Goal: Task Accomplishment & Management: Manage account settings

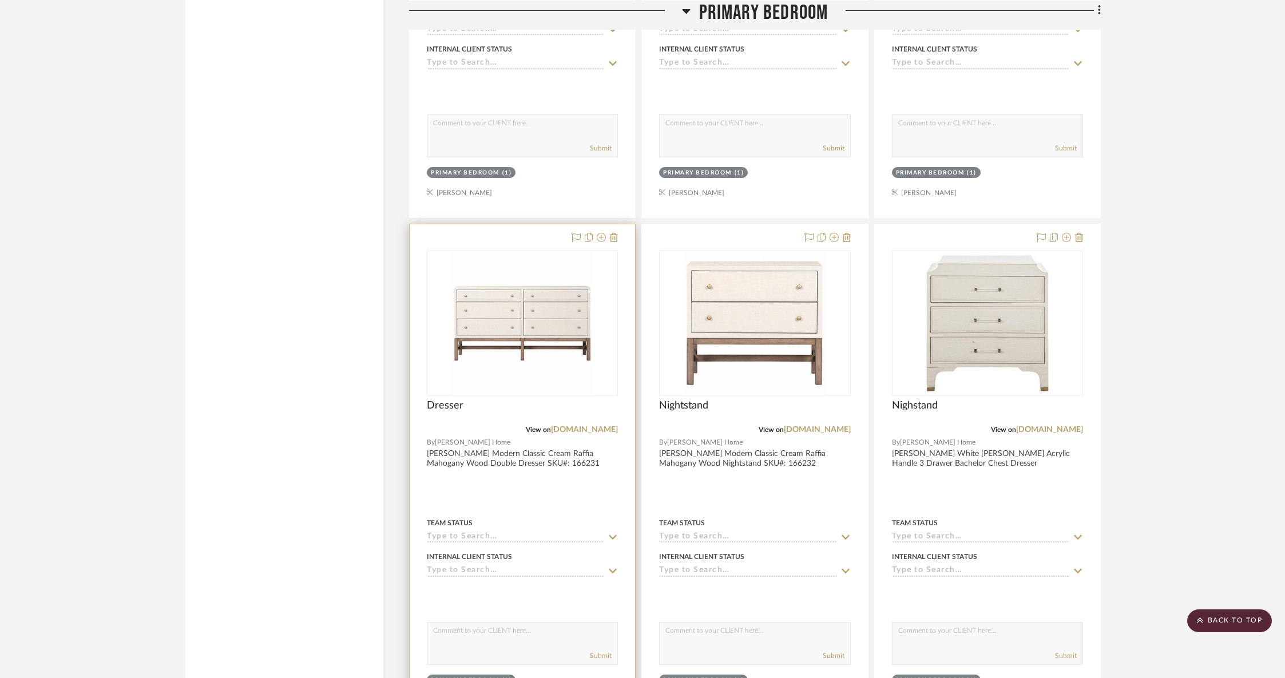
scroll to position [6710, 0]
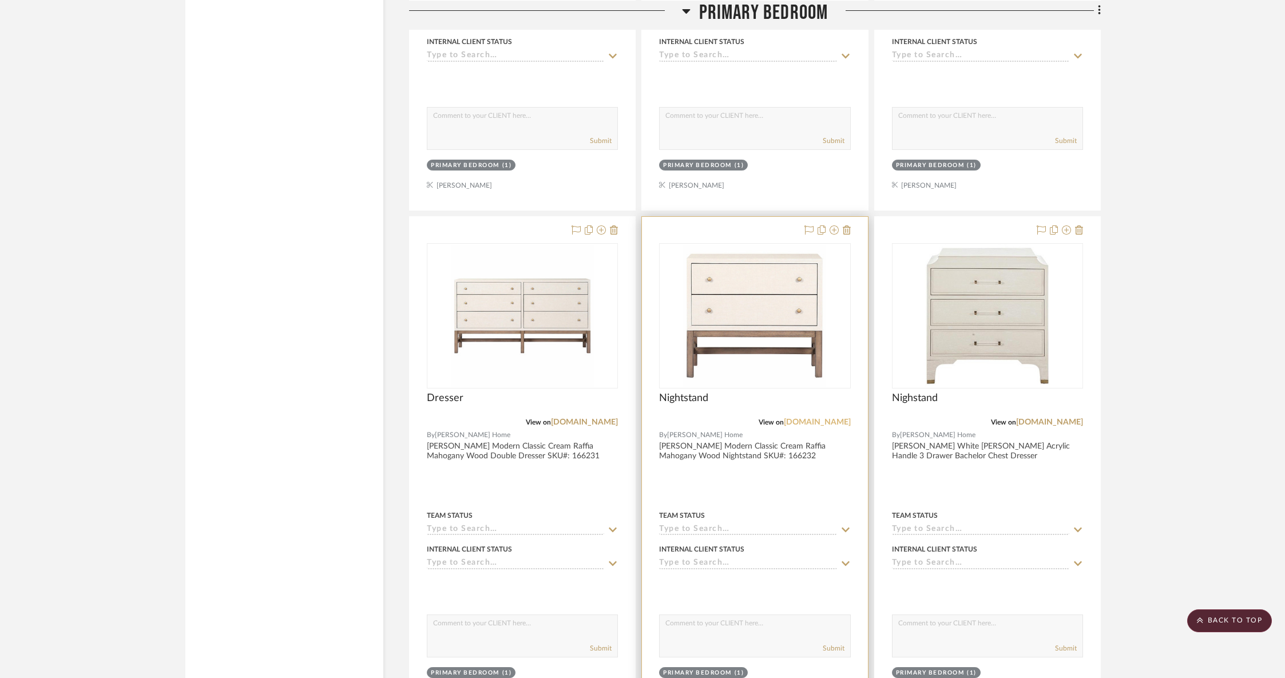
click at [826, 418] on link "[DOMAIN_NAME]" at bounding box center [817, 422] width 67 height 8
click at [562, 418] on link "[DOMAIN_NAME]" at bounding box center [584, 422] width 67 height 8
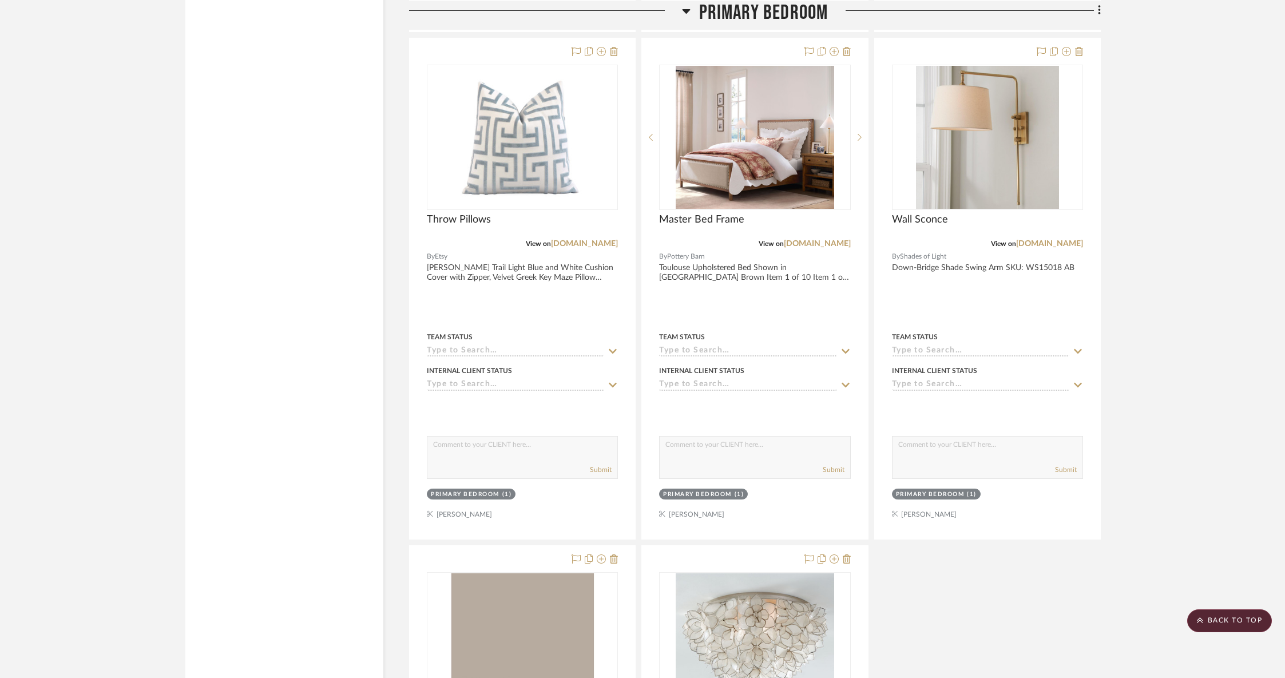
scroll to position [8726, 0]
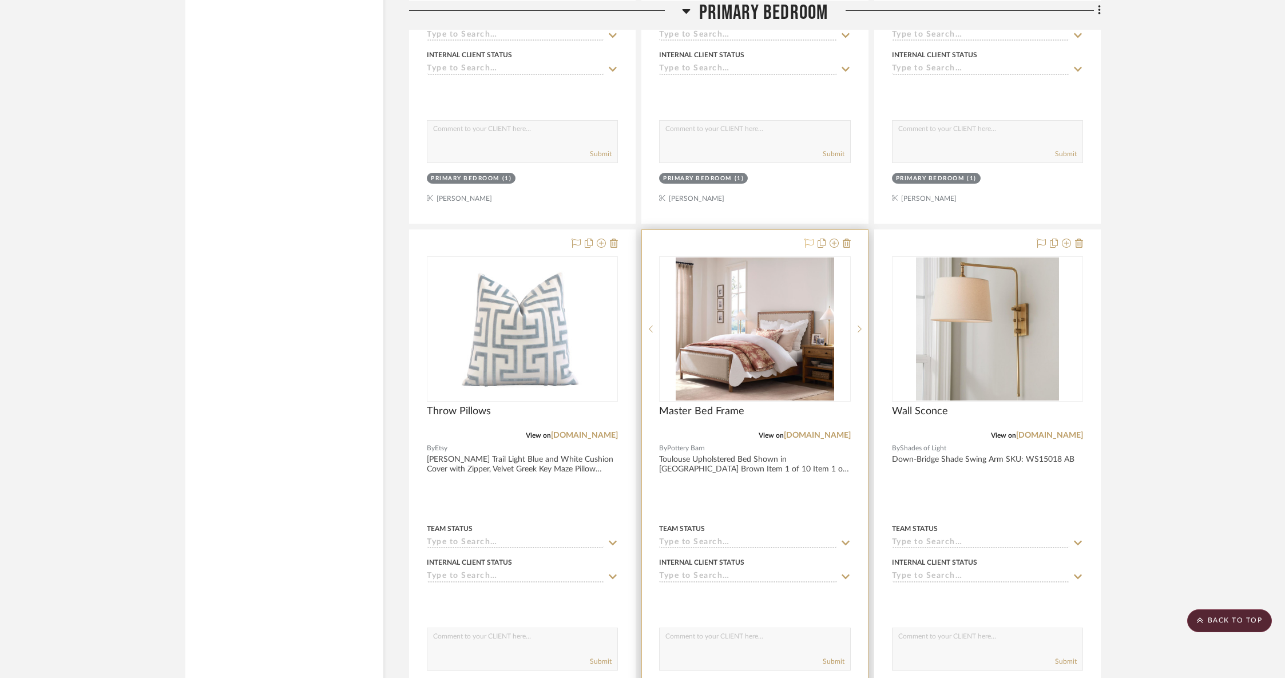
click at [810, 238] on icon at bounding box center [808, 242] width 9 height 9
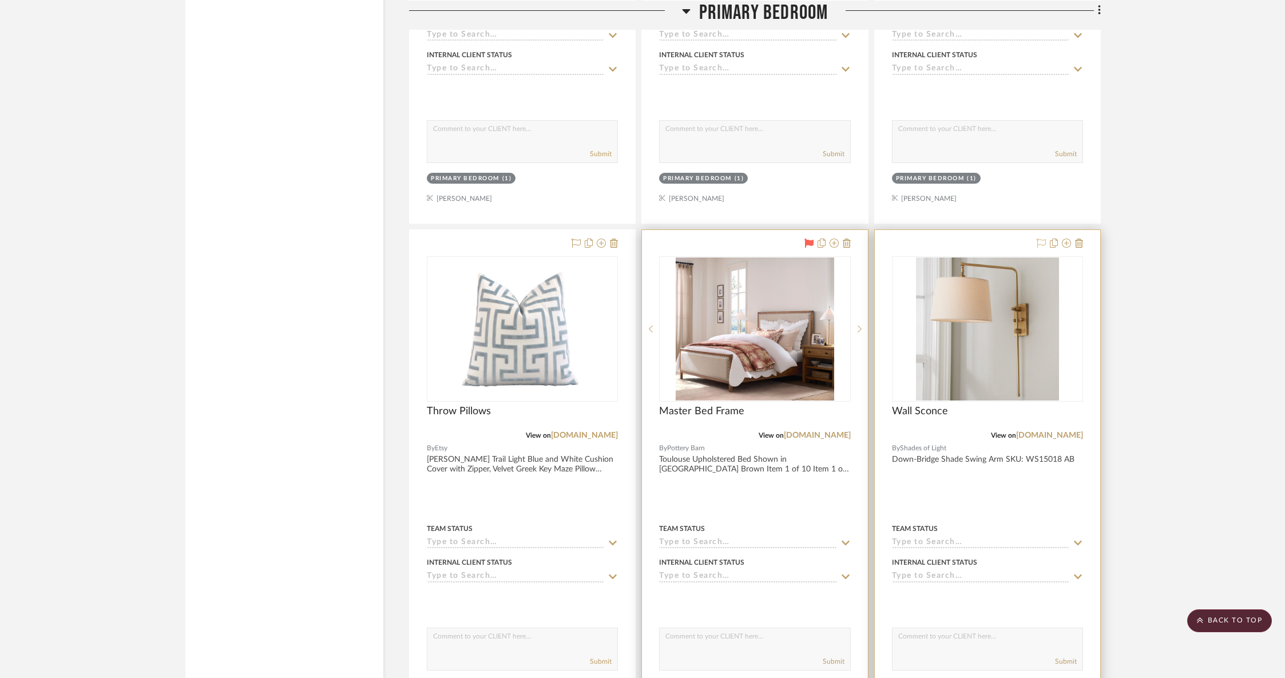
click at [1041, 238] on icon at bounding box center [1040, 242] width 9 height 9
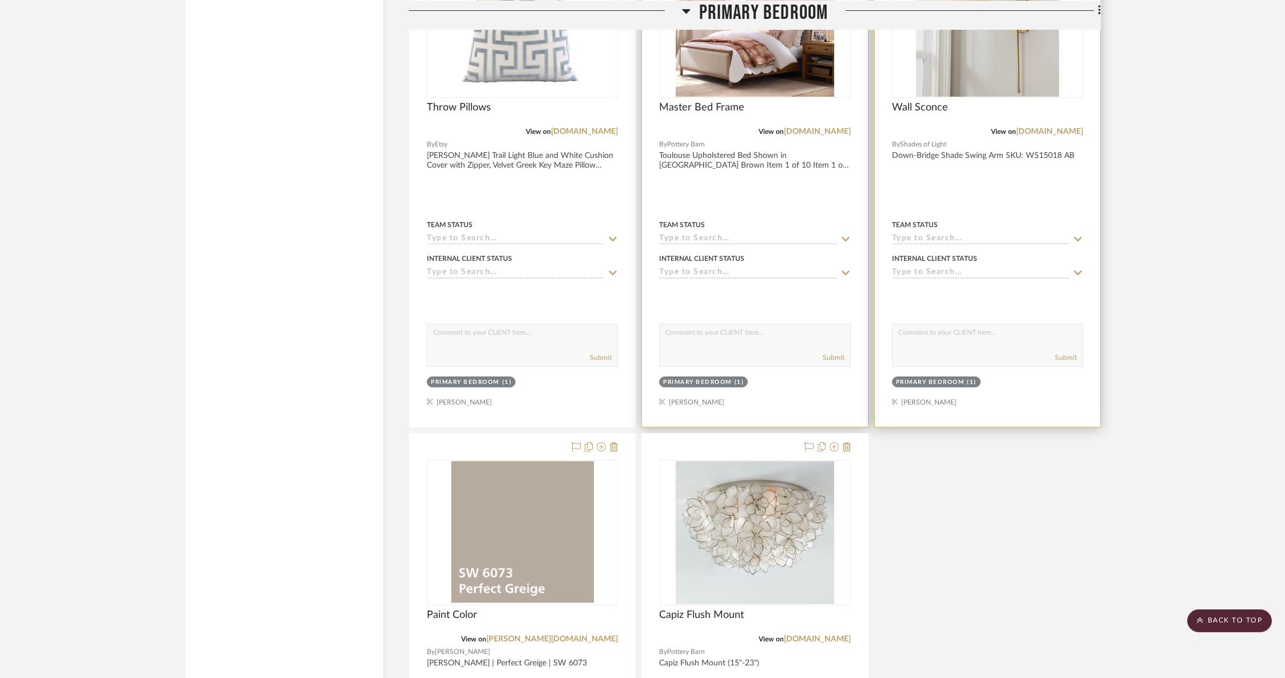
scroll to position [9131, 0]
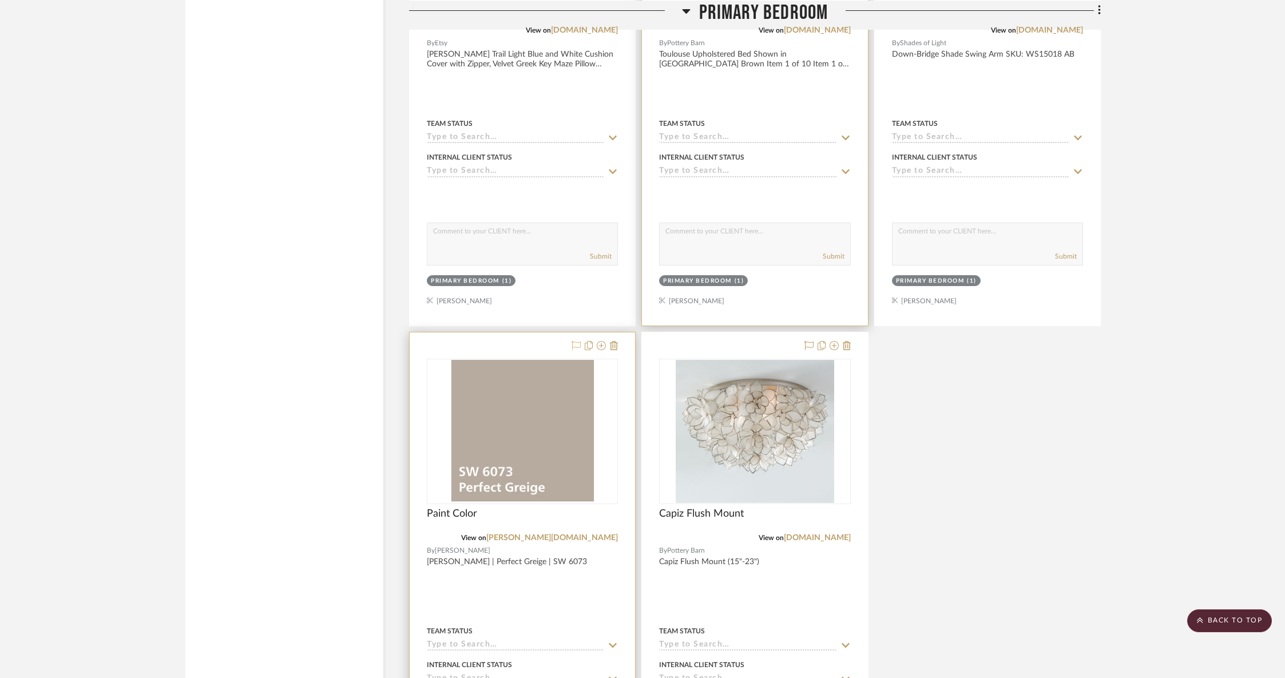
click at [575, 341] on icon at bounding box center [575, 345] width 9 height 9
click at [807, 341] on icon at bounding box center [808, 345] width 9 height 9
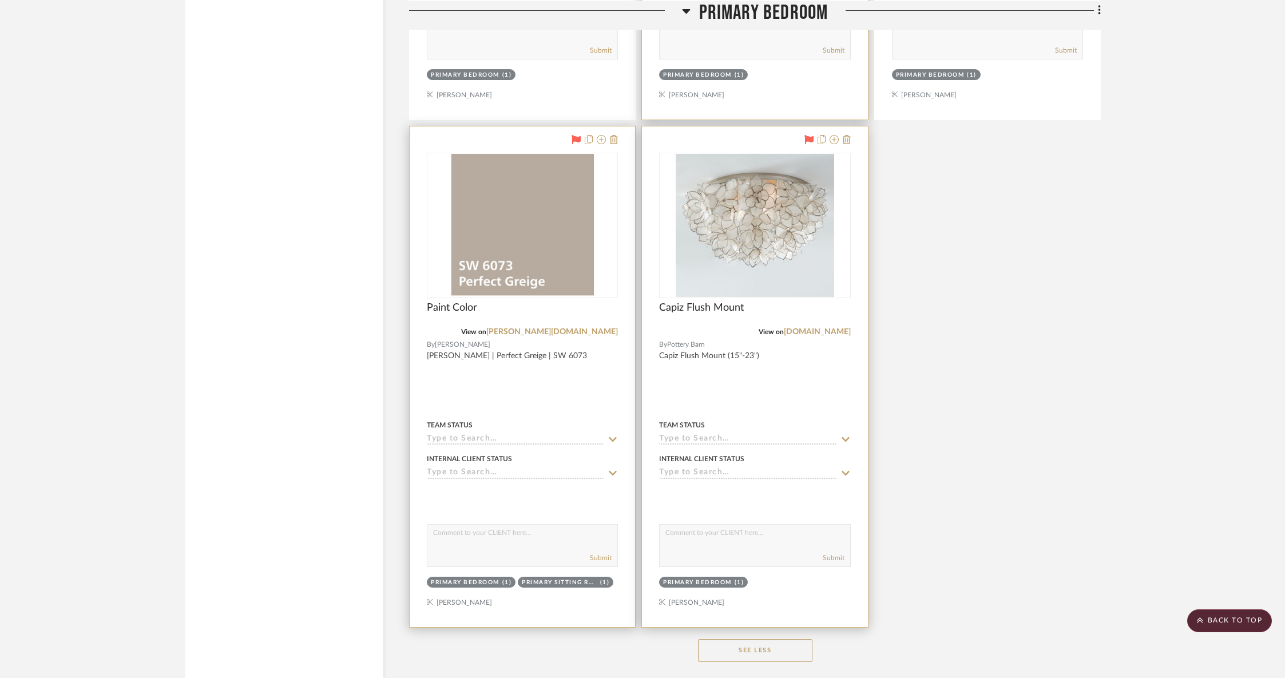
scroll to position [9662, 0]
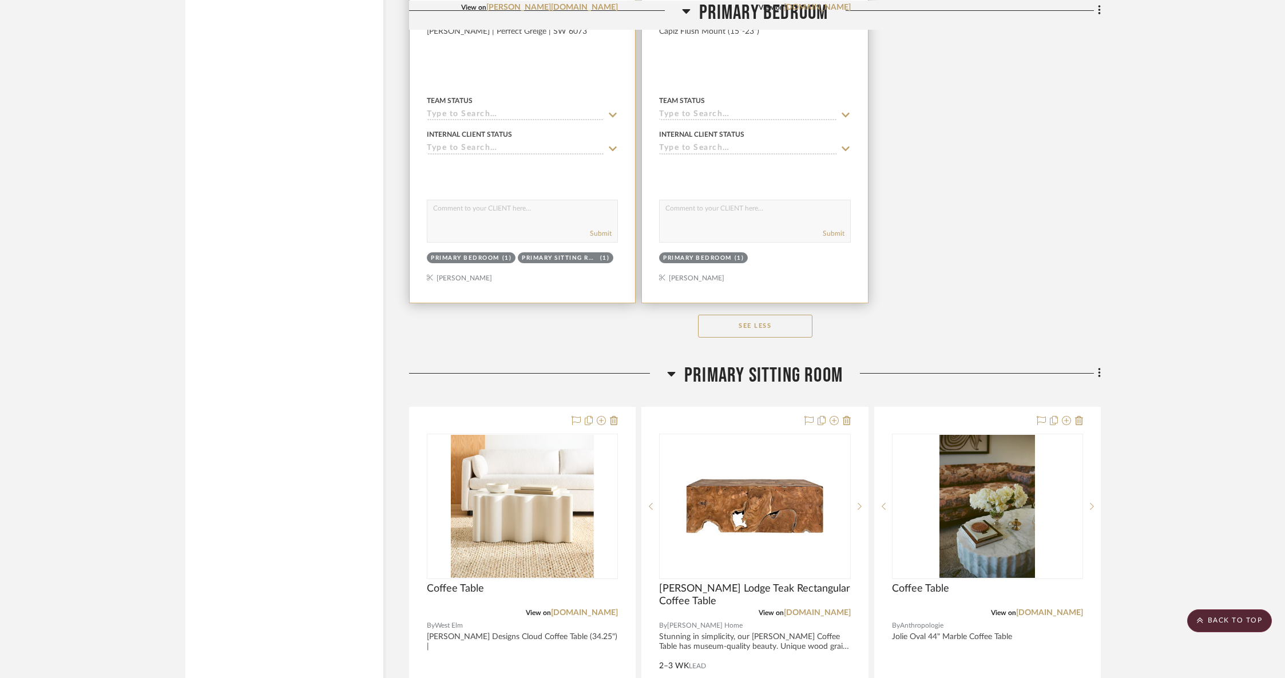
click at [761, 363] on span "Primary Sitting Room" at bounding box center [763, 375] width 158 height 25
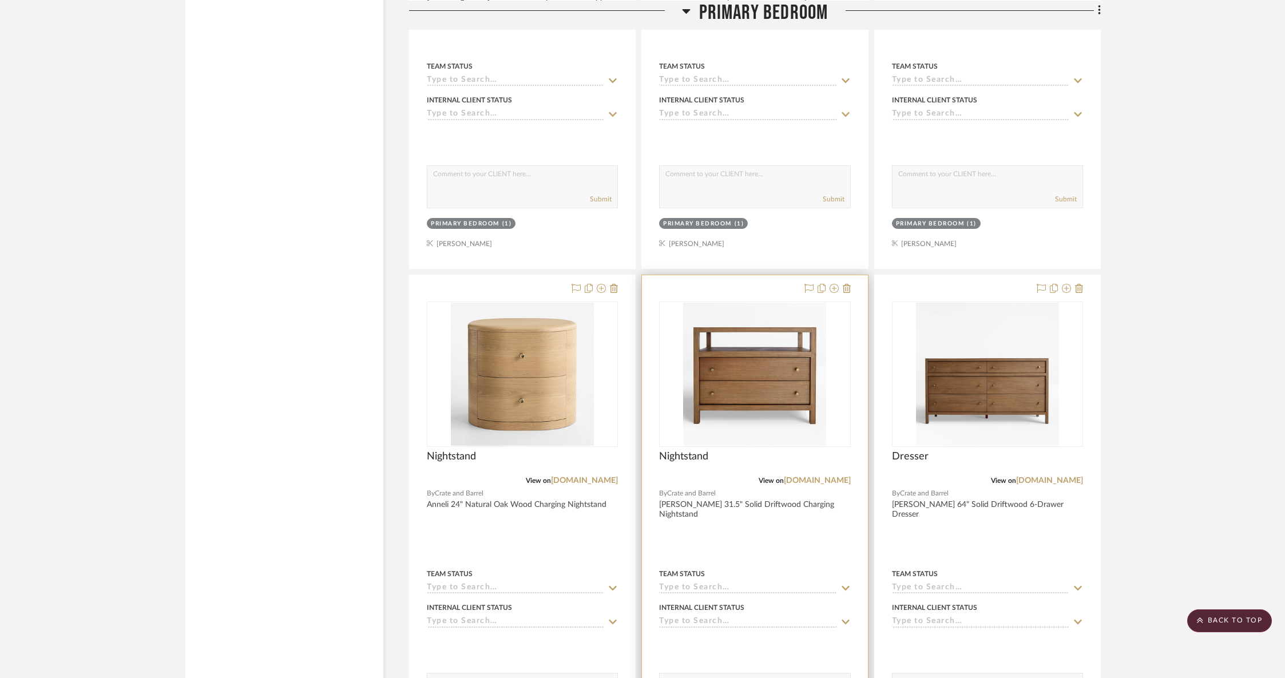
scroll to position [2601, 0]
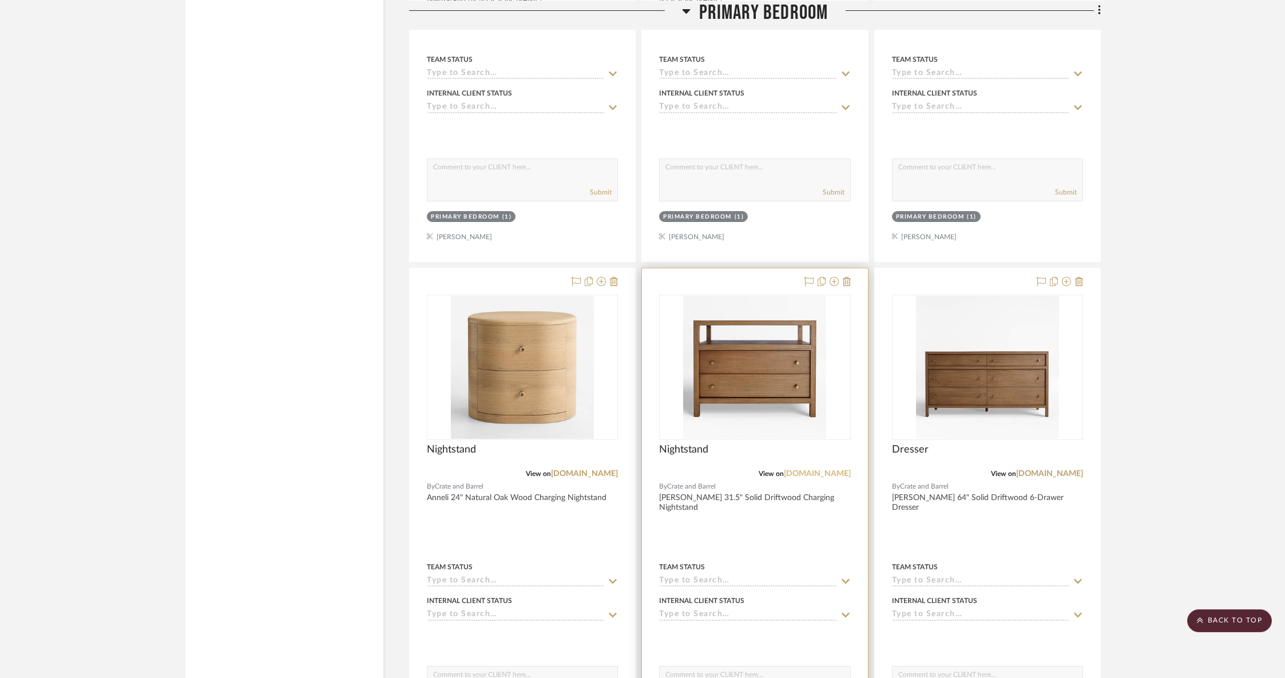
click at [821, 470] on link "[DOMAIN_NAME]" at bounding box center [817, 474] width 67 height 8
click at [1024, 470] on link "[DOMAIN_NAME]" at bounding box center [1049, 474] width 67 height 8
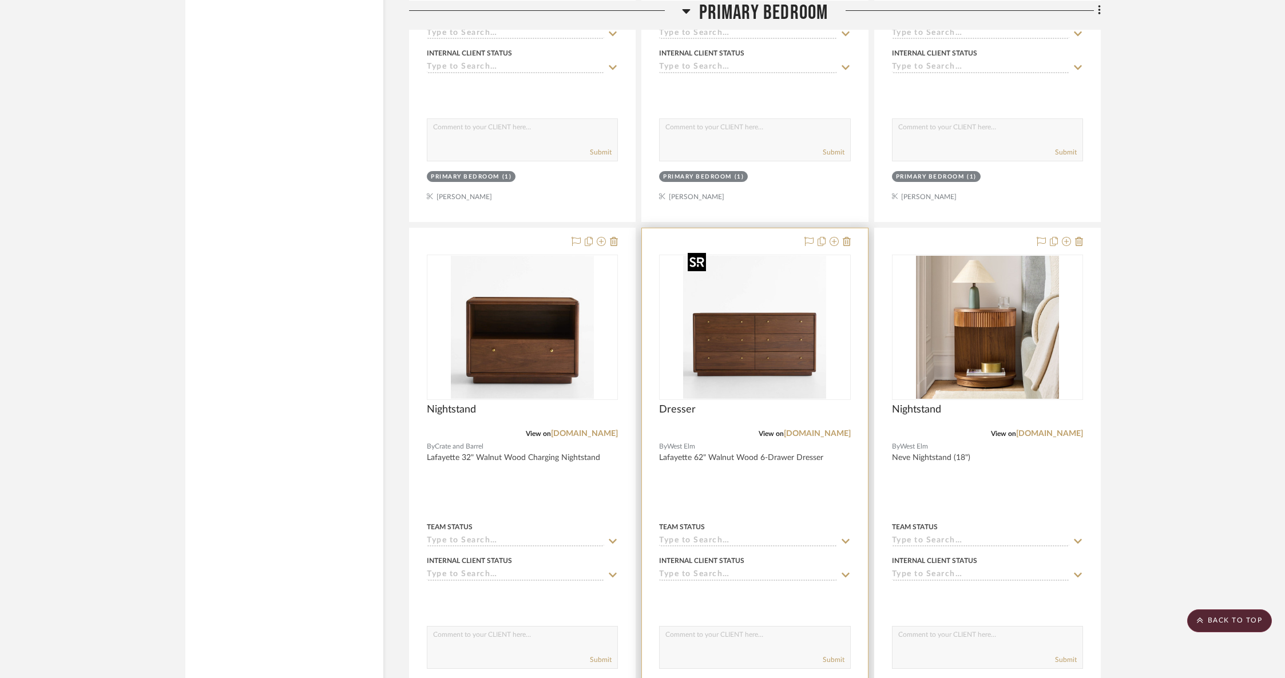
scroll to position [3164, 0]
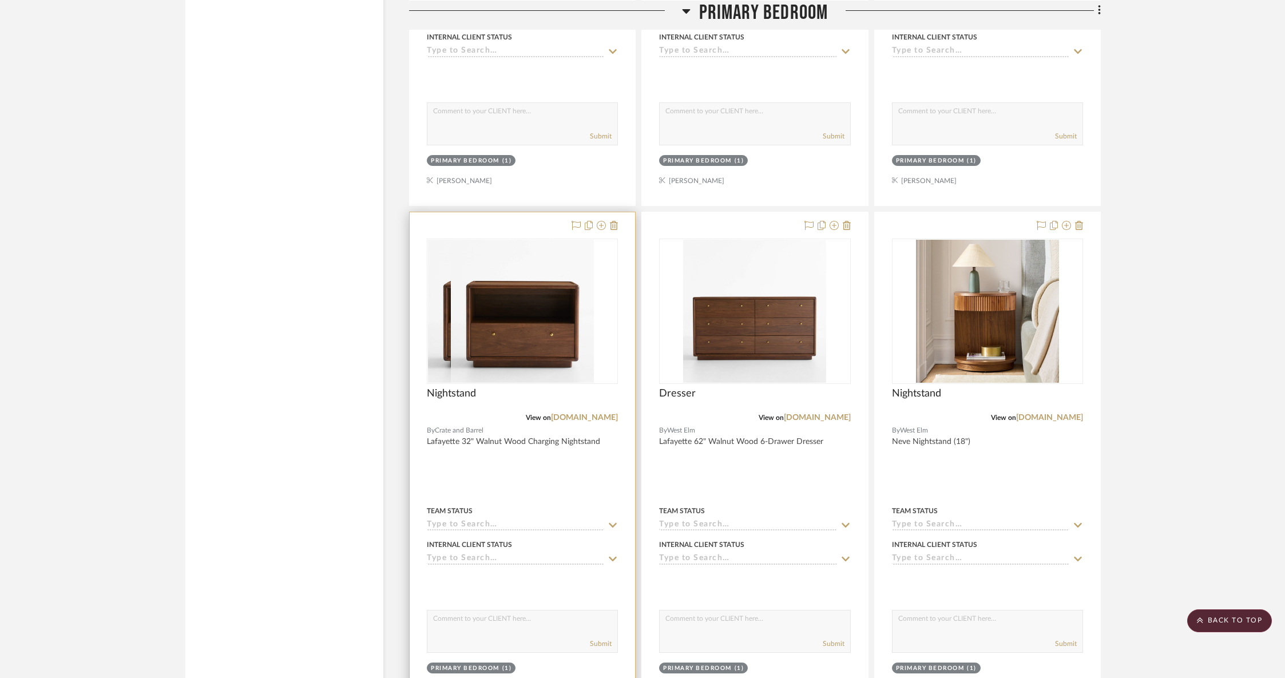
click at [582, 418] on div at bounding box center [522, 462] width 225 height 500
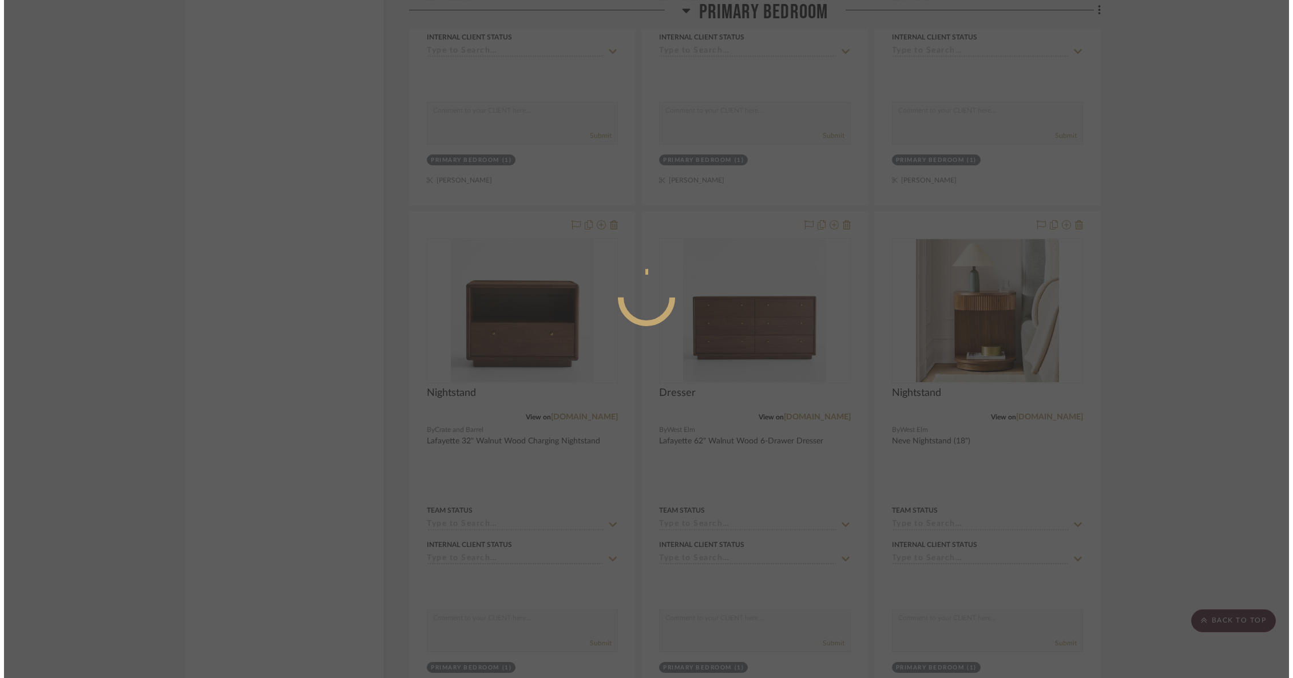
scroll to position [0, 0]
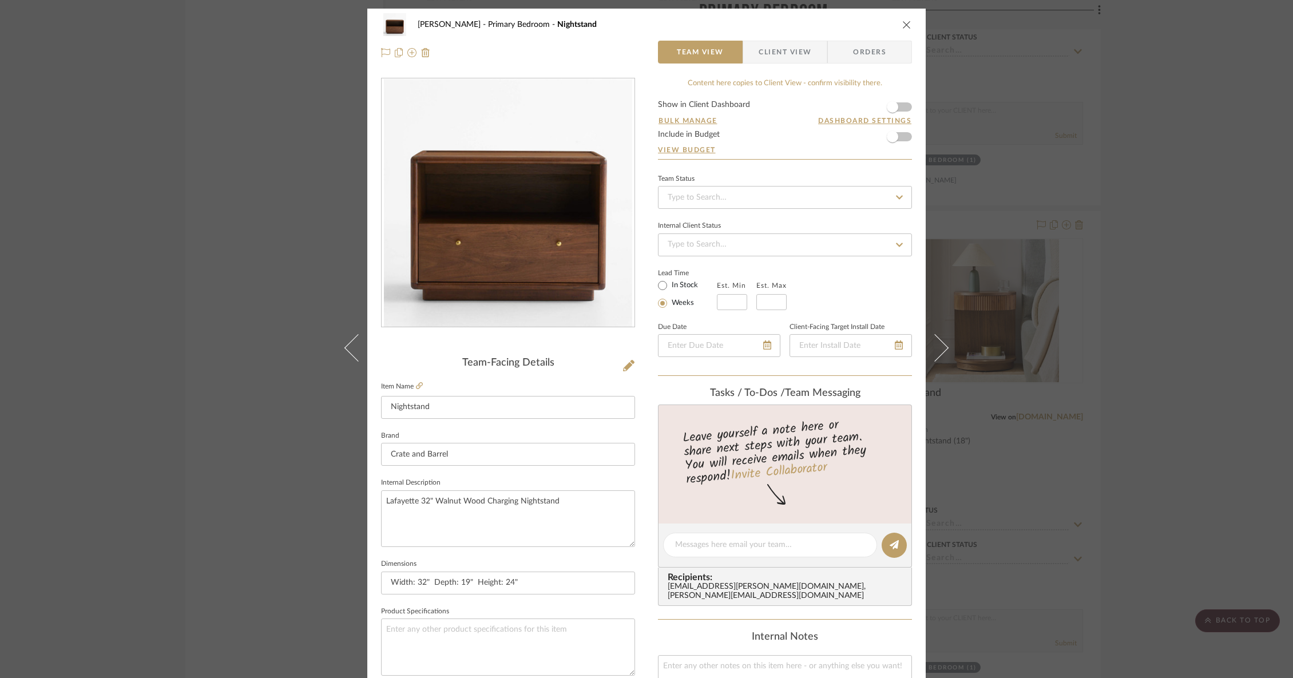
click at [902, 23] on icon "close" at bounding box center [906, 24] width 9 height 9
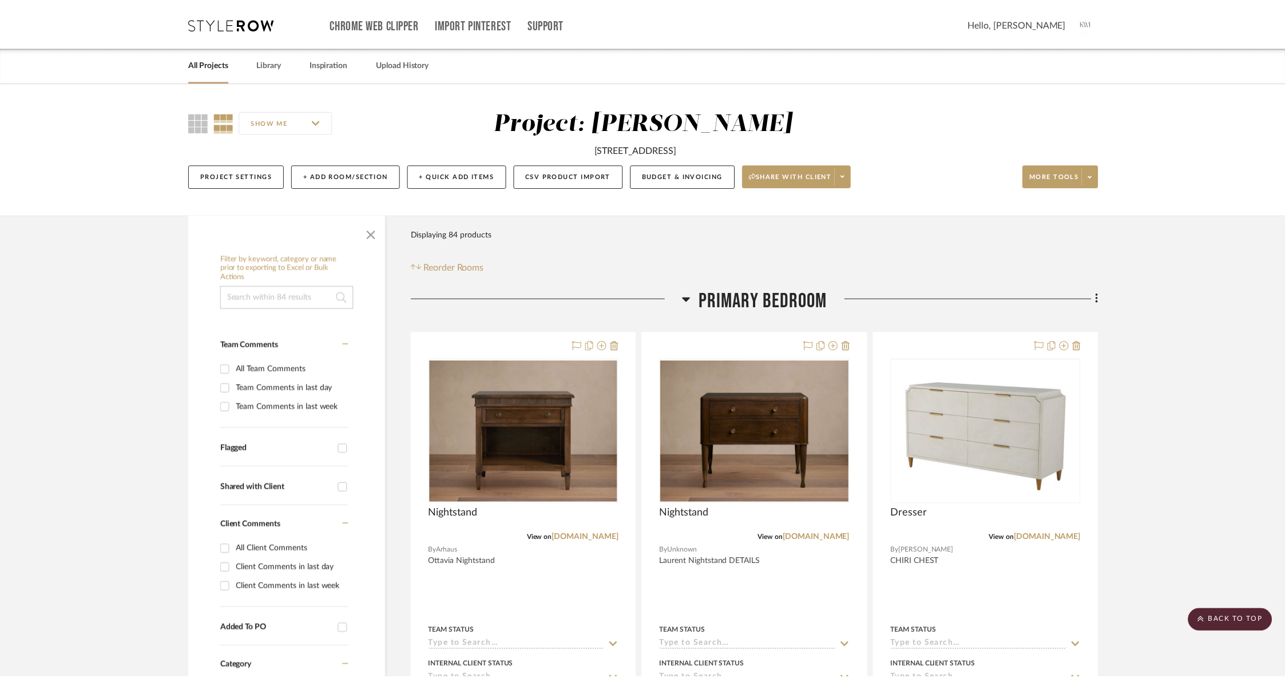
scroll to position [3164, 0]
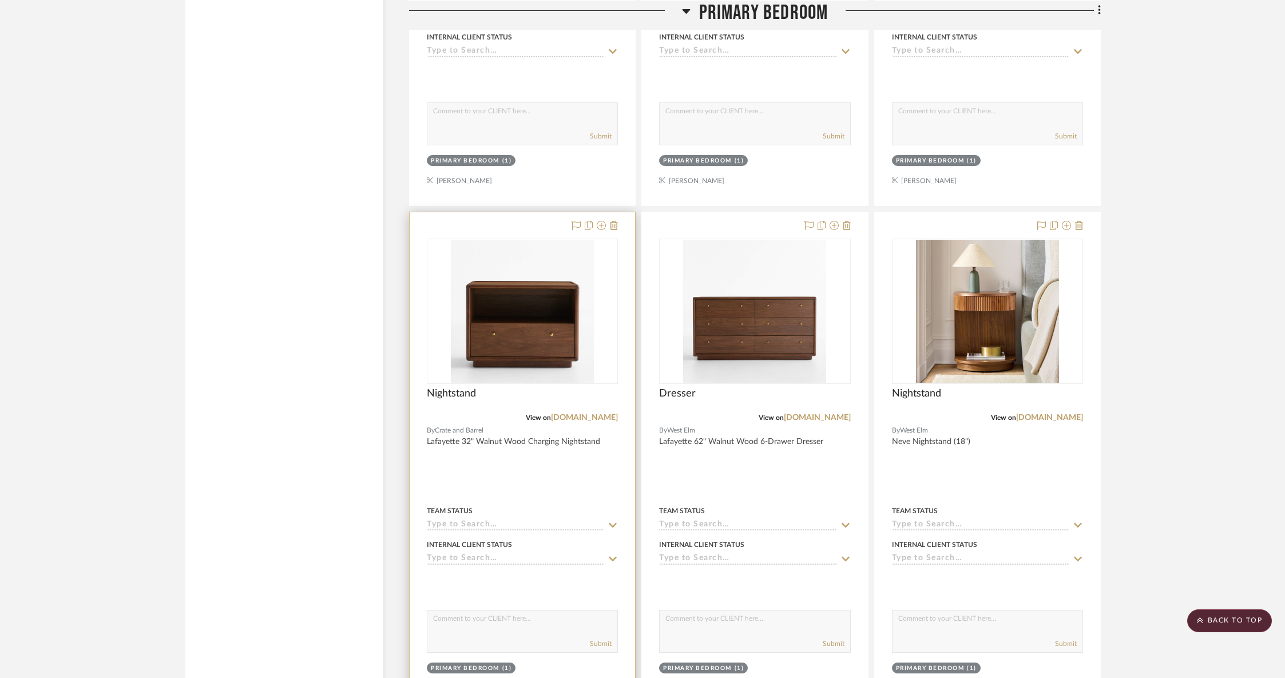
click at [566, 434] on div at bounding box center [522, 462] width 225 height 500
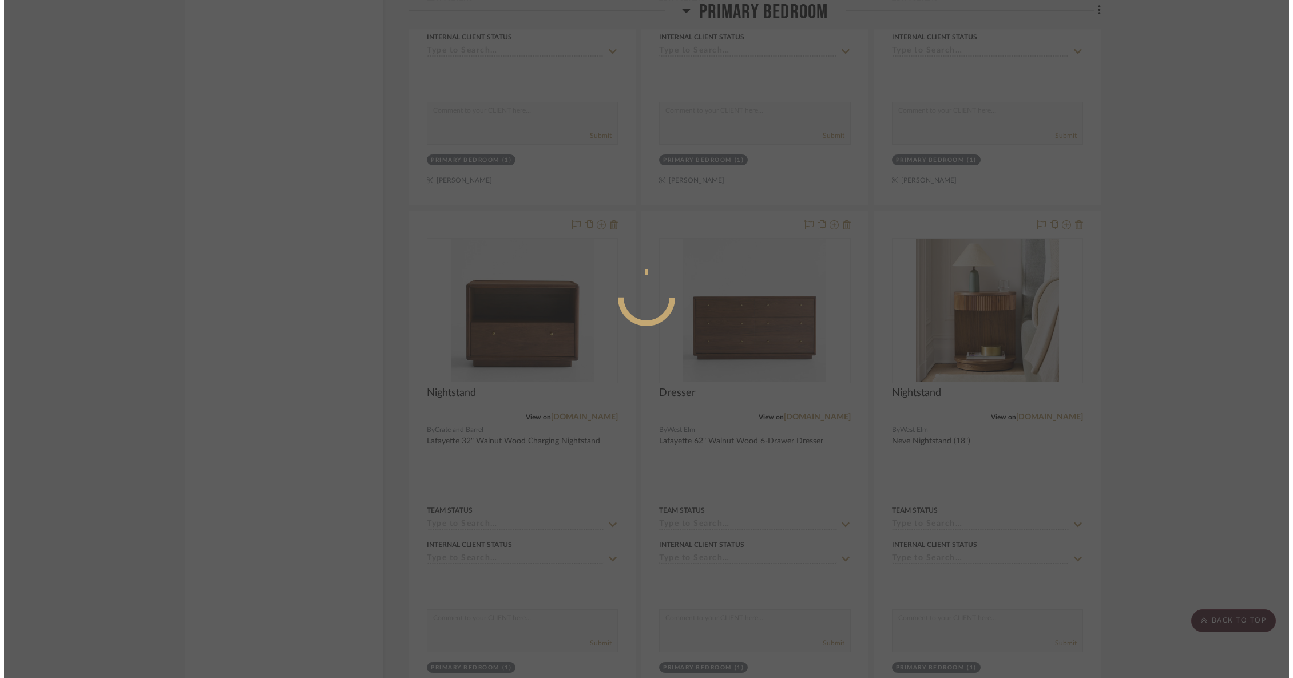
scroll to position [0, 0]
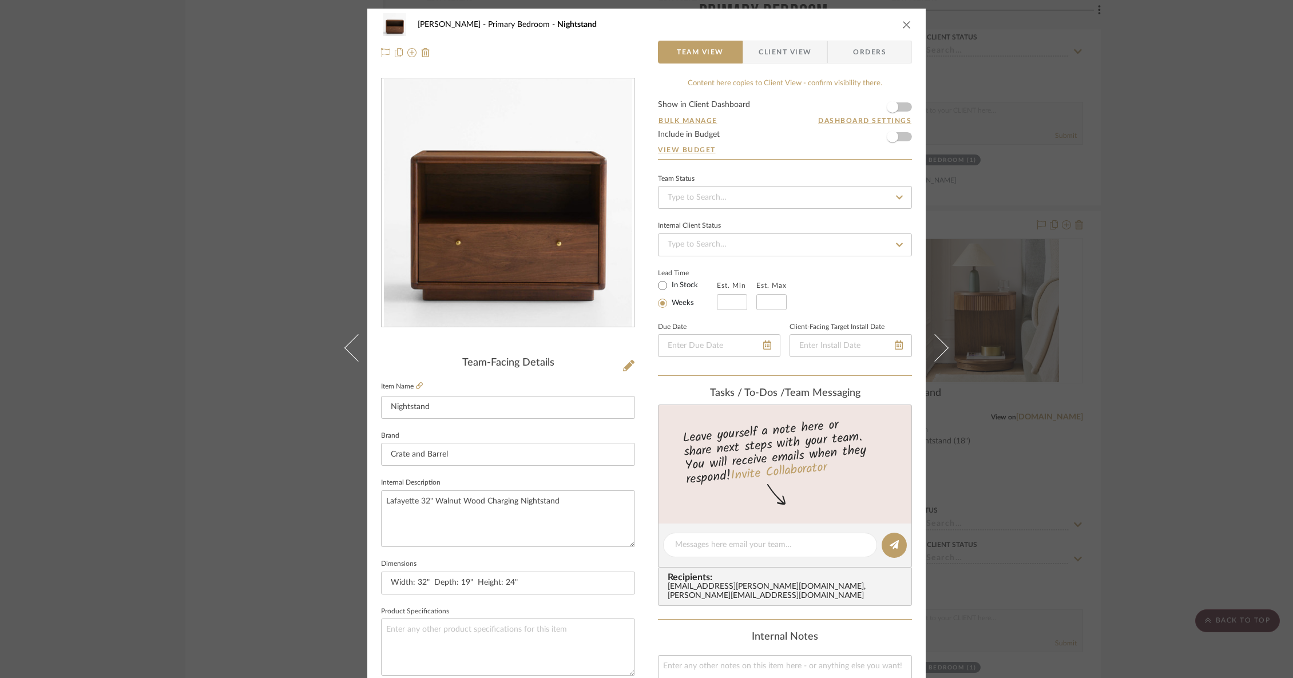
click at [896, 25] on div "[PERSON_NAME] Primary Bedroom Nightstand" at bounding box center [646, 24] width 531 height 23
click at [907, 23] on icon "close" at bounding box center [906, 24] width 9 height 9
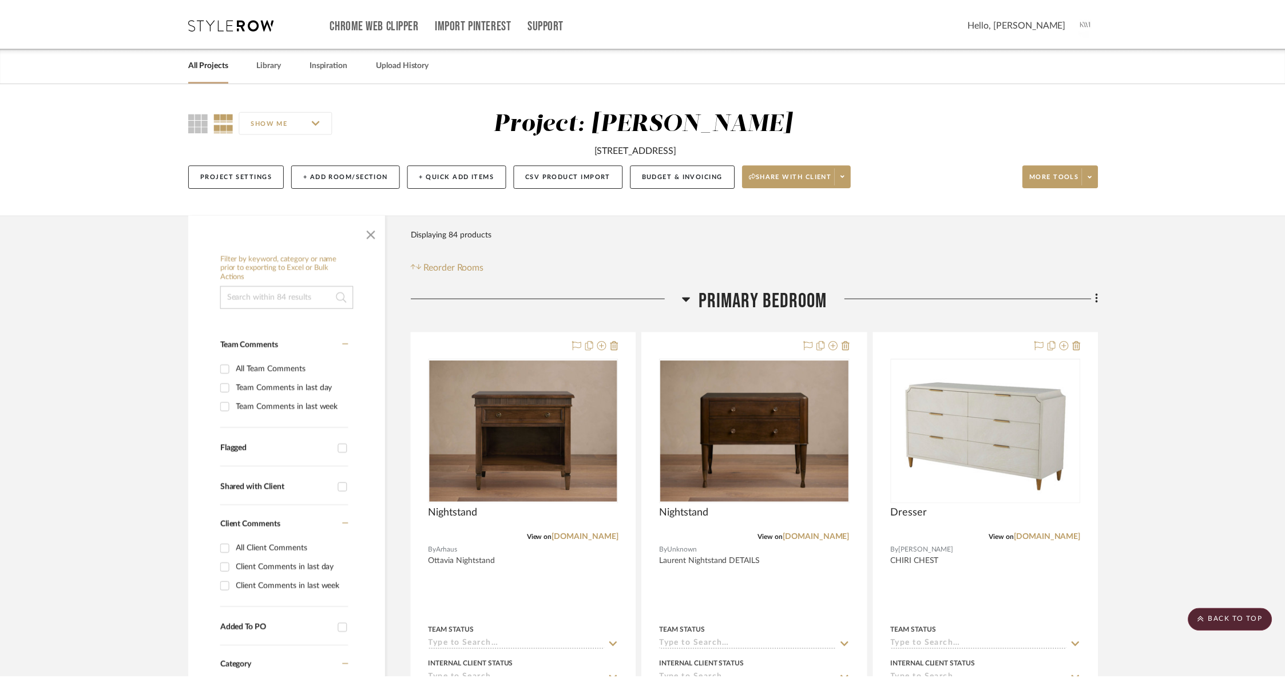
scroll to position [3164, 0]
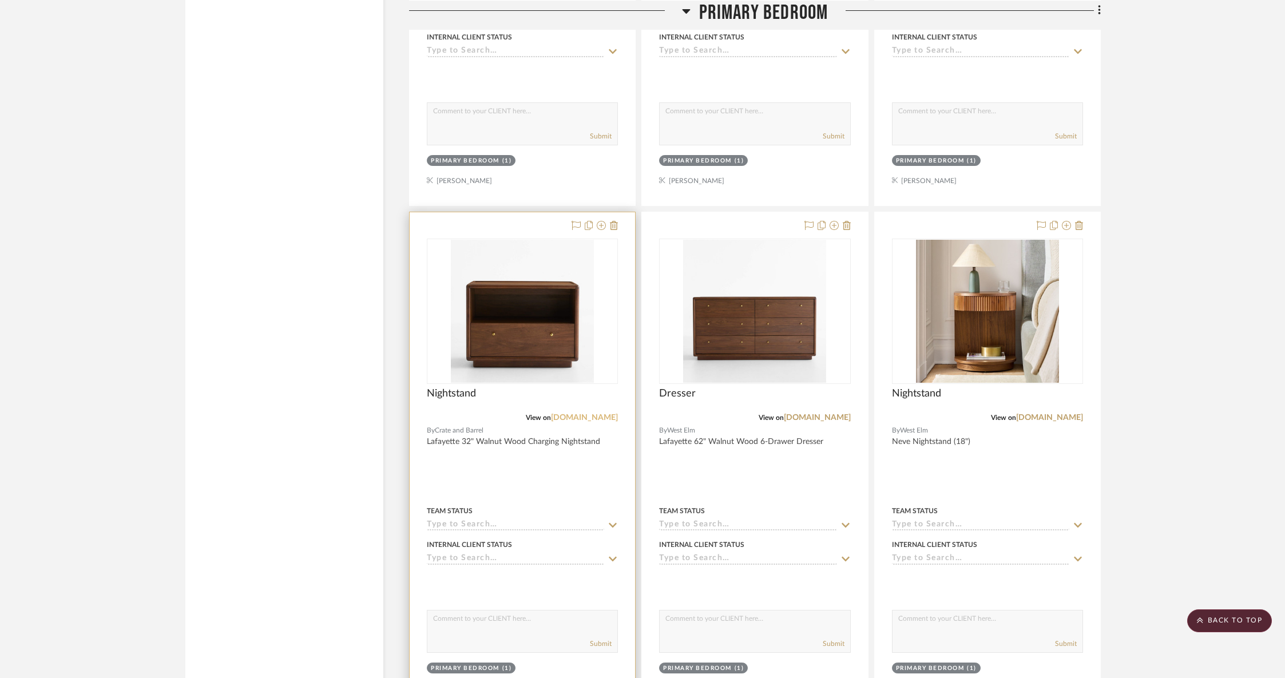
click at [591, 414] on link "[DOMAIN_NAME]" at bounding box center [584, 418] width 67 height 8
click at [784, 414] on link "[DOMAIN_NAME]" at bounding box center [817, 418] width 67 height 8
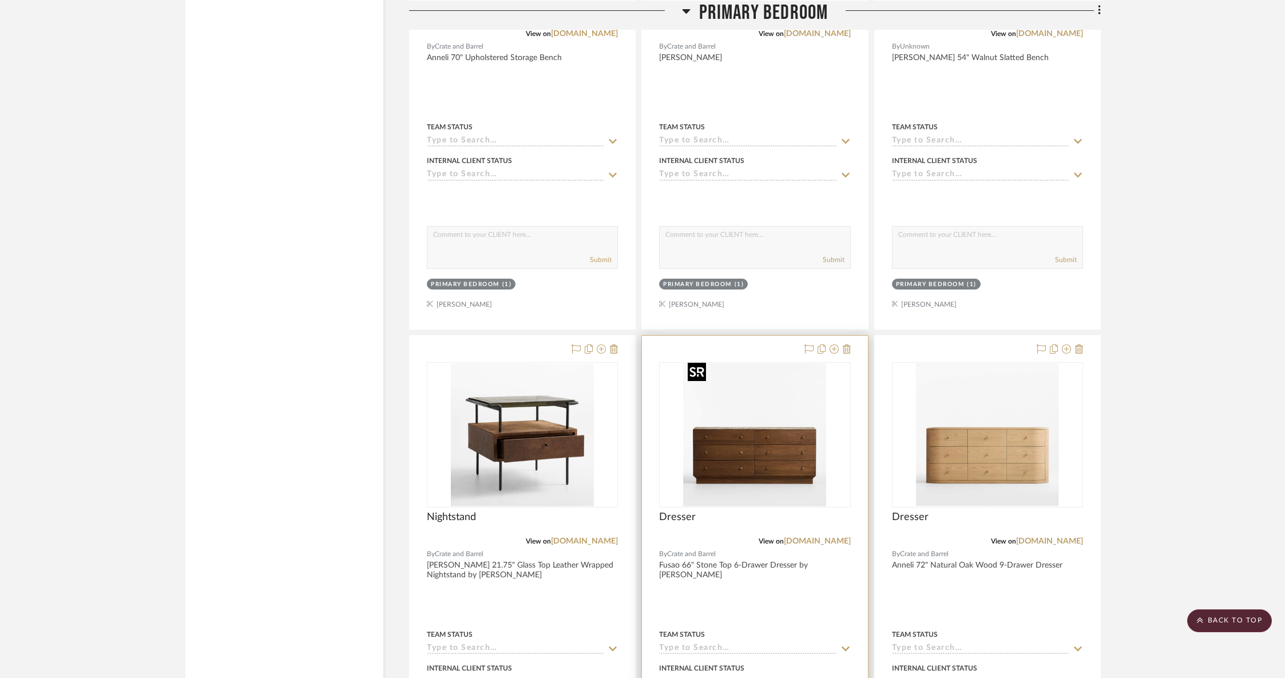
scroll to position [2052, 0]
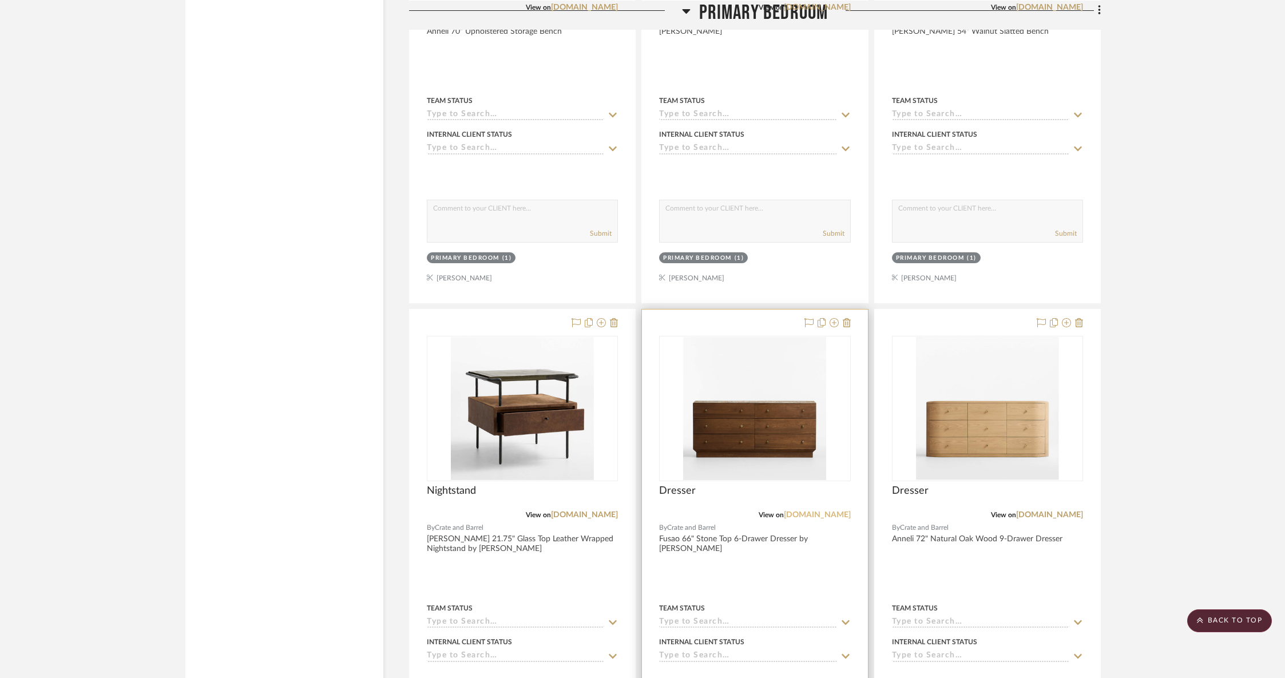
click at [826, 511] on link "[DOMAIN_NAME]" at bounding box center [817, 515] width 67 height 8
click at [723, 430] on img "0" at bounding box center [754, 408] width 143 height 143
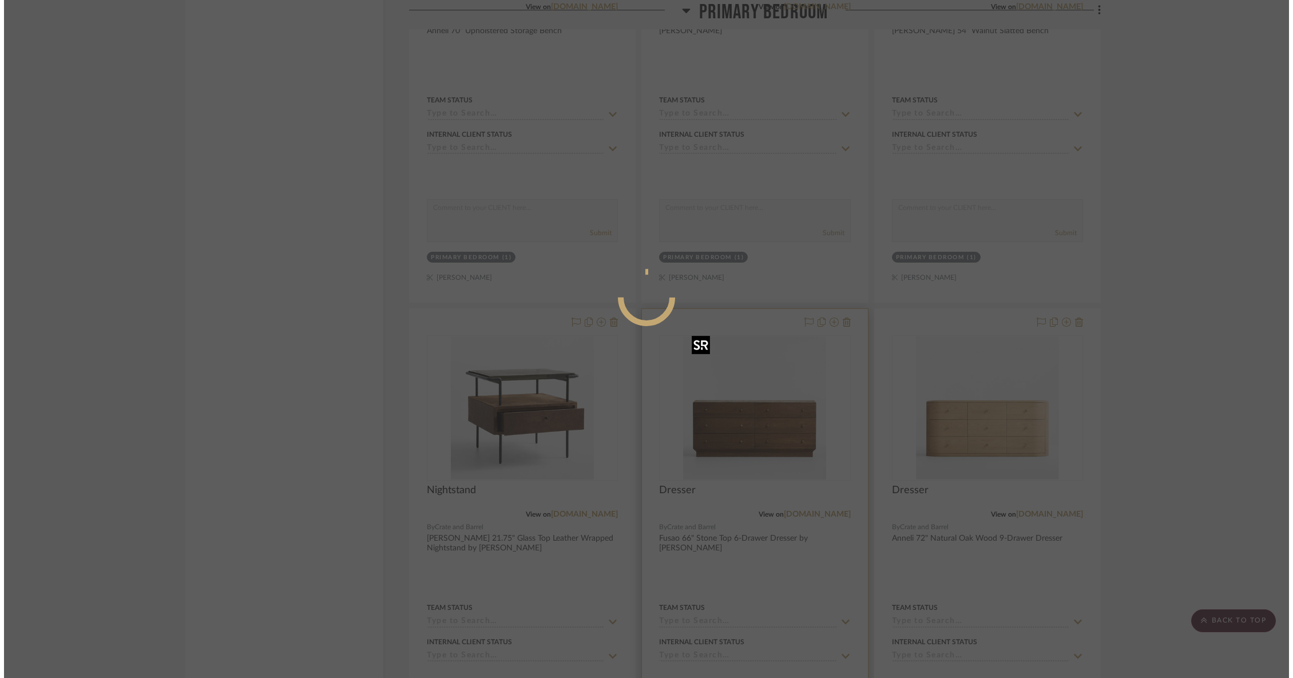
scroll to position [0, 0]
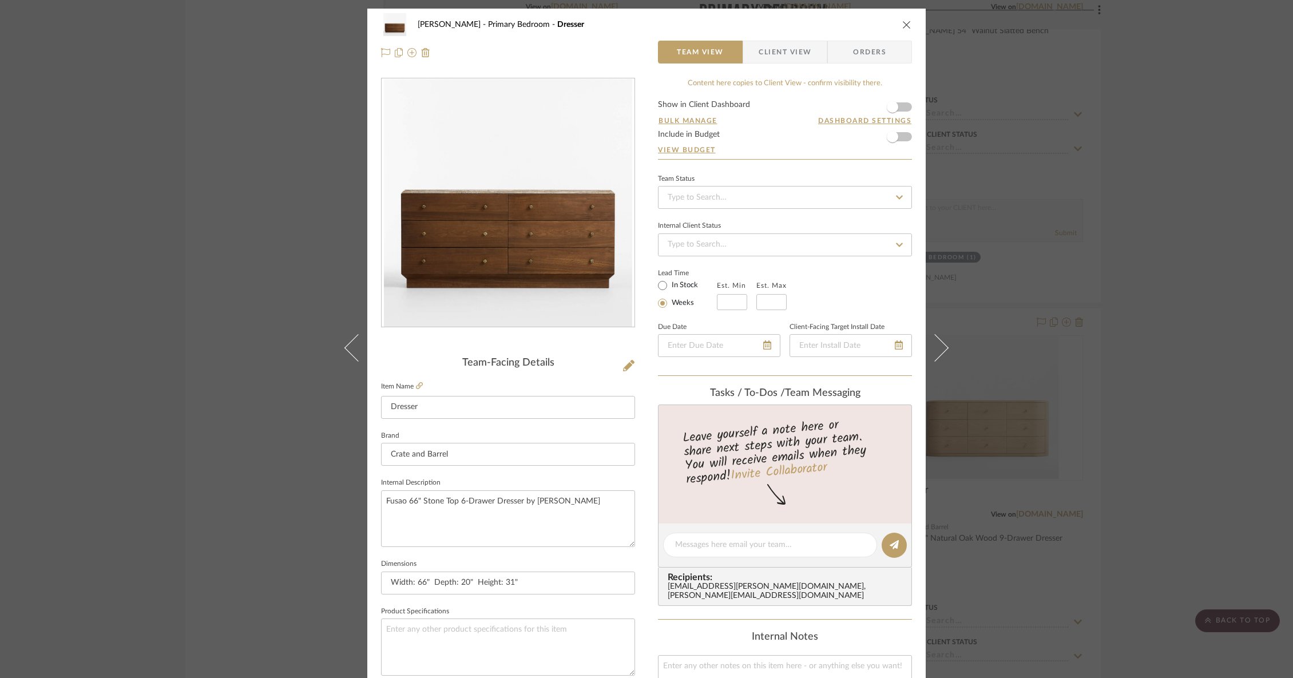
click at [321, 214] on div "[PERSON_NAME] Primary Bedroom Dresser Team View Client View Orders Team-Facing …" at bounding box center [646, 339] width 1293 height 678
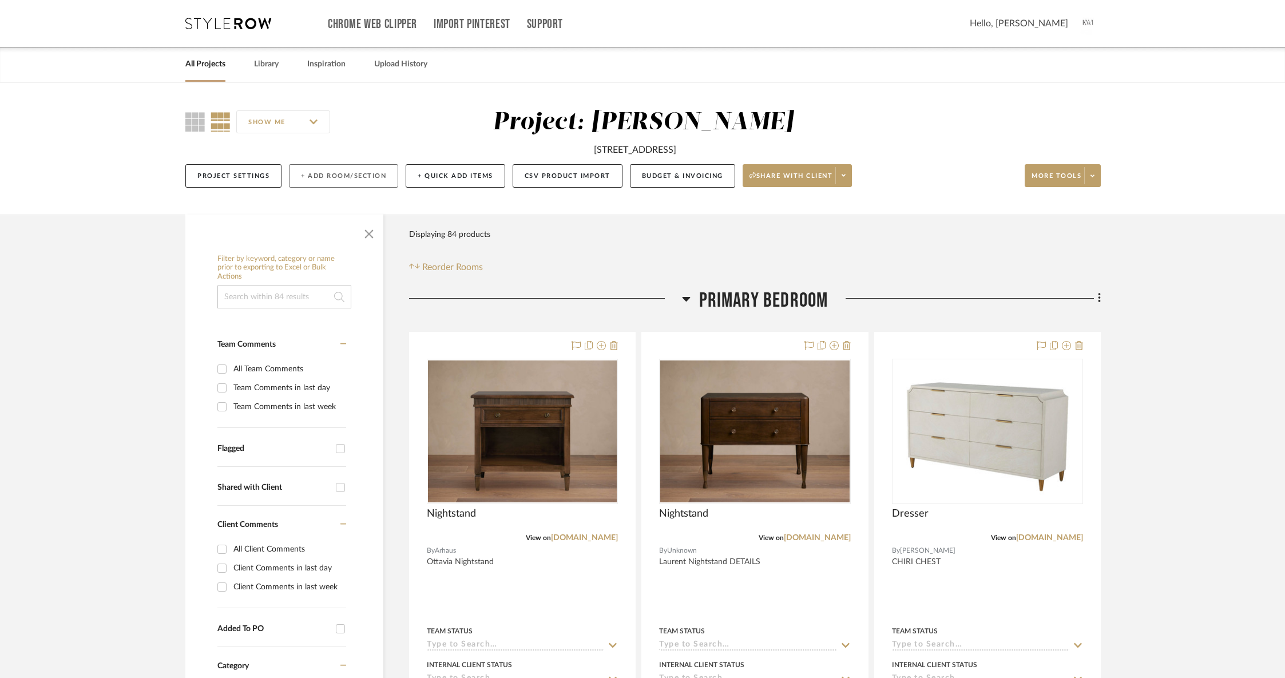
click at [357, 176] on button "+ Add Room/Section" at bounding box center [343, 175] width 109 height 23
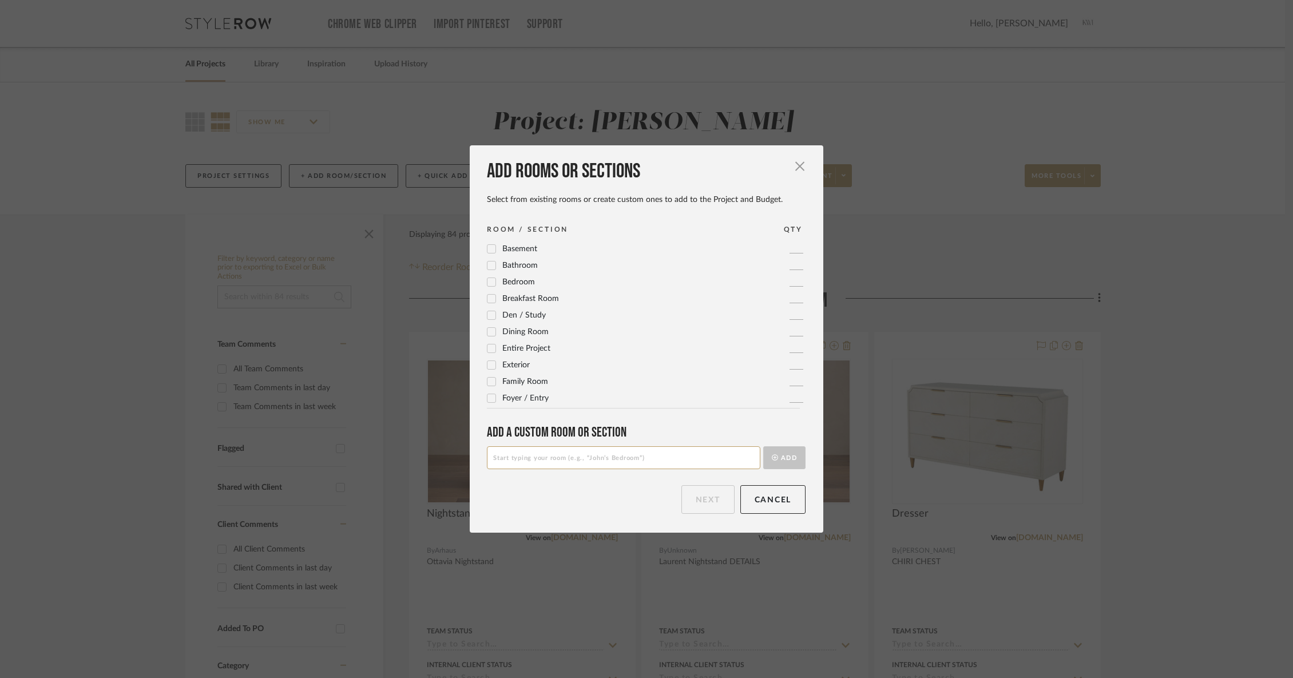
click at [555, 458] on input at bounding box center [623, 457] width 273 height 23
type input "Items Not Selected"
click at [782, 454] on button "Add" at bounding box center [784, 457] width 42 height 23
click at [702, 508] on button "Next" at bounding box center [707, 499] width 53 height 29
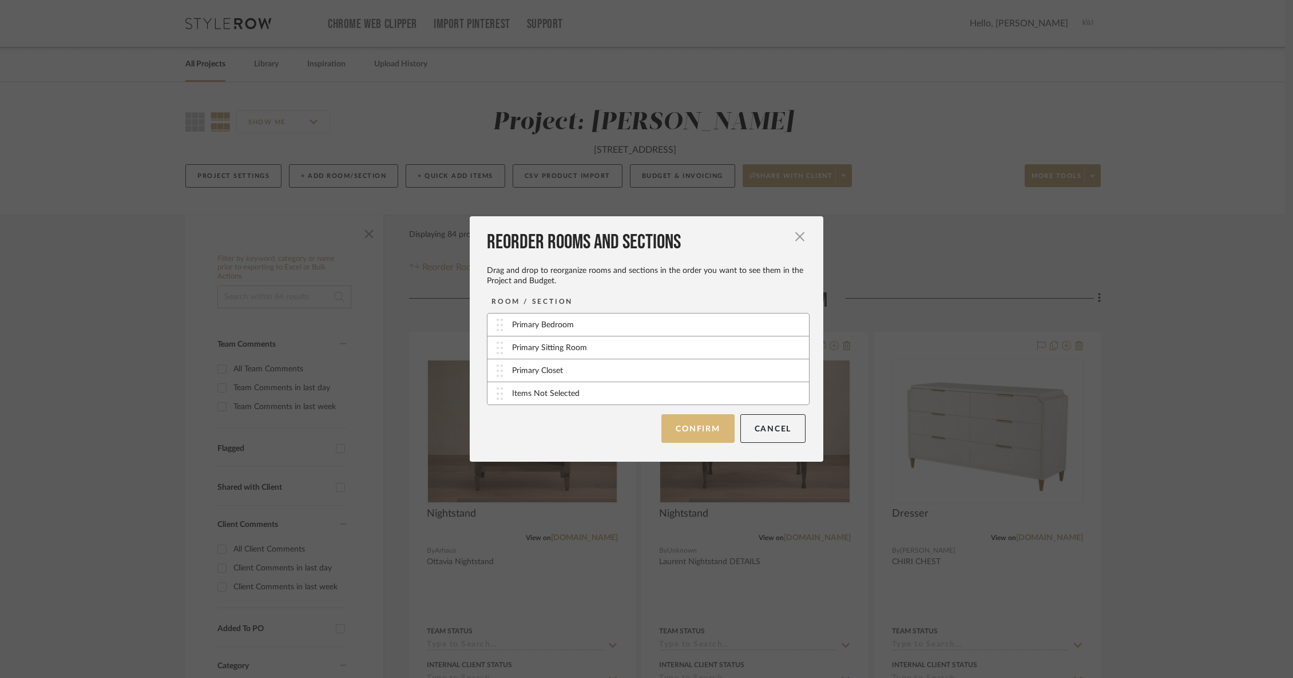
click at [703, 430] on button "Confirm" at bounding box center [697, 428] width 73 height 29
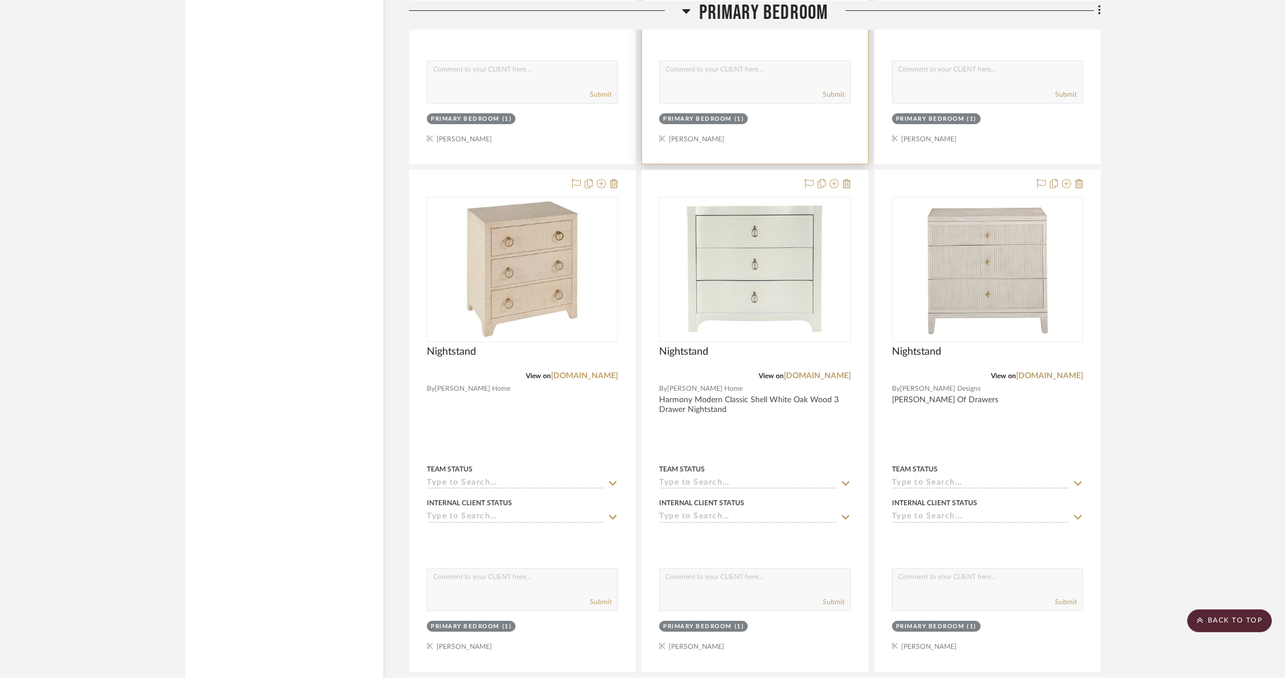
scroll to position [5839, 0]
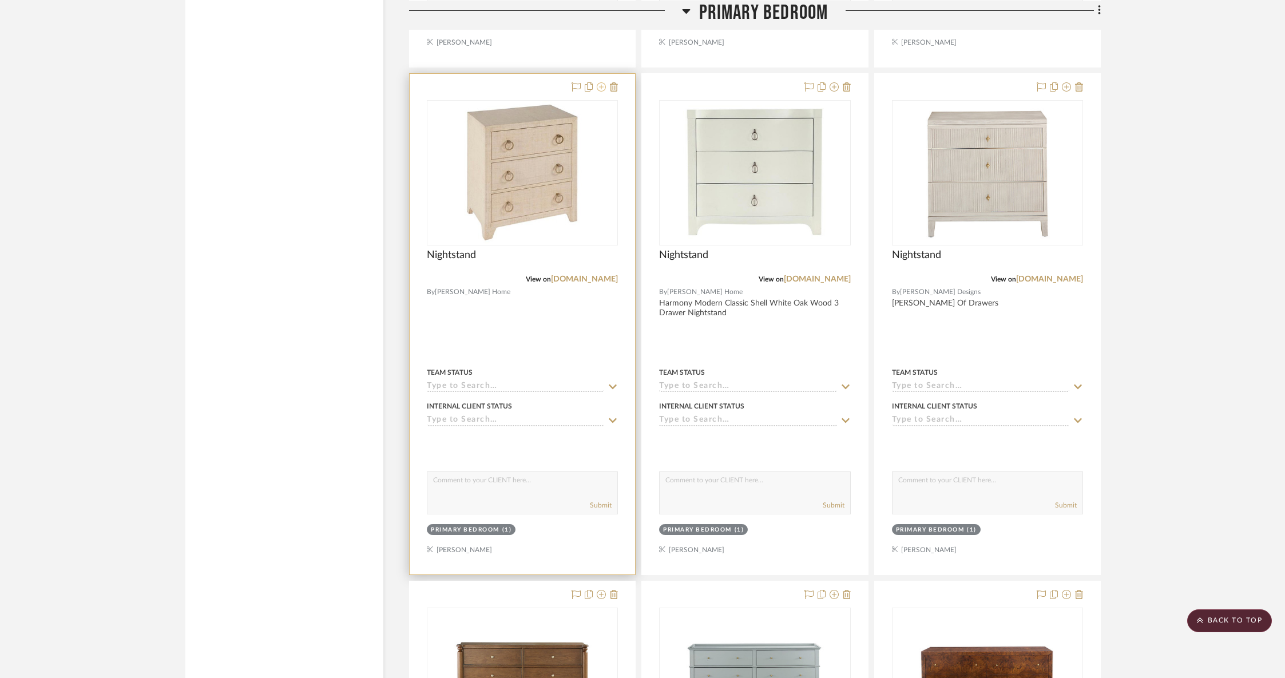
click at [603, 82] on icon at bounding box center [601, 86] width 9 height 9
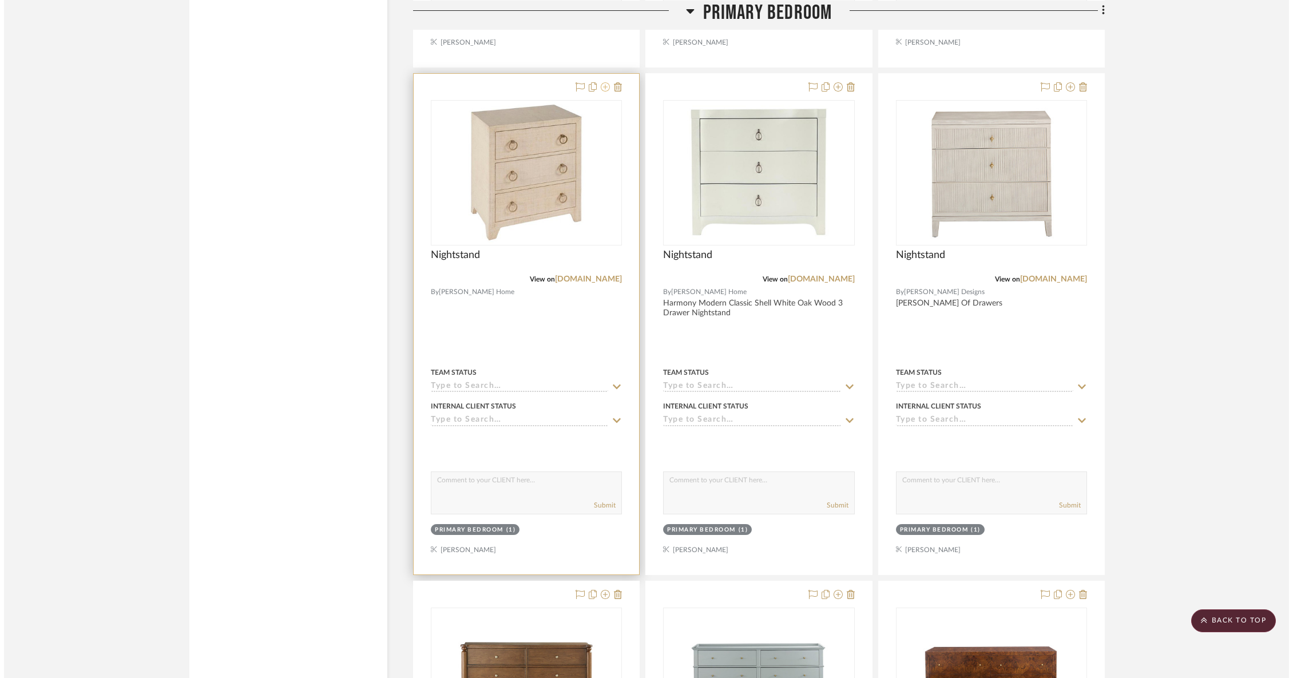
scroll to position [0, 0]
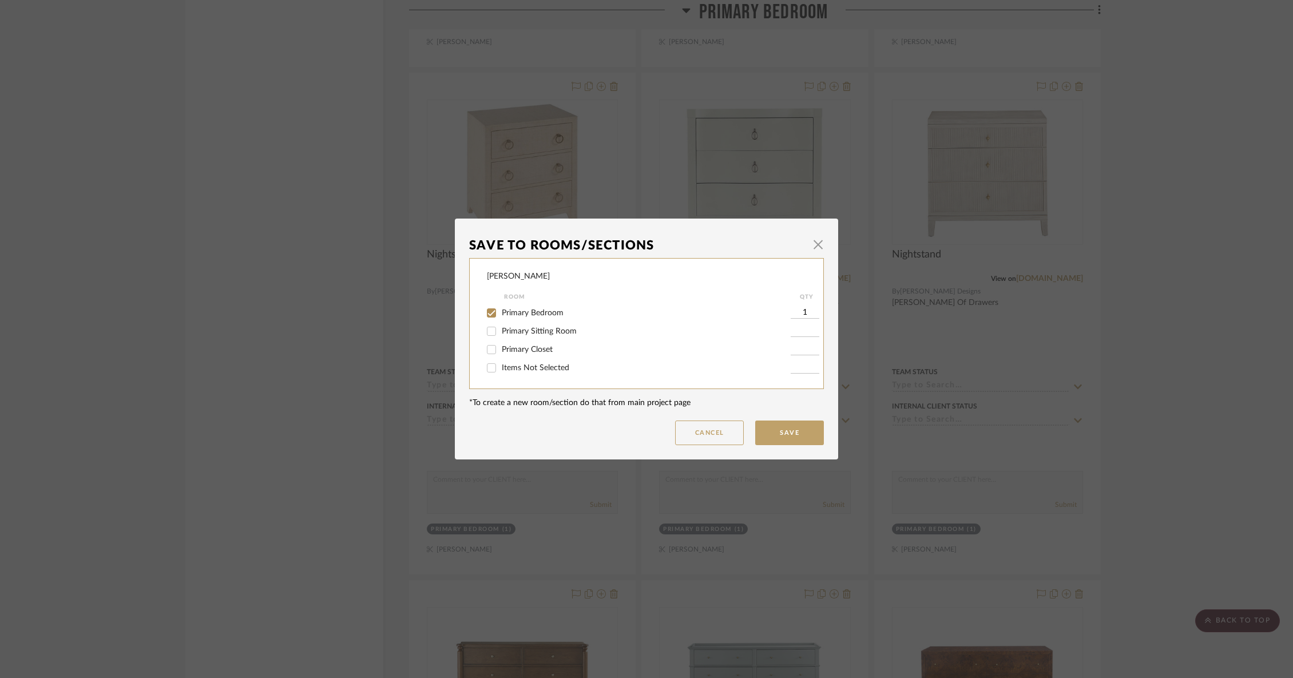
click at [508, 313] on span "Primary Bedroom" at bounding box center [533, 313] width 62 height 8
click at [500, 313] on input "Primary Bedroom" at bounding box center [491, 313] width 18 height 18
checkbox input "false"
click at [503, 372] on span "Items Not Selected" at bounding box center [535, 368] width 67 height 8
click at [500, 372] on input "Items Not Selected" at bounding box center [491, 368] width 18 height 18
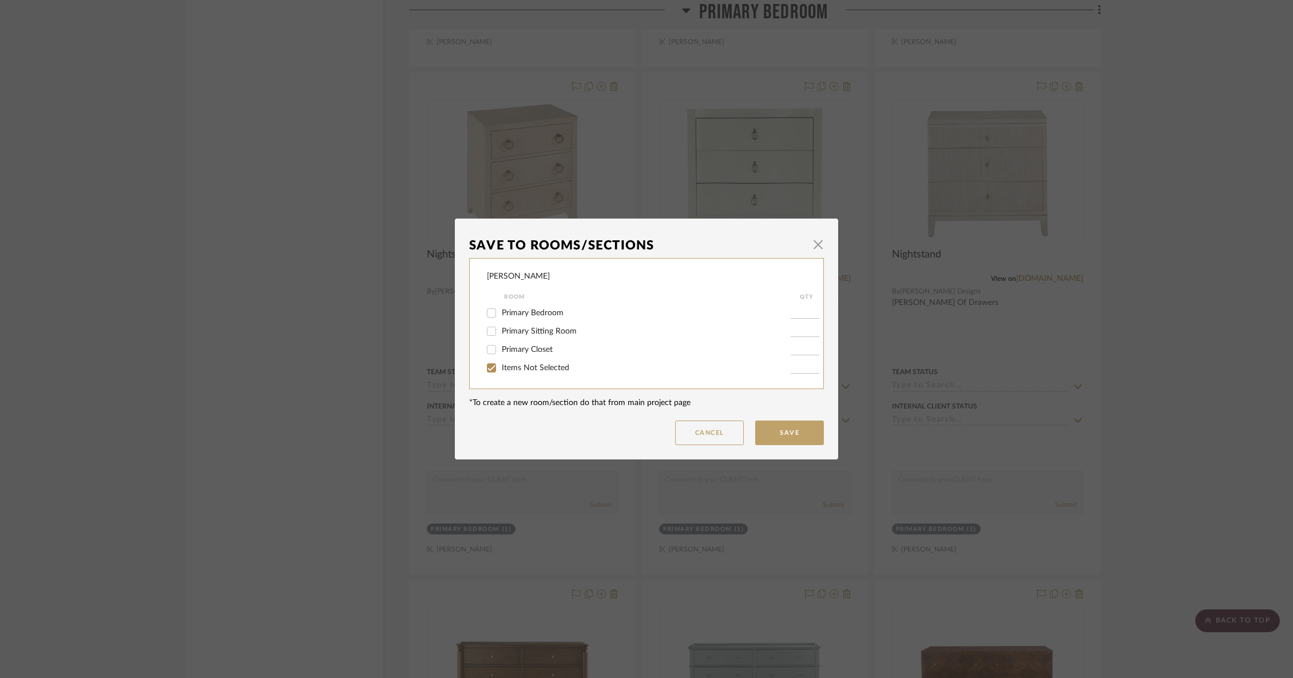
checkbox input "true"
type input "1"
click at [794, 431] on button "Save" at bounding box center [789, 432] width 69 height 25
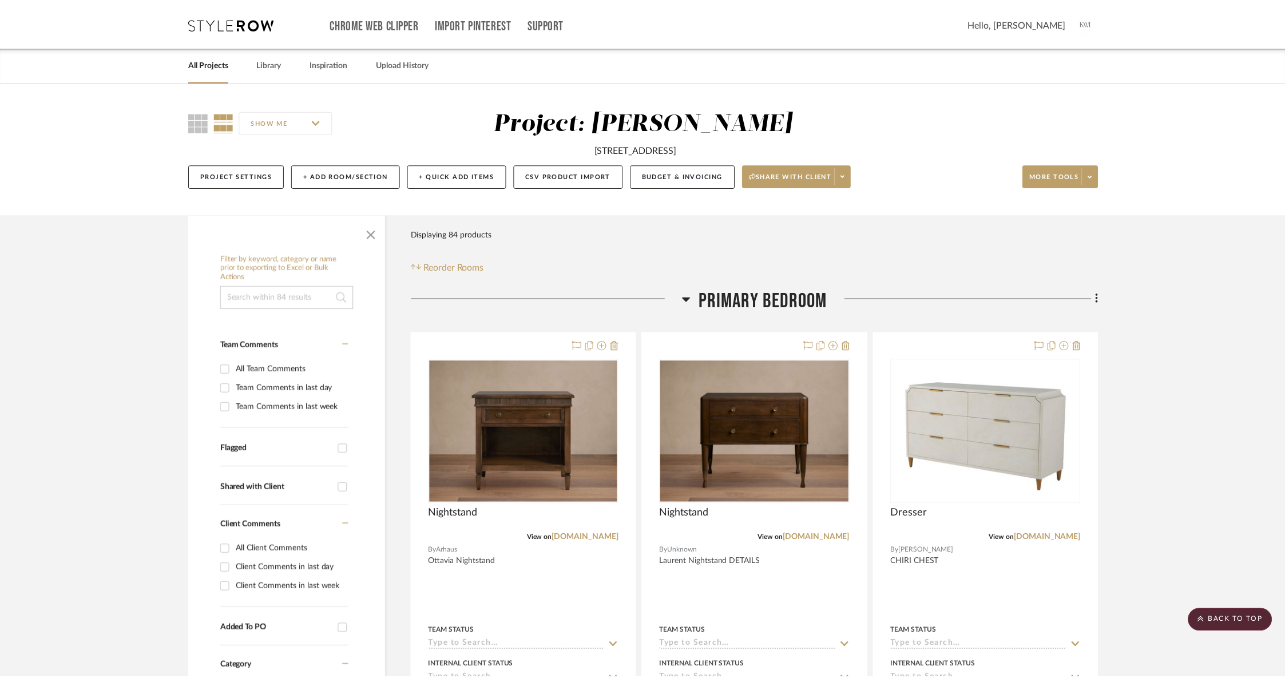
scroll to position [5839, 0]
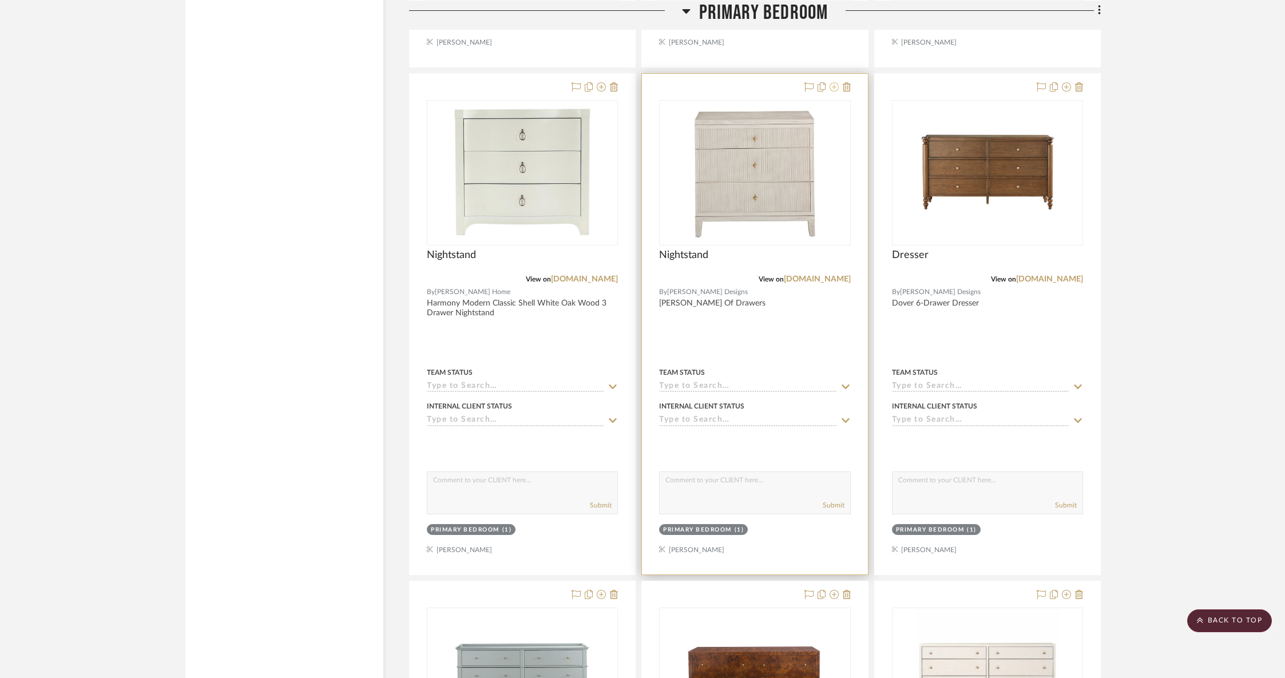
click at [832, 82] on icon at bounding box center [833, 86] width 9 height 9
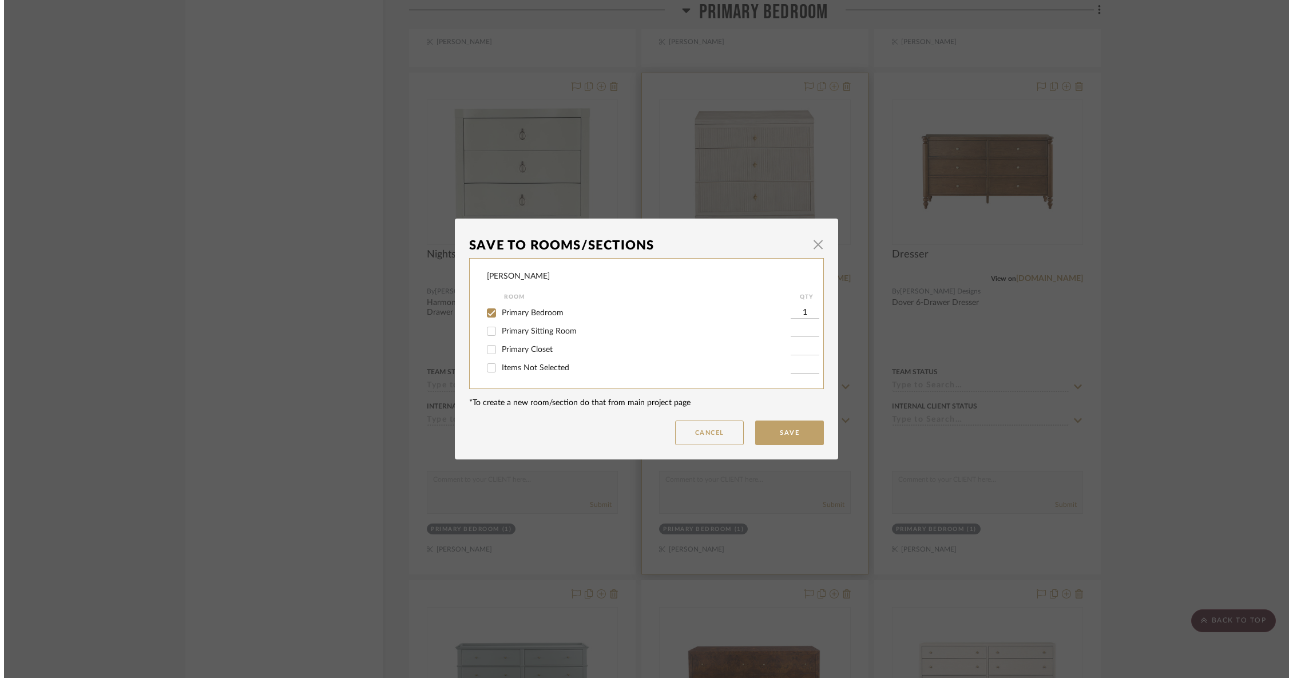
scroll to position [0, 0]
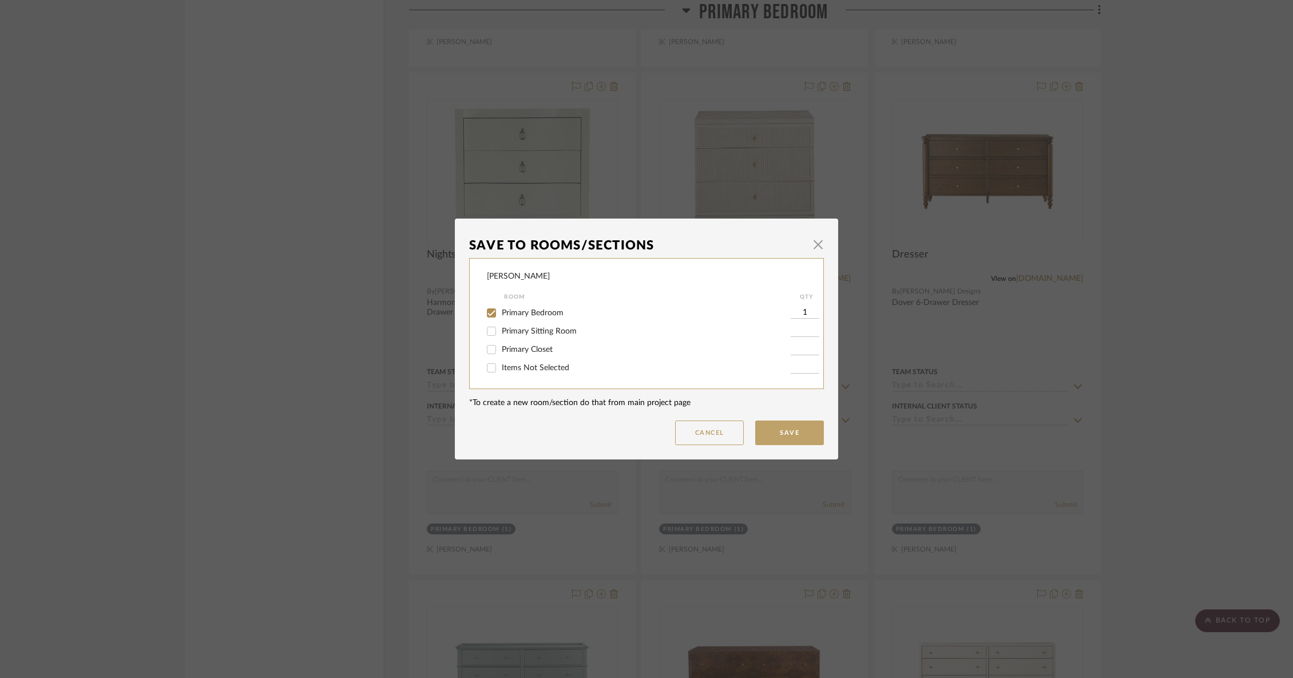
click at [533, 368] on span "Items Not Selected" at bounding box center [535, 368] width 67 height 8
click at [500, 368] on input "Items Not Selected" at bounding box center [491, 368] width 18 height 18
checkbox input "true"
type input "1"
click at [528, 311] on span "Primary Bedroom" at bounding box center [533, 313] width 62 height 8
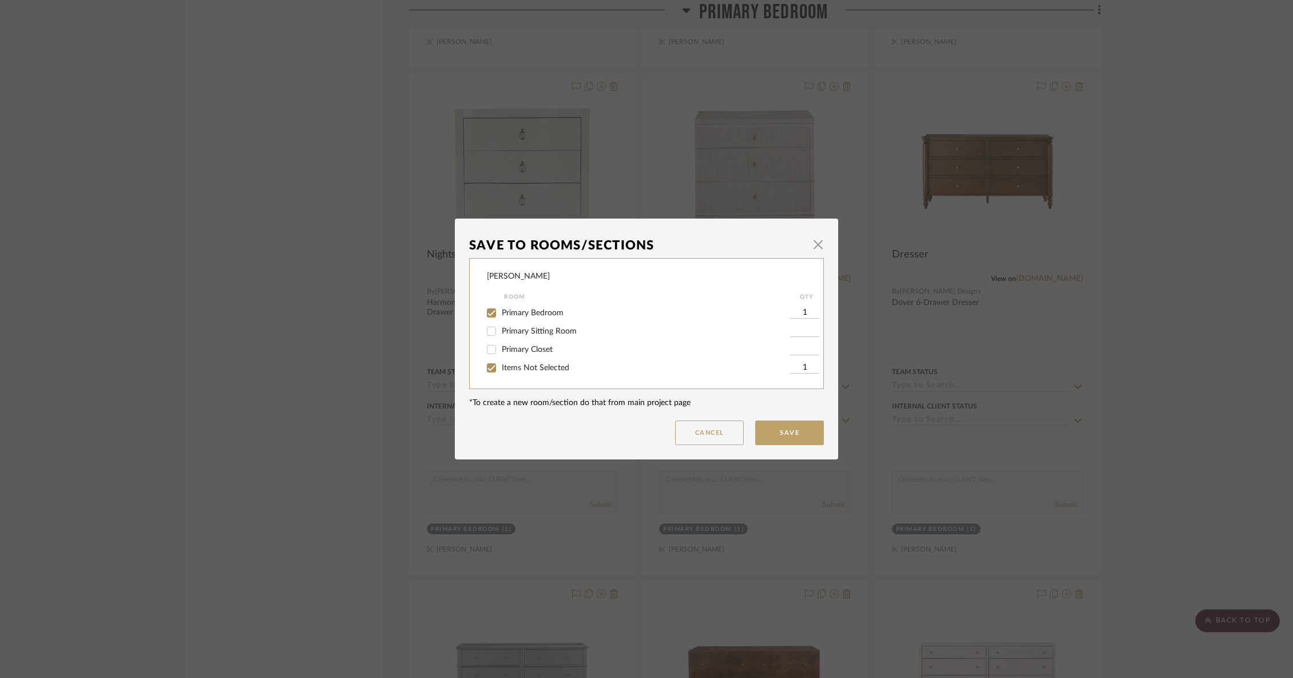
click at [500, 311] on input "Primary Bedroom" at bounding box center [491, 313] width 18 height 18
checkbox input "false"
click at [777, 432] on button "Save" at bounding box center [789, 432] width 69 height 25
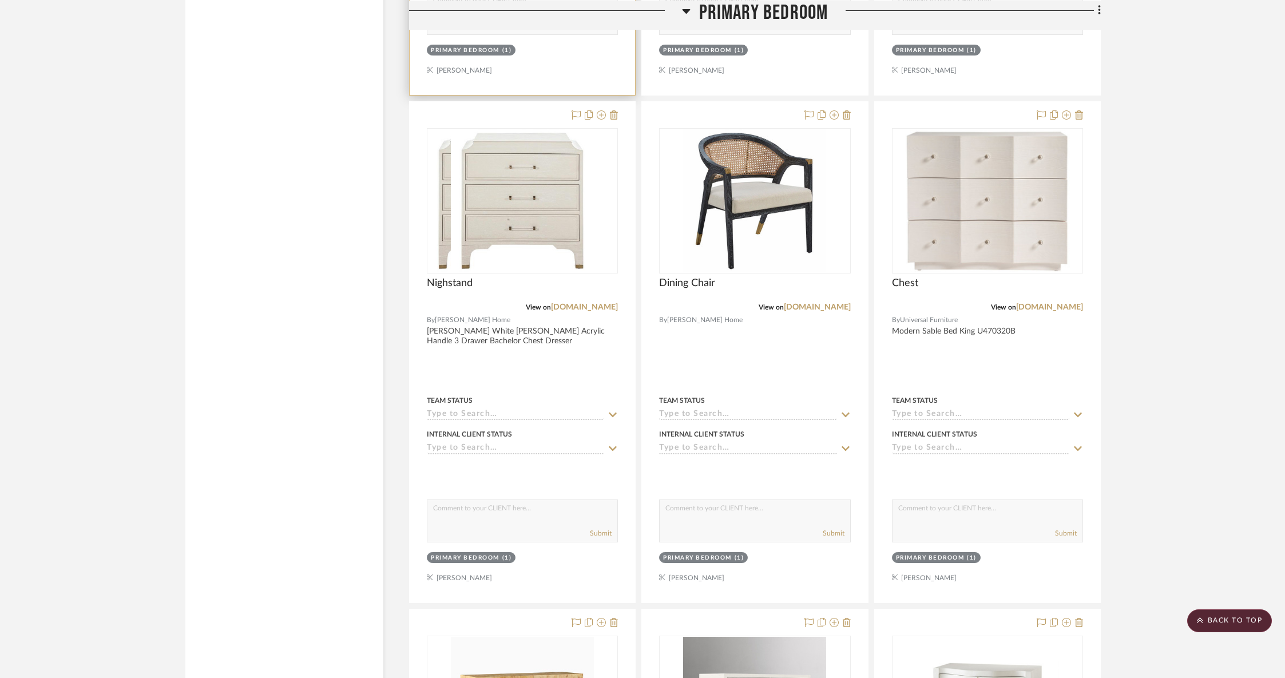
scroll to position [6827, 0]
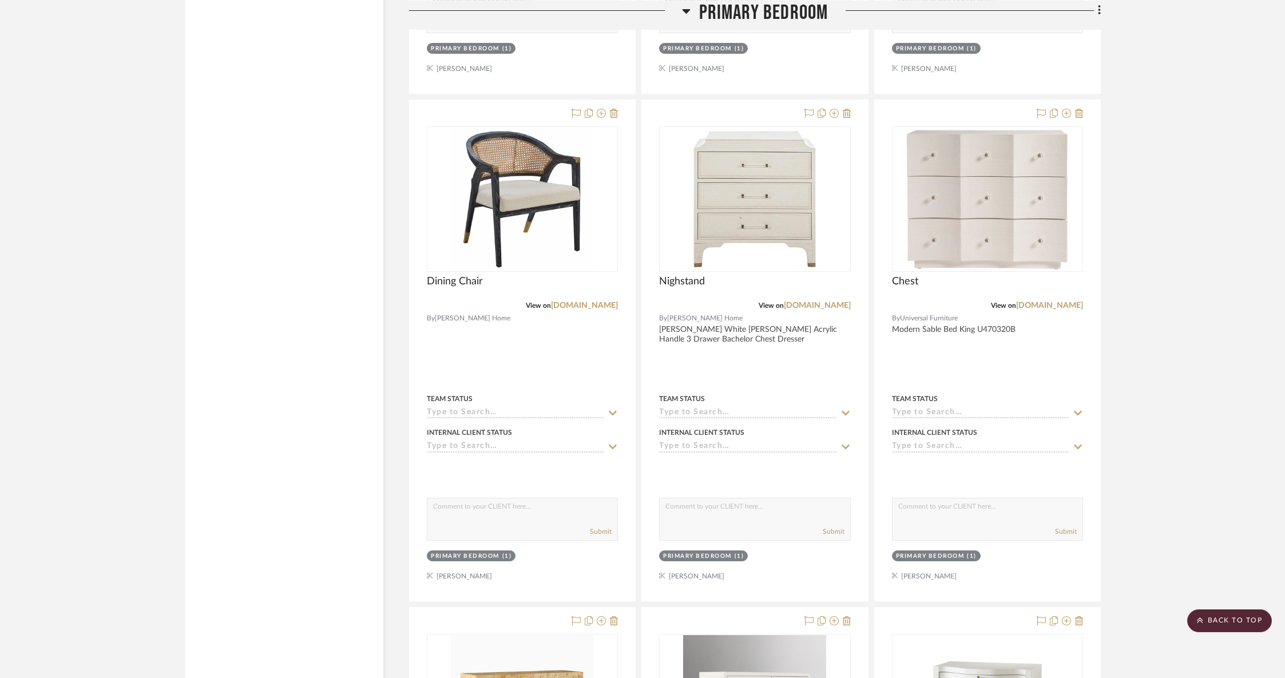
drag, startPoint x: 731, startPoint y: 106, endPoint x: 547, endPoint y: 95, distance: 183.9
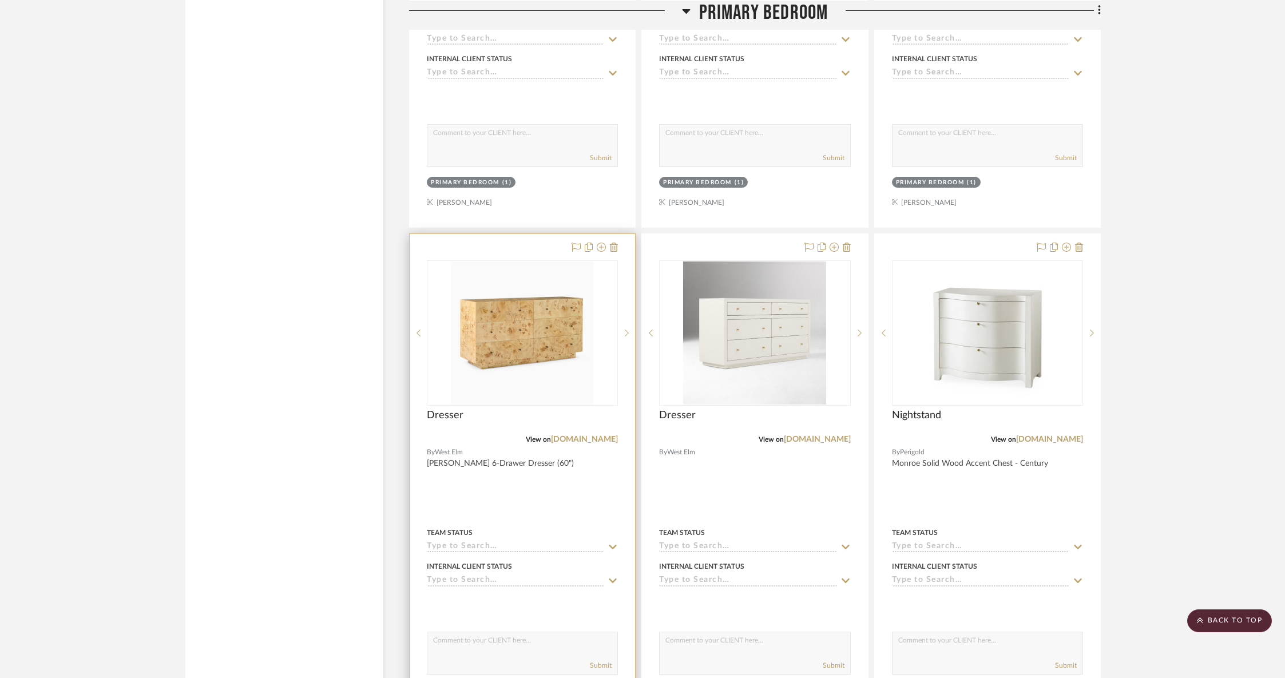
scroll to position [7202, 0]
click at [602, 241] on icon at bounding box center [601, 245] width 9 height 9
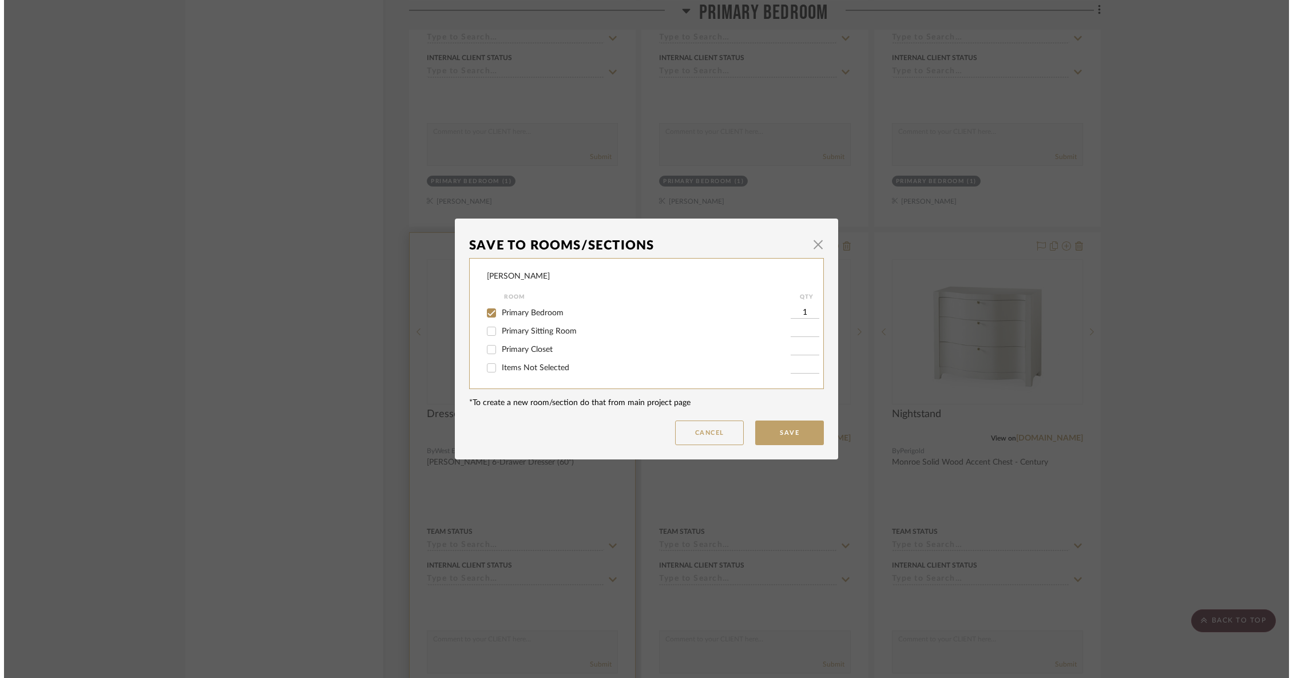
scroll to position [0, 0]
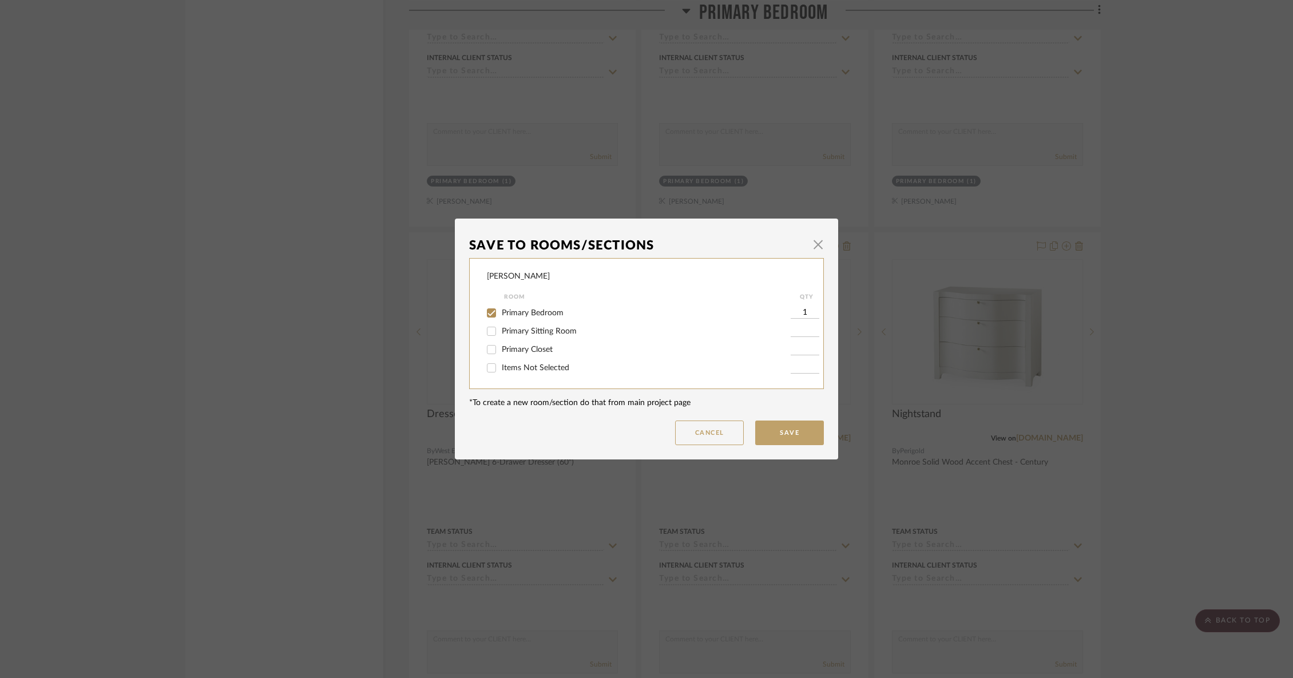
click at [547, 315] on span "Primary Bedroom" at bounding box center [533, 313] width 62 height 8
click at [500, 315] on input "Primary Bedroom" at bounding box center [491, 313] width 18 height 18
checkbox input "false"
click at [540, 368] on span "Items Not Selected" at bounding box center [535, 368] width 67 height 8
click at [500, 368] on input "Items Not Selected" at bounding box center [491, 368] width 18 height 18
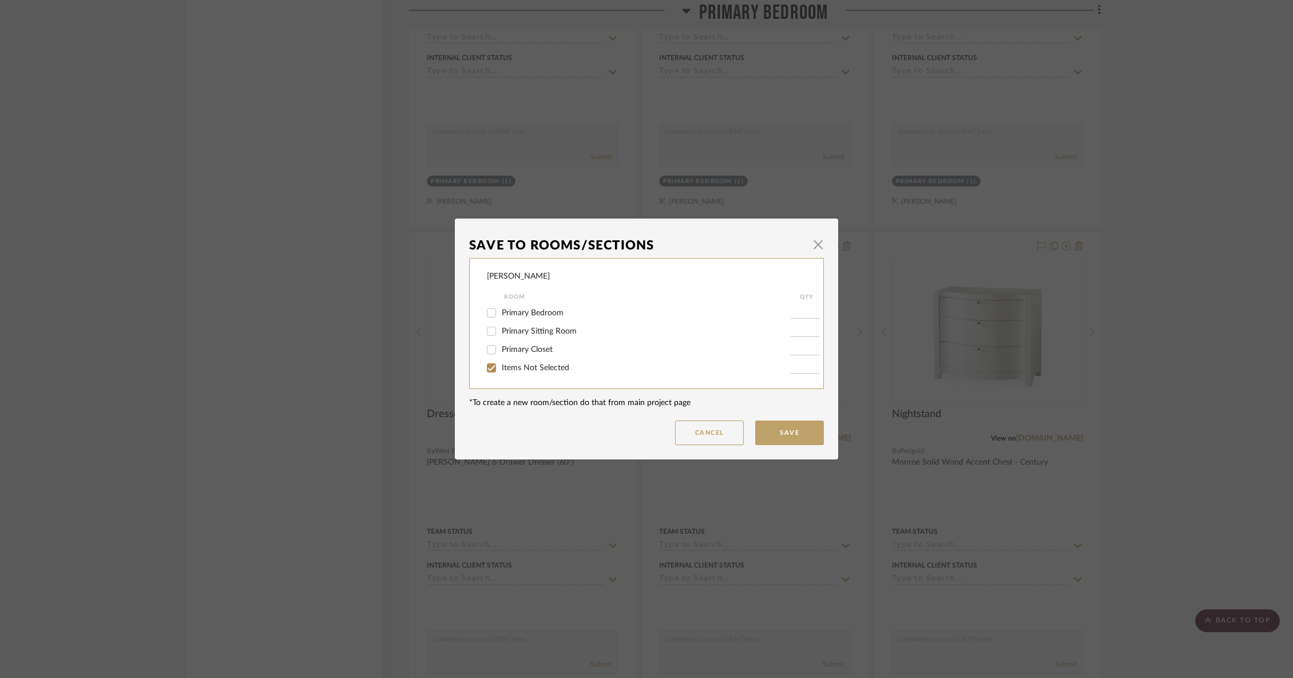
checkbox input "true"
type input "1"
click at [778, 435] on button "Save" at bounding box center [789, 432] width 69 height 25
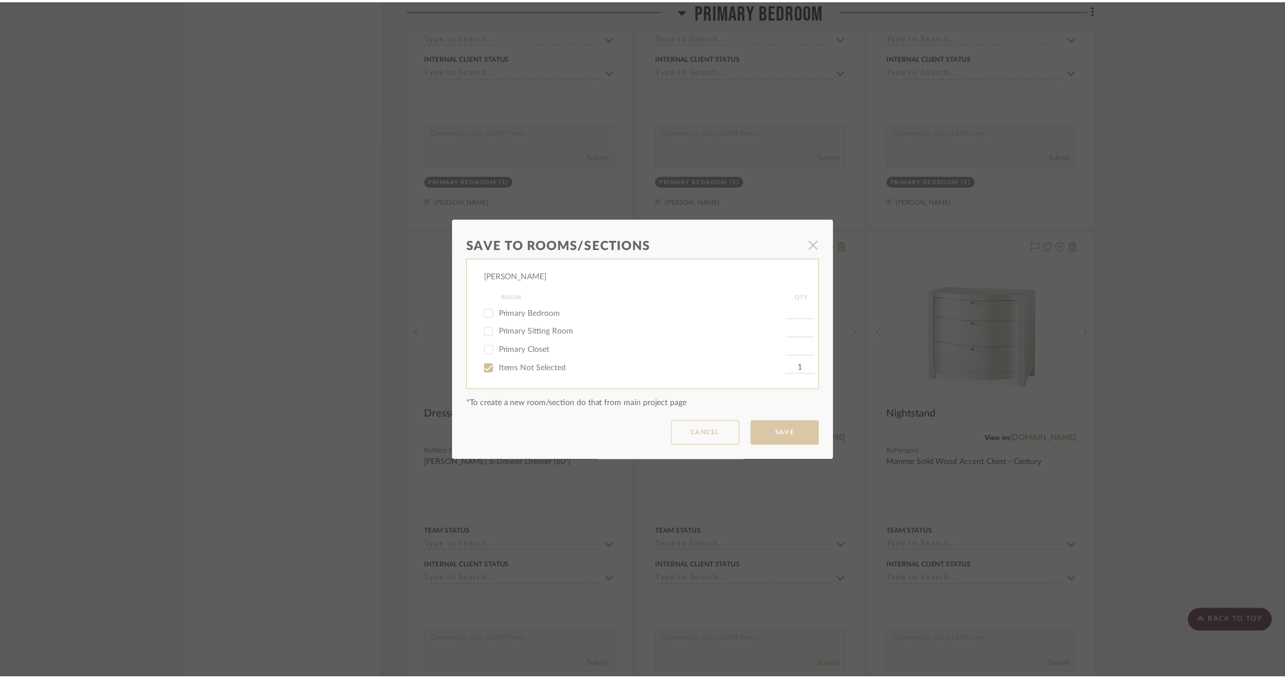
scroll to position [7202, 0]
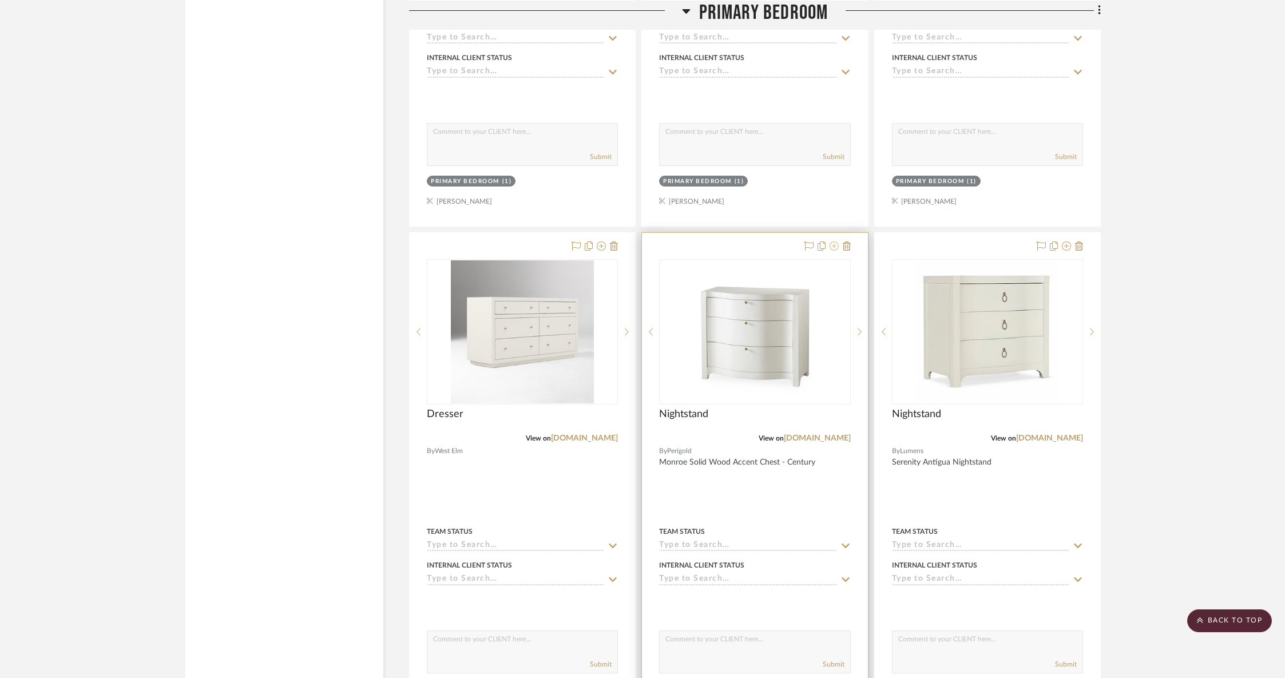
click at [833, 241] on icon at bounding box center [833, 245] width 9 height 9
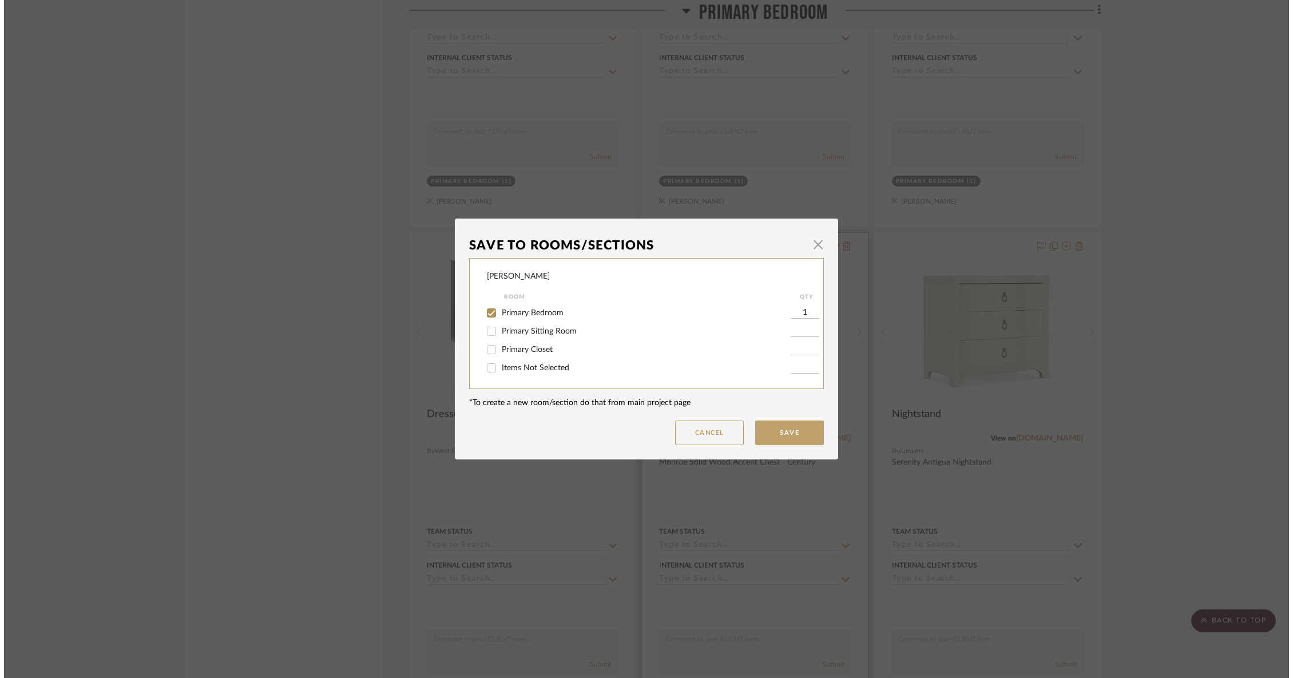
scroll to position [0, 0]
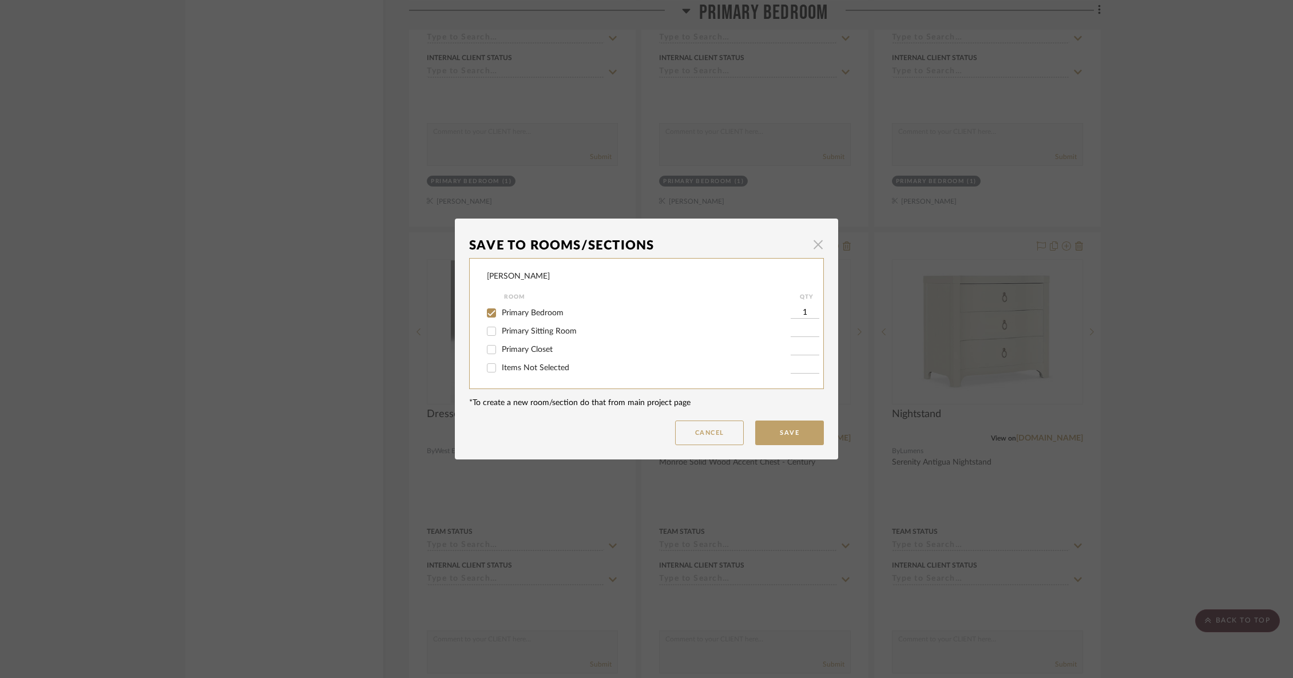
click at [809, 246] on span "button" at bounding box center [817, 244] width 23 height 23
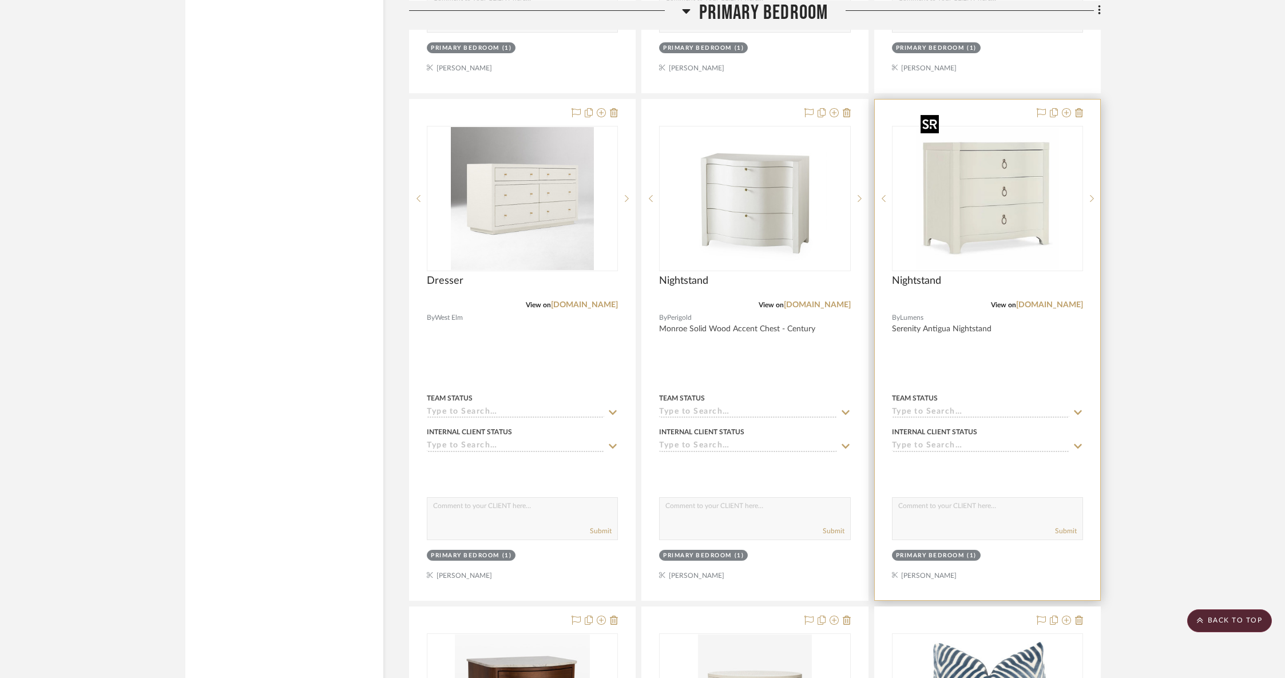
scroll to position [7338, 0]
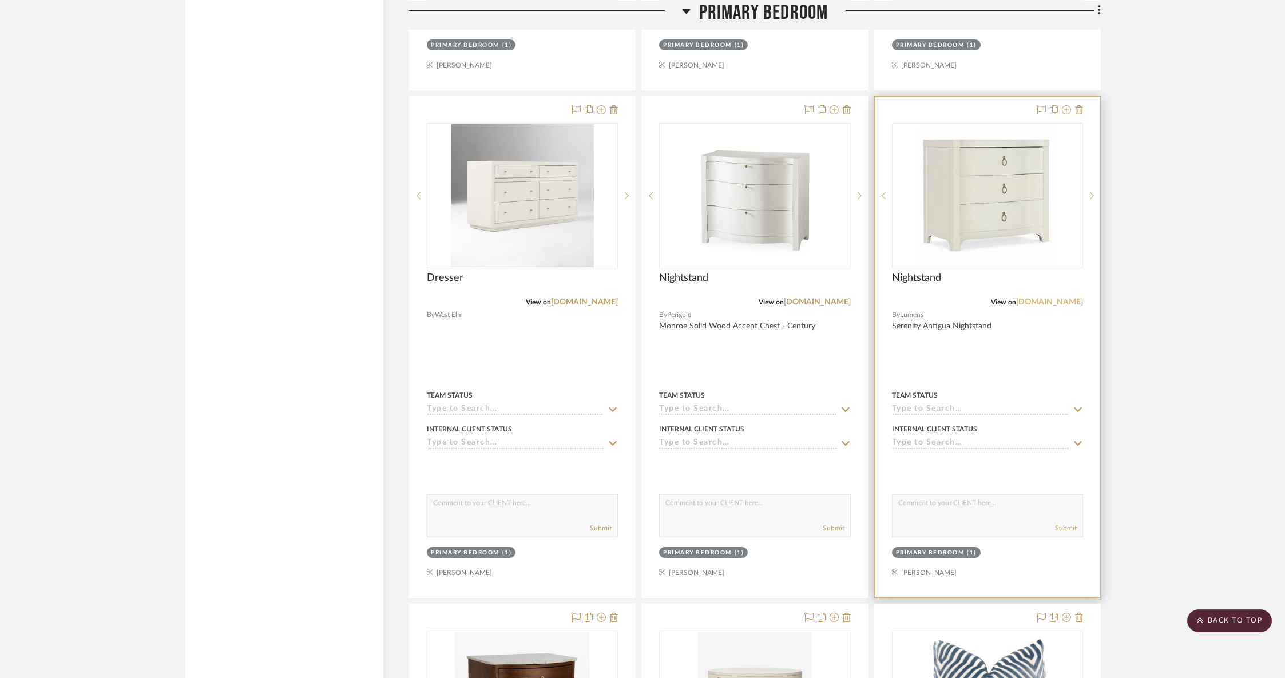
click at [1047, 298] on link "[DOMAIN_NAME]" at bounding box center [1049, 302] width 67 height 8
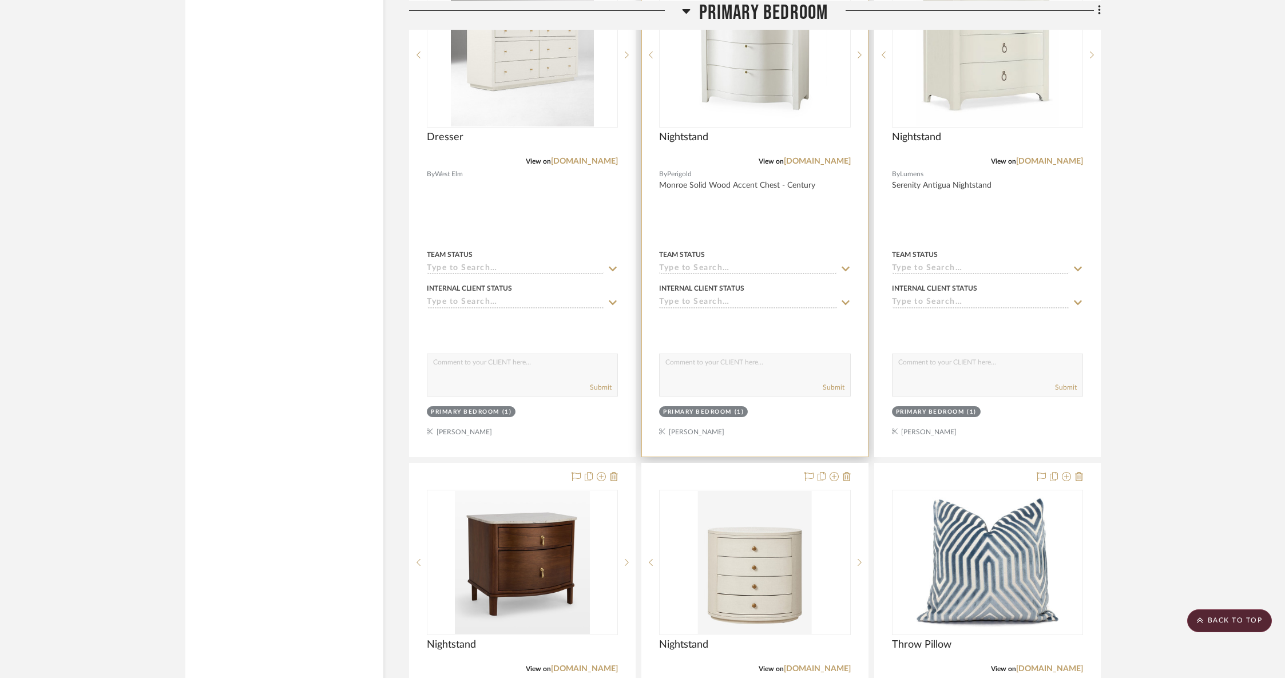
scroll to position [7381, 0]
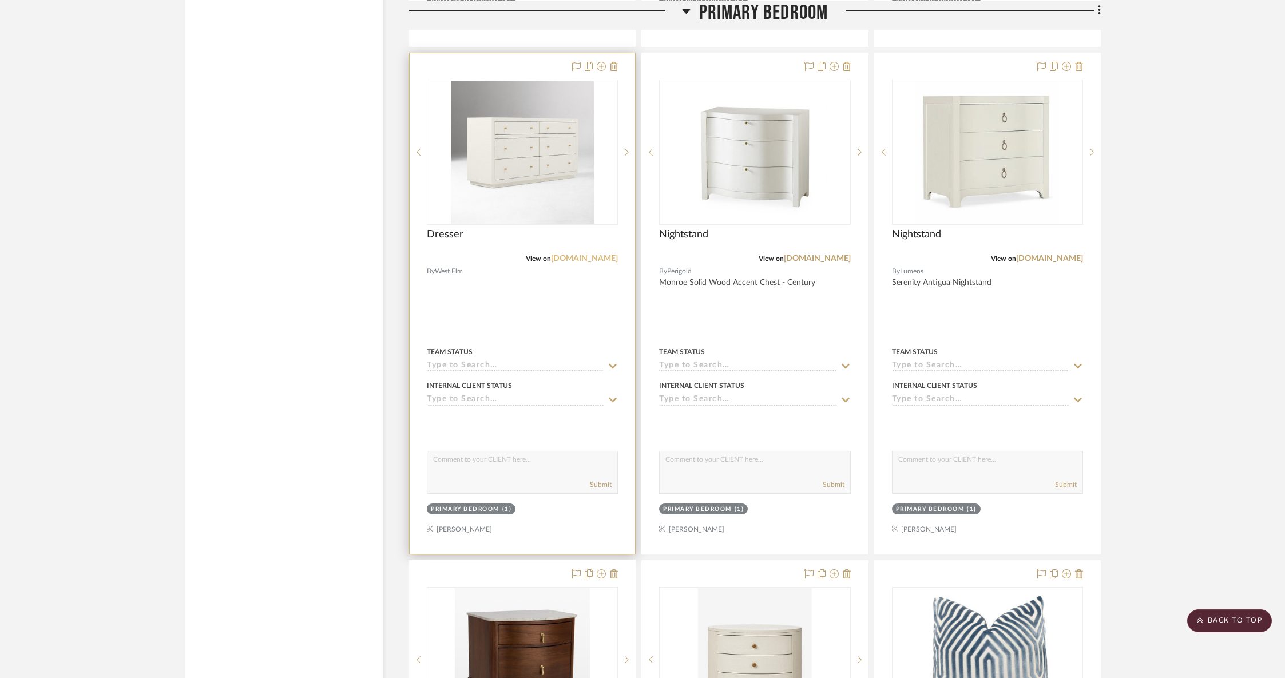
click at [611, 255] on link "[DOMAIN_NAME]" at bounding box center [584, 259] width 67 height 8
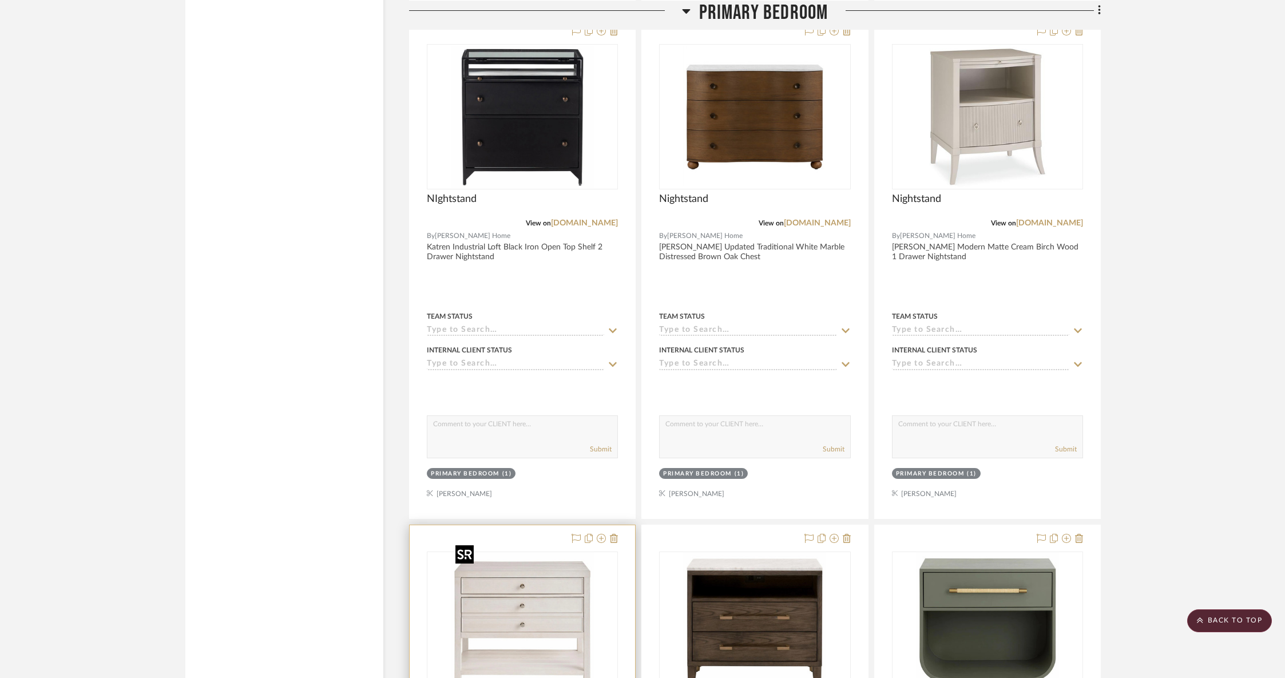
scroll to position [4872, 0]
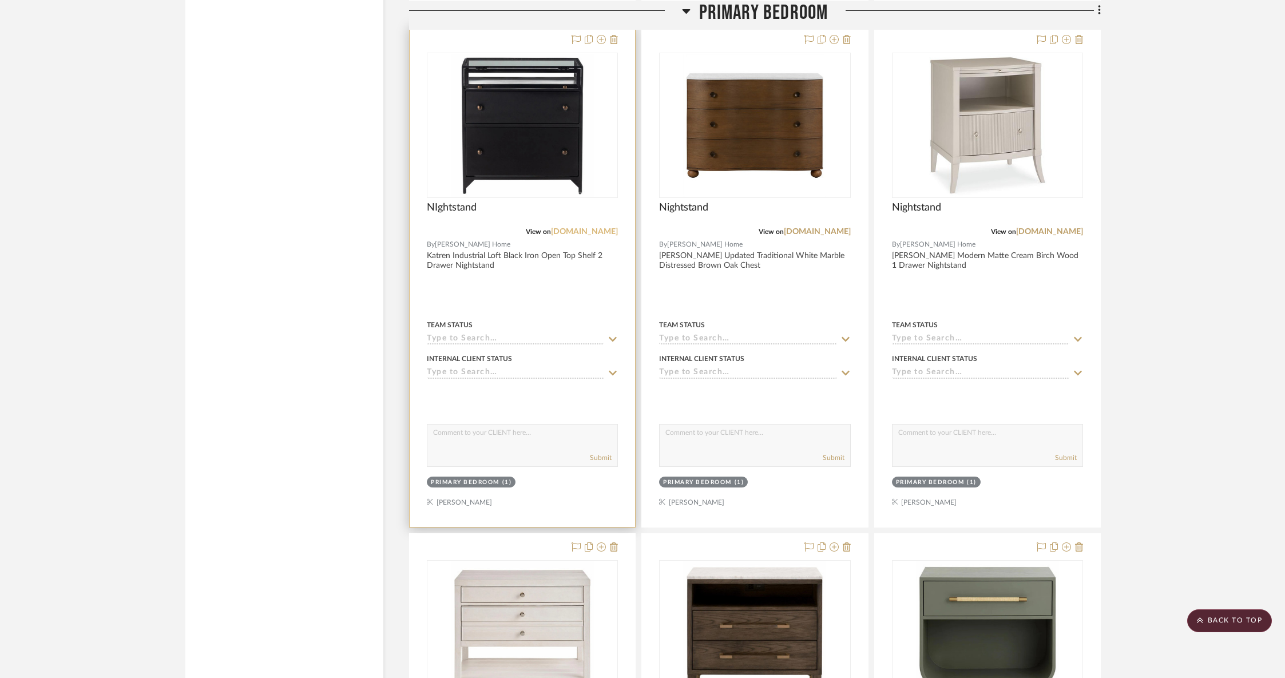
click at [583, 228] on link "[DOMAIN_NAME]" at bounding box center [584, 232] width 67 height 8
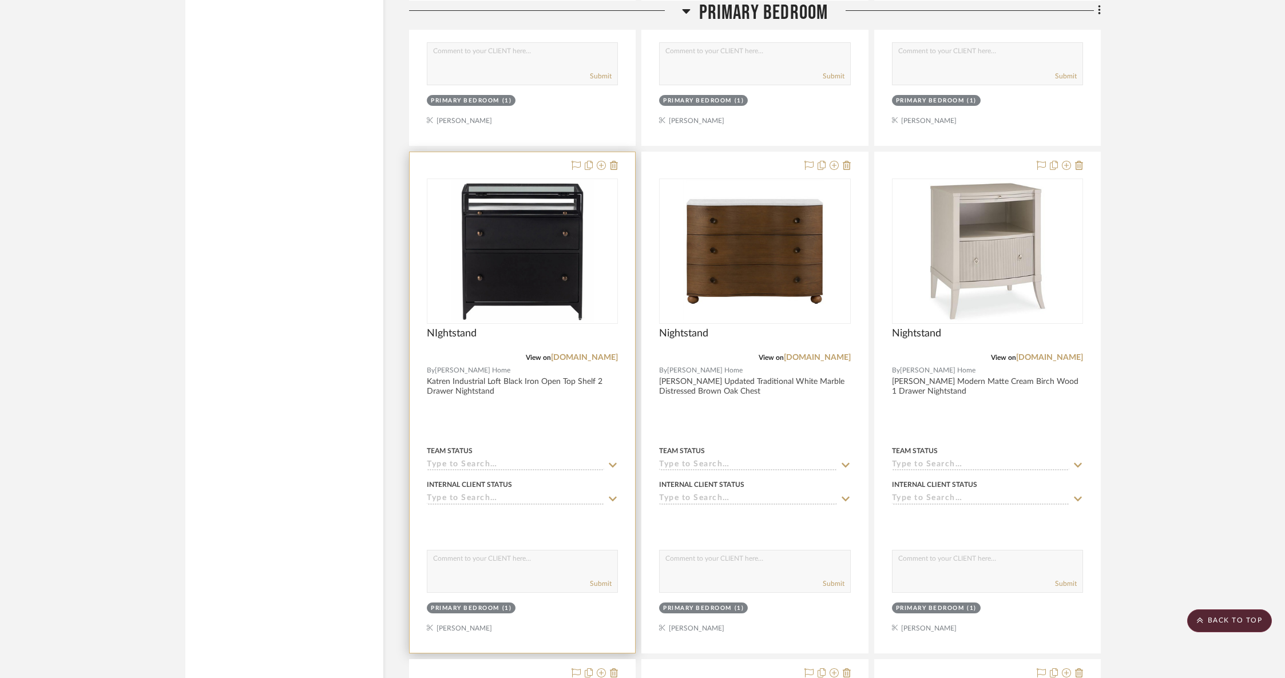
scroll to position [4745, 0]
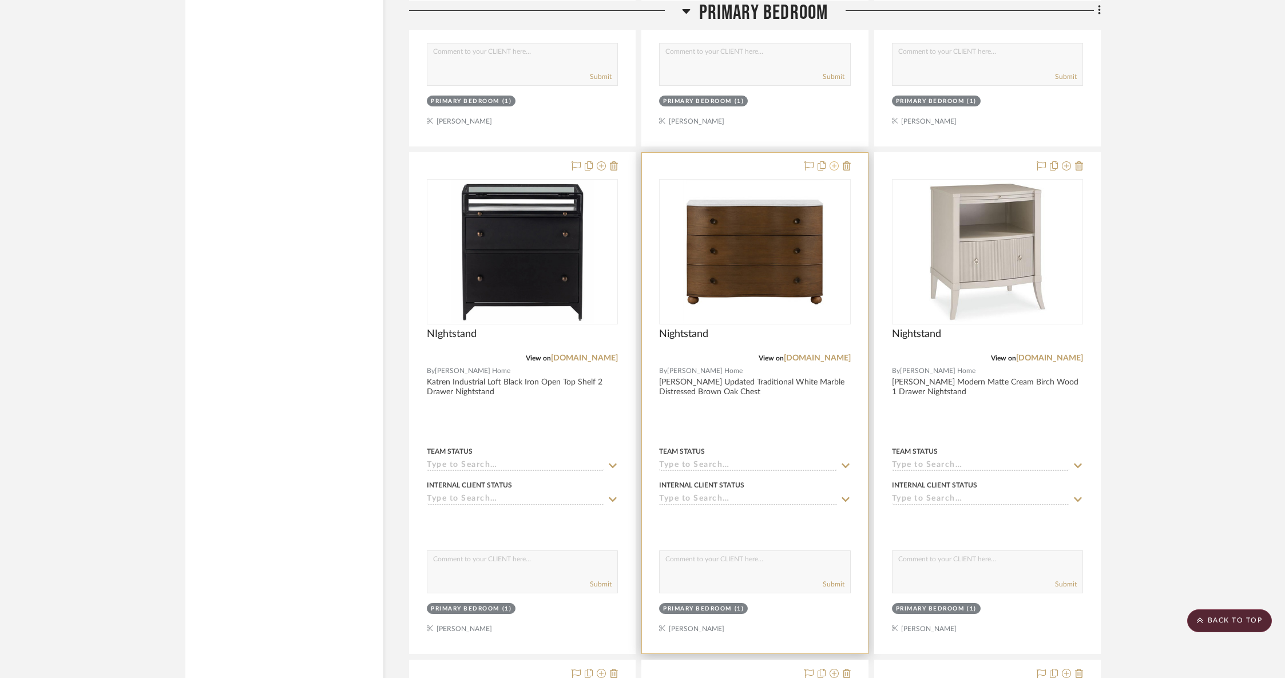
click at [834, 161] on icon at bounding box center [833, 165] width 9 height 9
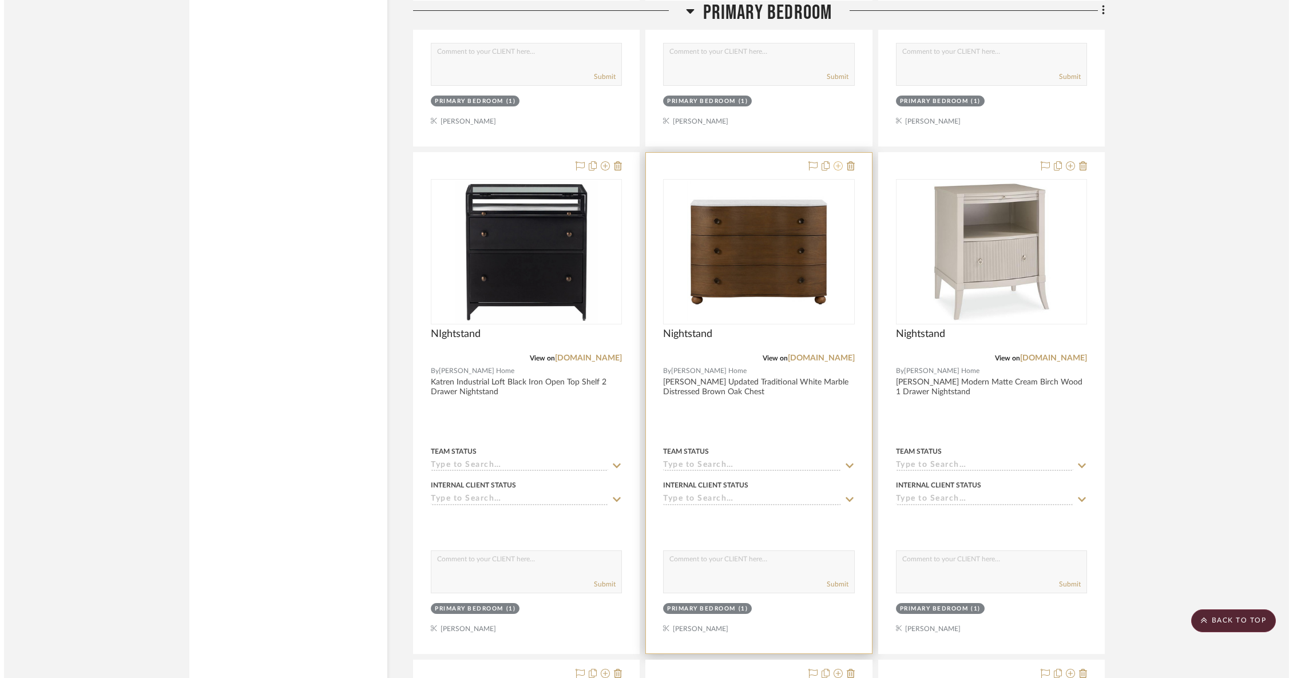
scroll to position [0, 0]
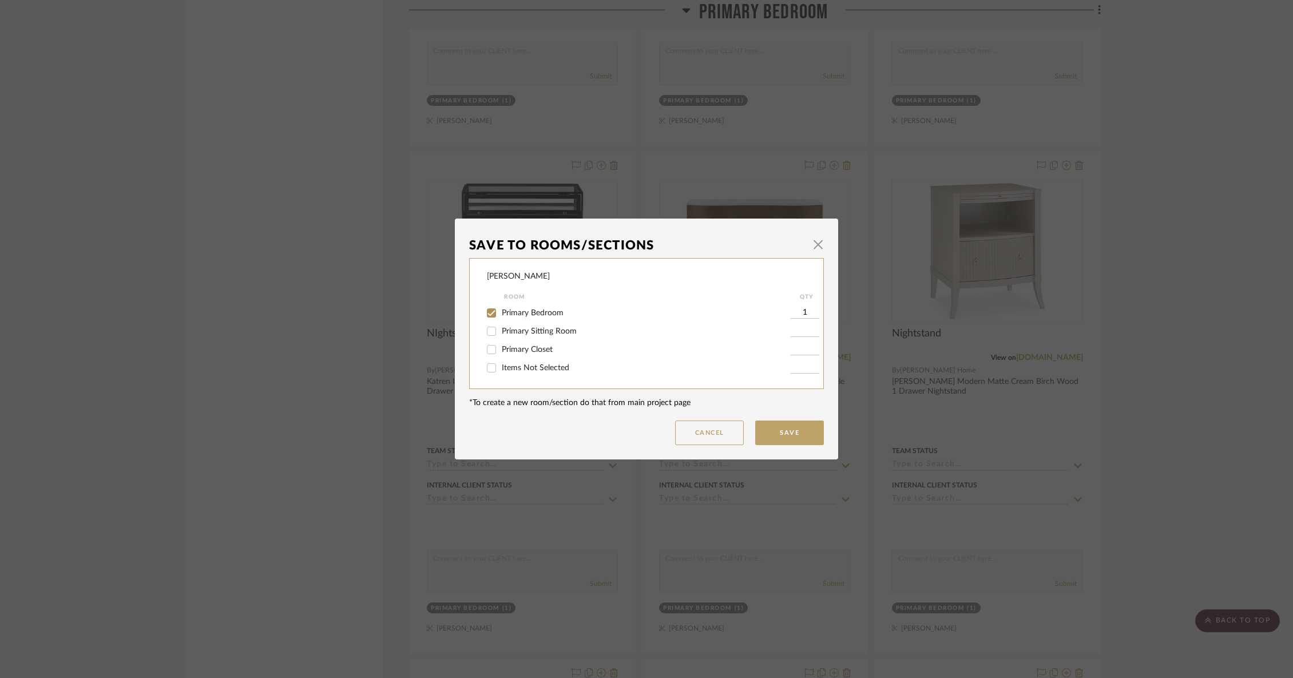
click at [518, 331] on span "Primary Sitting Room" at bounding box center [539, 331] width 75 height 8
click at [500, 331] on input "Primary Sitting Room" at bounding box center [491, 331] width 18 height 18
checkbox input "true"
type input "1"
click at [515, 311] on span "Primary Bedroom" at bounding box center [533, 313] width 62 height 8
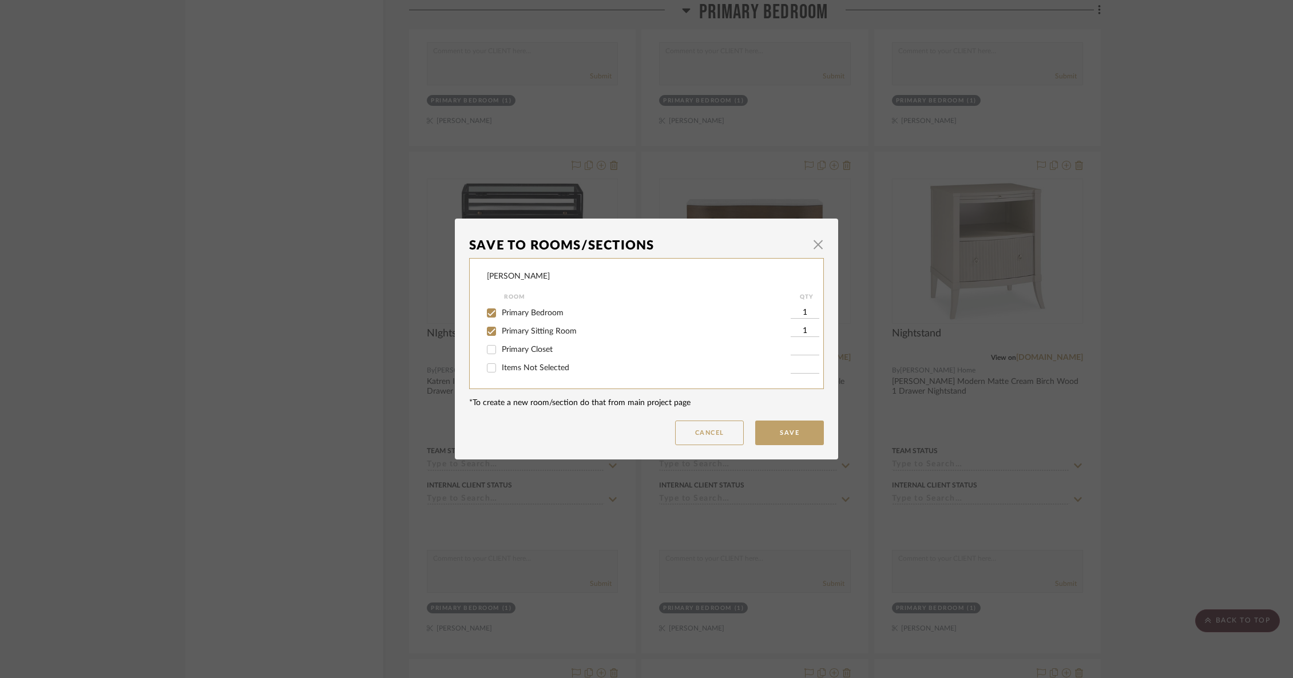
click at [500, 311] on input "Primary Bedroom" at bounding box center [491, 313] width 18 height 18
checkbox input "false"
click at [794, 431] on button "Save" at bounding box center [789, 432] width 69 height 25
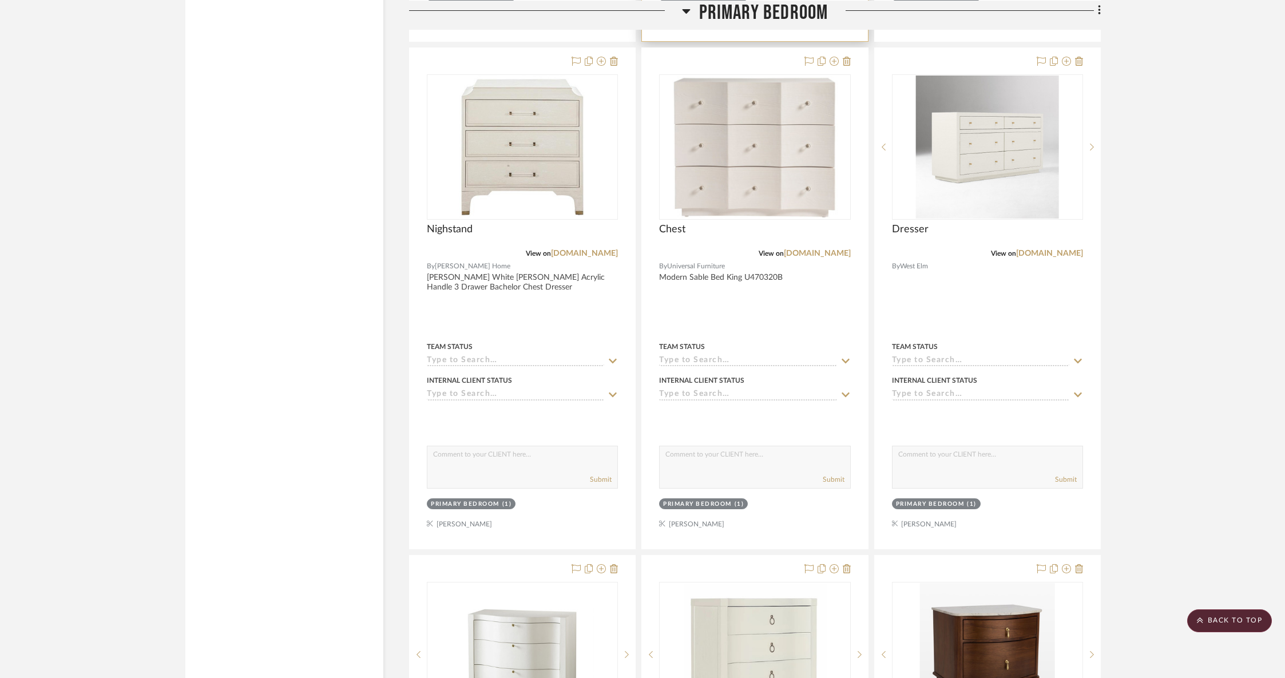
scroll to position [6880, 0]
click at [832, 56] on fa-icon at bounding box center [833, 60] width 9 height 9
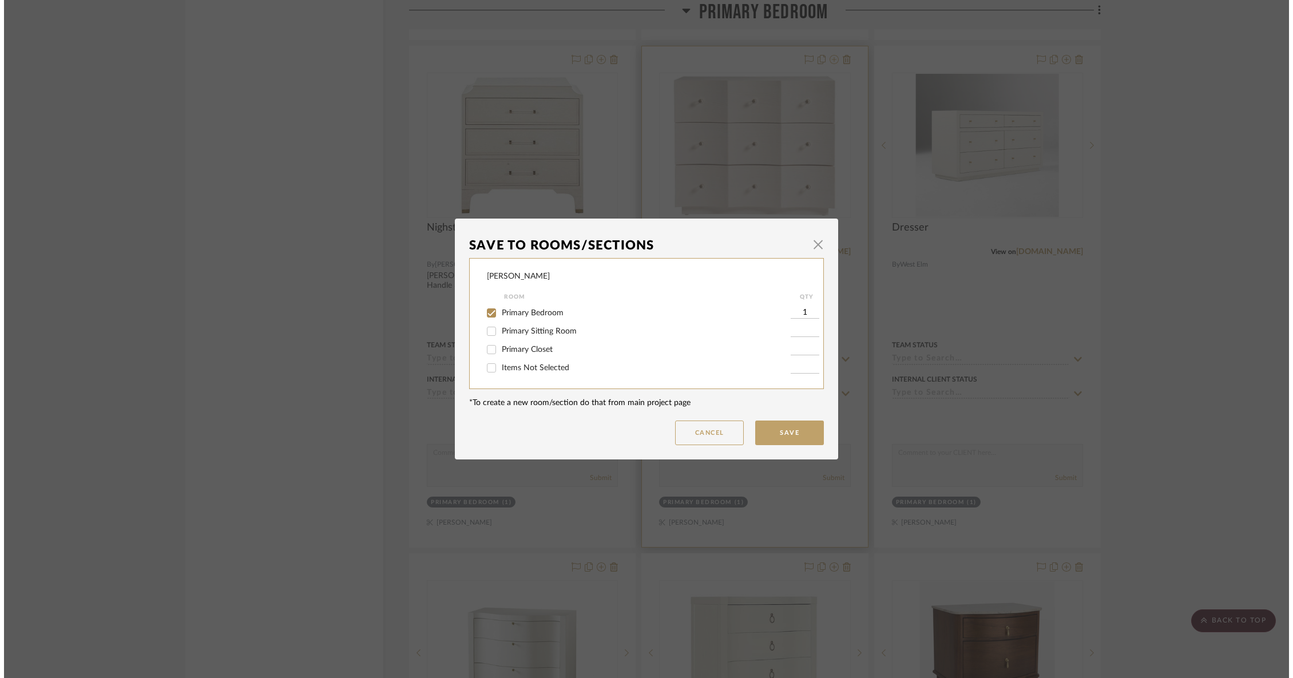
scroll to position [0, 0]
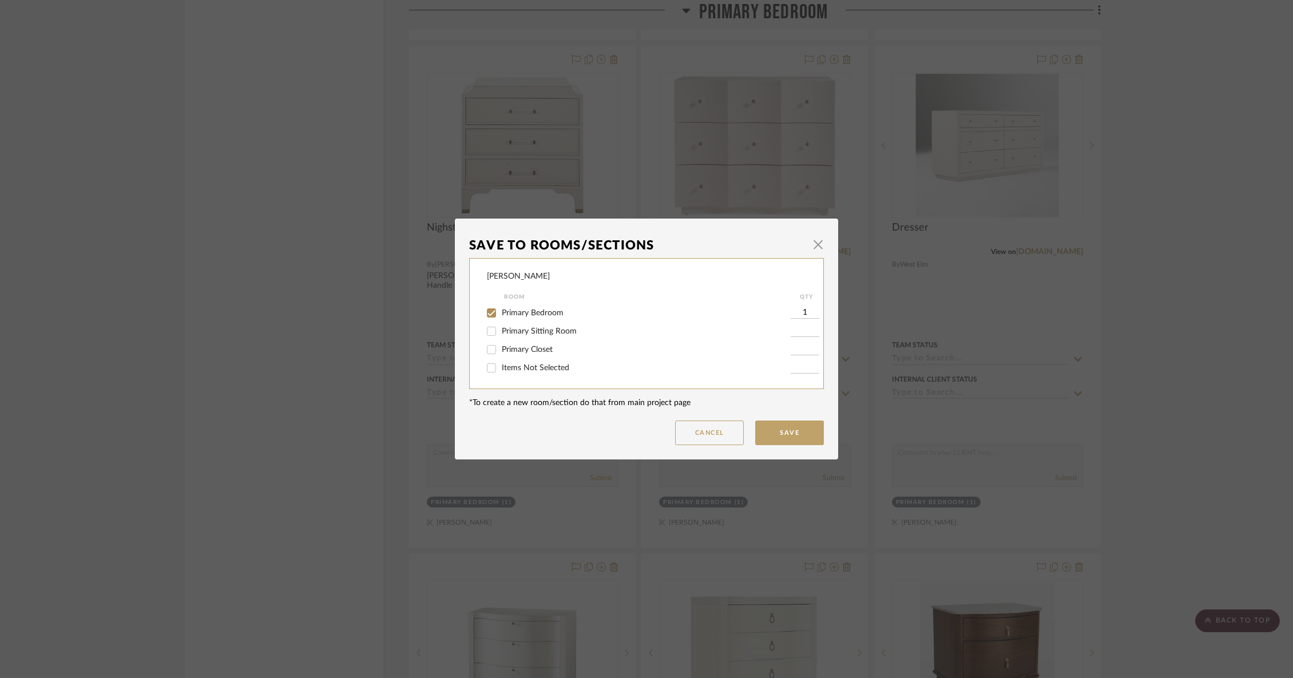
click at [550, 335] on span "Primary Sitting Room" at bounding box center [539, 331] width 75 height 8
click at [500, 336] on input "Primary Sitting Room" at bounding box center [491, 331] width 18 height 18
checkbox input "true"
type input "1"
click at [529, 310] on span "Primary Bedroom" at bounding box center [533, 313] width 62 height 8
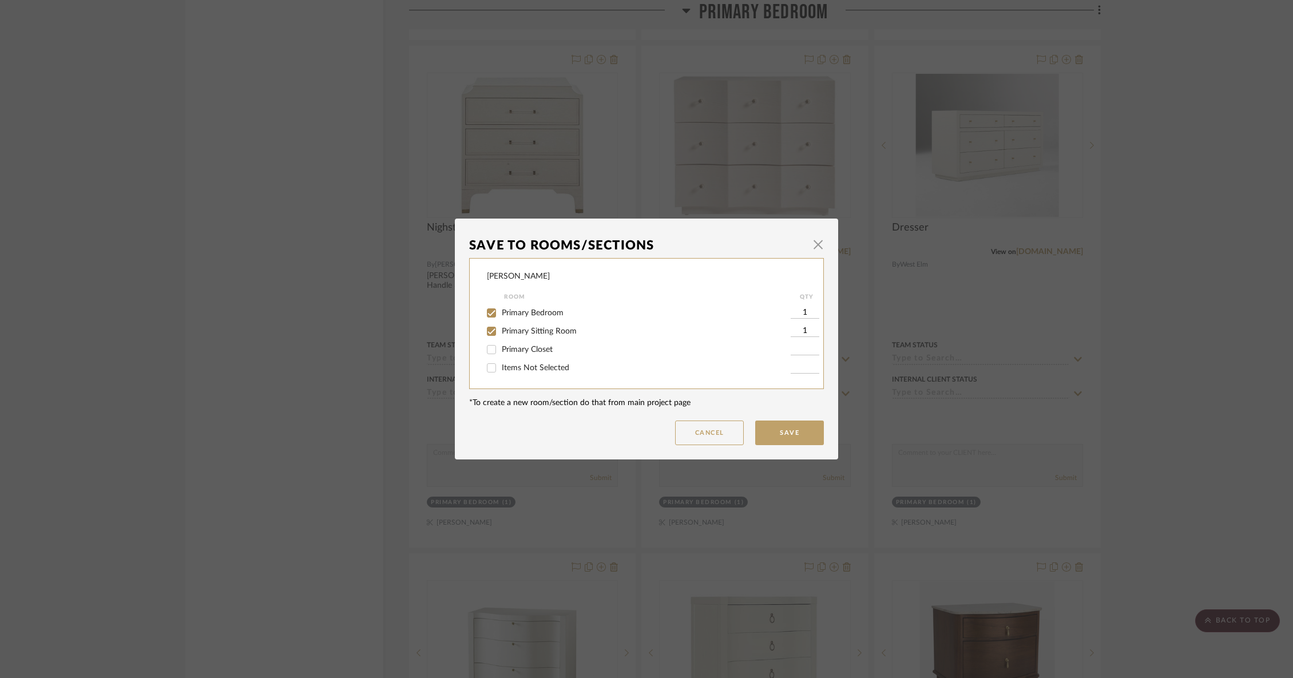
click at [500, 310] on input "Primary Bedroom" at bounding box center [491, 313] width 18 height 18
checkbox input "false"
click at [773, 430] on button "Save" at bounding box center [789, 432] width 69 height 25
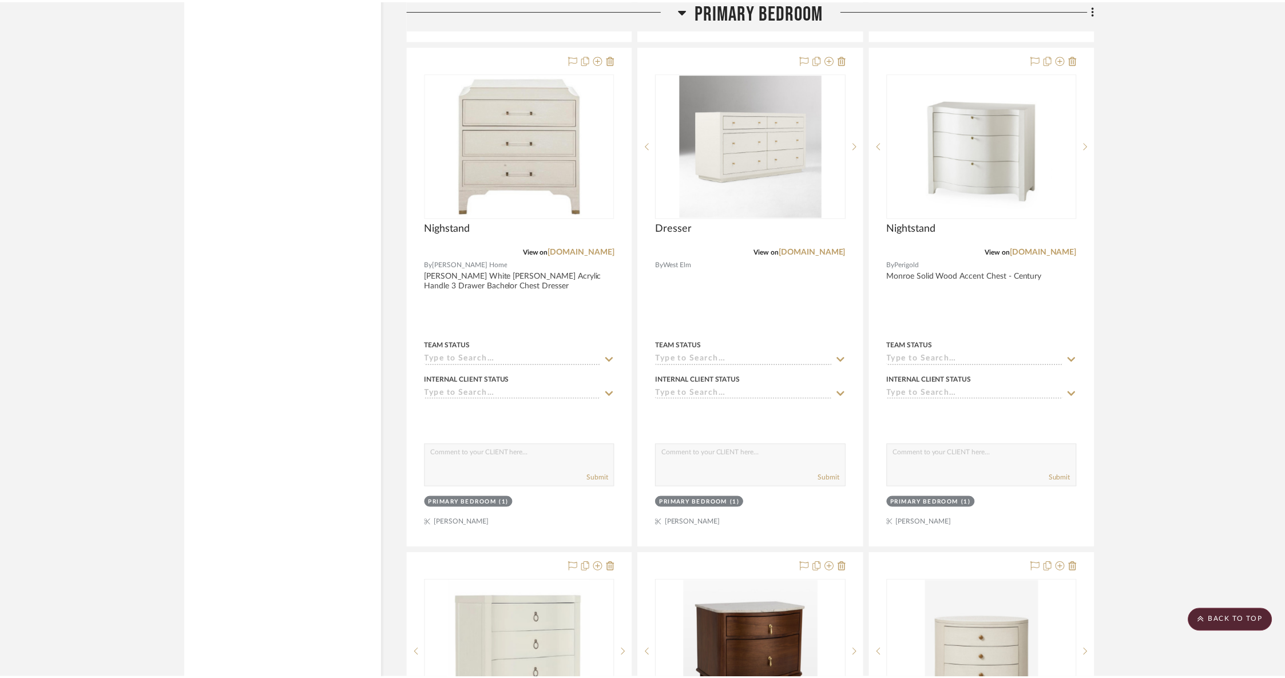
scroll to position [6880, 0]
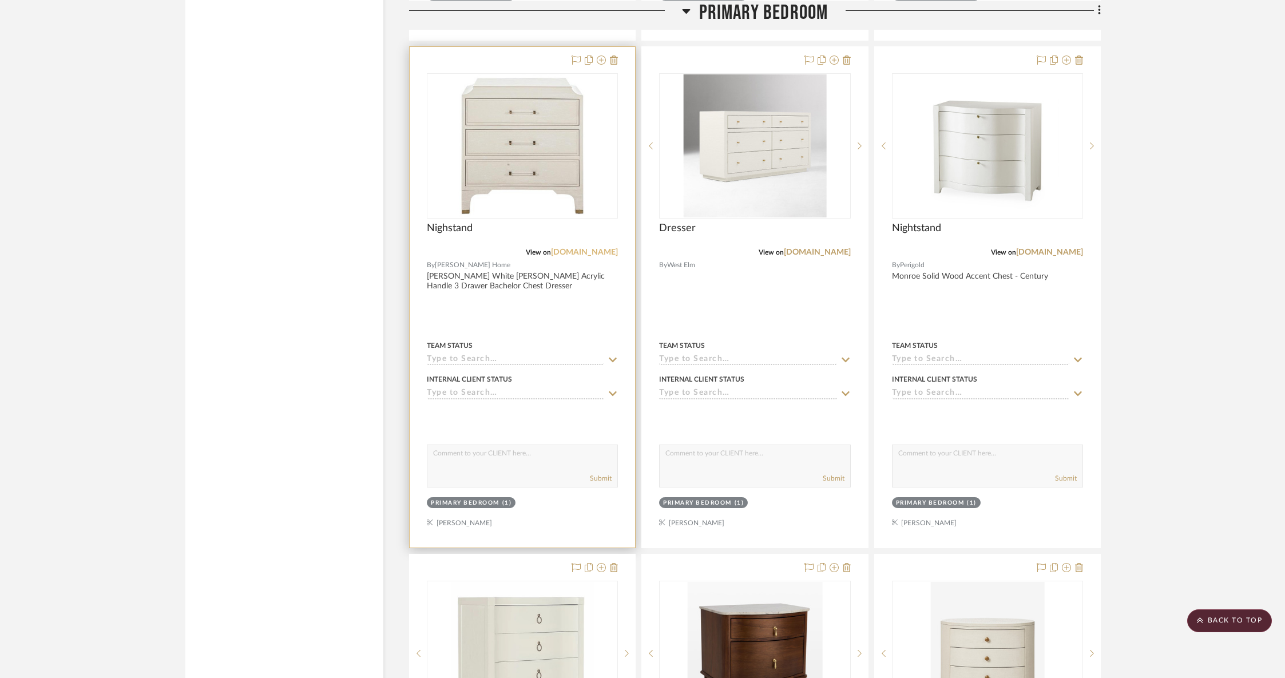
click at [552, 248] on link "[DOMAIN_NAME]" at bounding box center [584, 252] width 67 height 8
click at [601, 55] on icon at bounding box center [601, 59] width 9 height 9
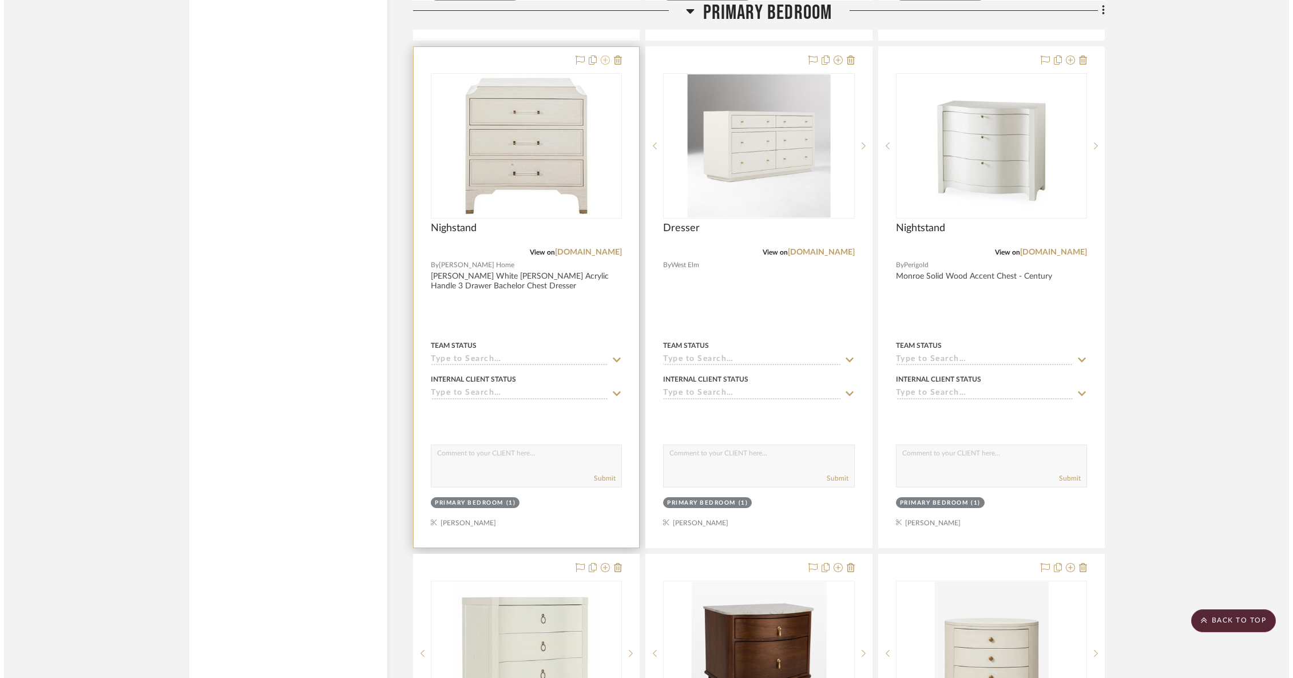
scroll to position [0, 0]
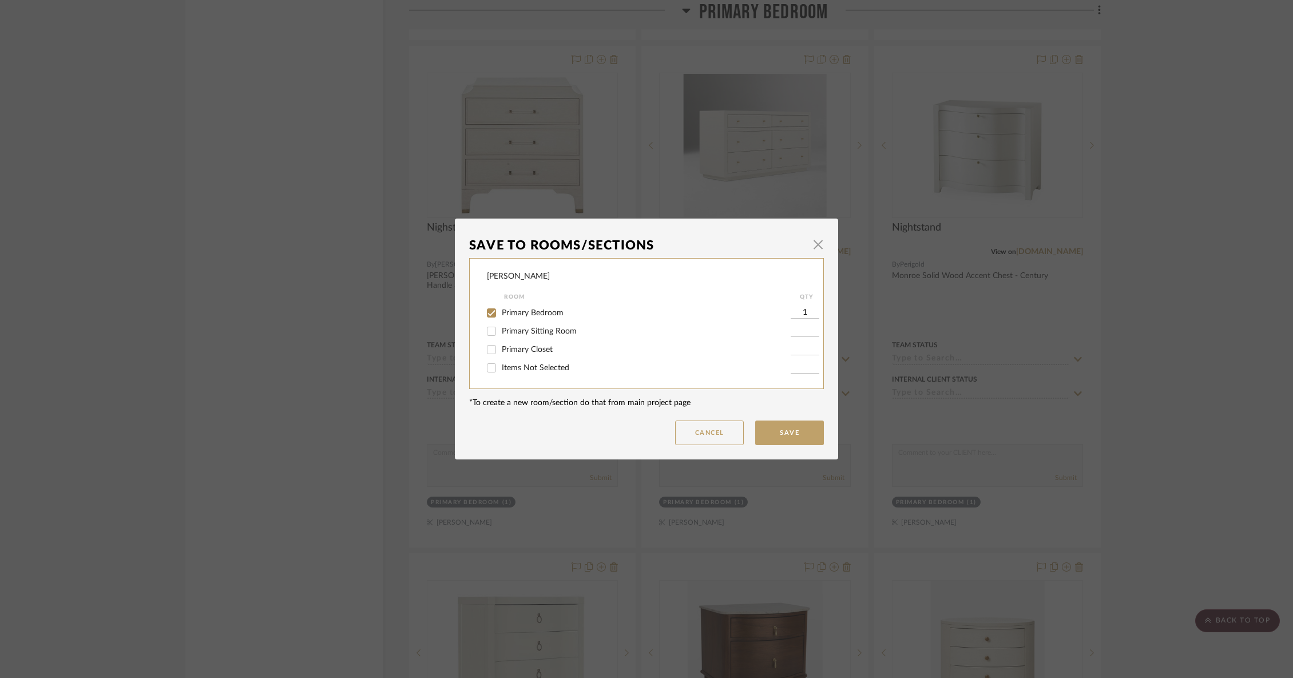
click at [520, 313] on span "Primary Bedroom" at bounding box center [533, 313] width 62 height 8
click at [500, 313] on input "Primary Bedroom" at bounding box center [491, 313] width 18 height 18
checkbox input "false"
click at [510, 370] on span "Items Not Selected" at bounding box center [535, 368] width 67 height 8
click at [500, 370] on input "Items Not Selected" at bounding box center [491, 368] width 18 height 18
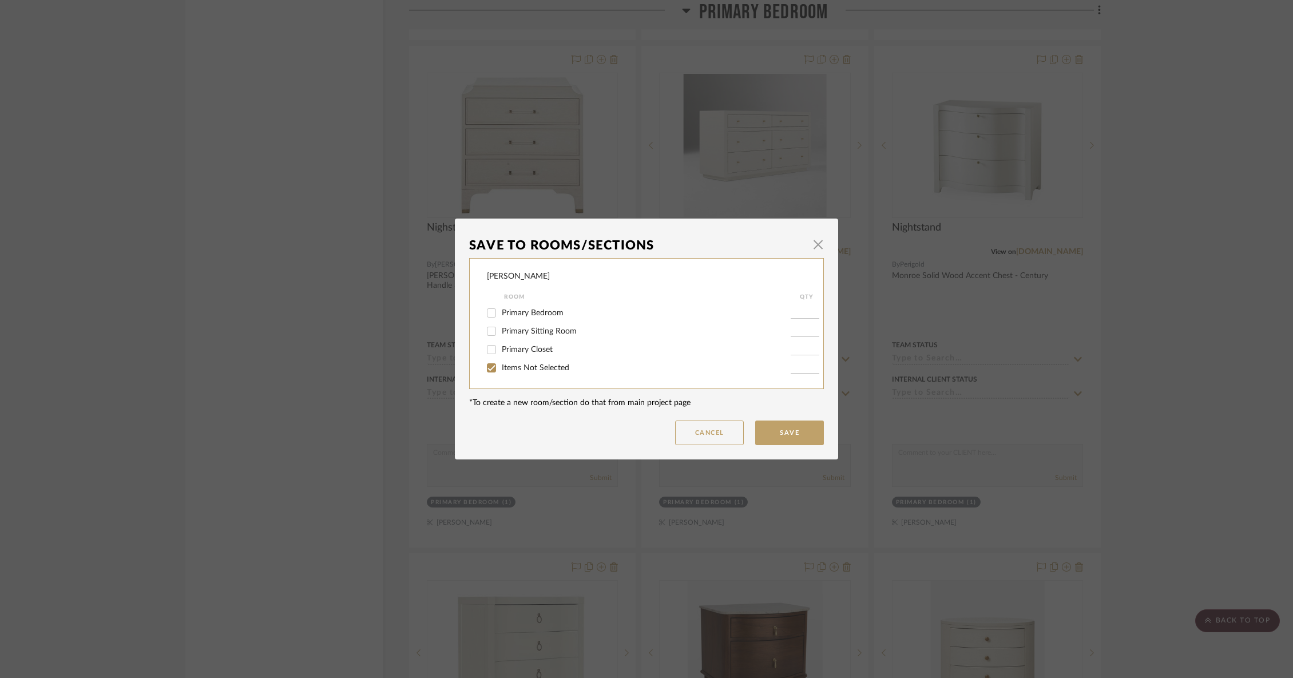
checkbox input "true"
type input "1"
click at [774, 430] on button "Save" at bounding box center [789, 432] width 69 height 25
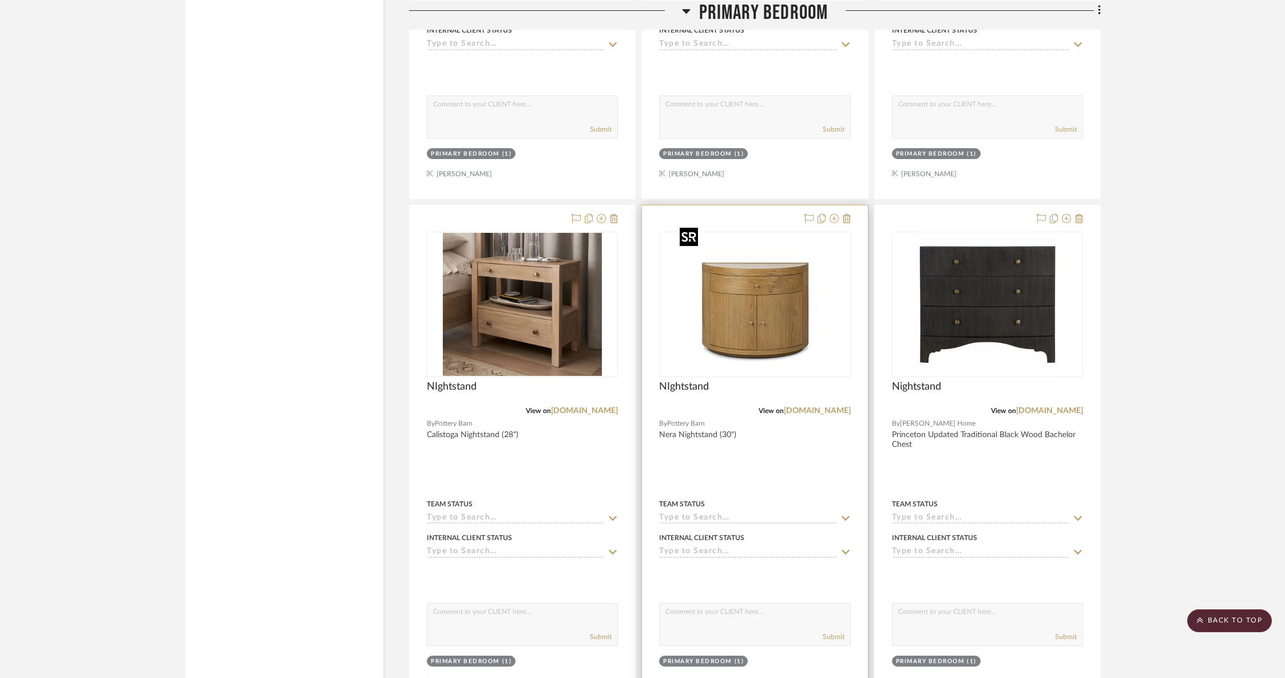
scroll to position [4152, 0]
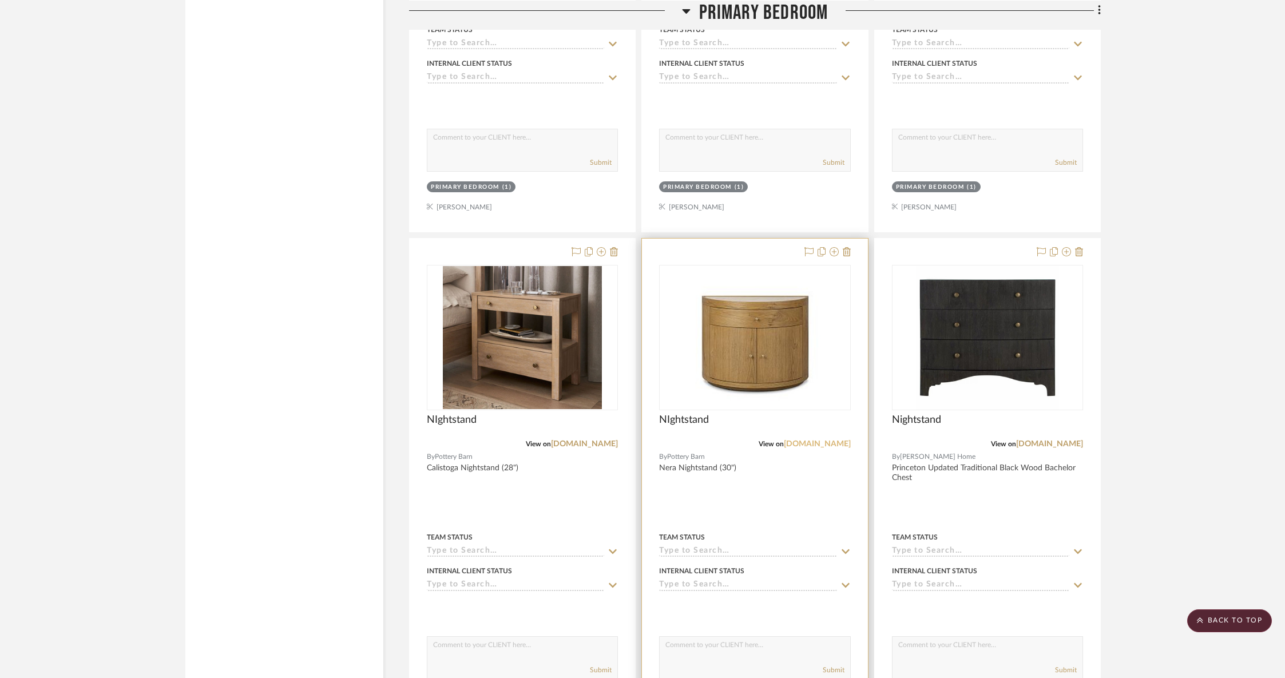
click at [804, 440] on link "[DOMAIN_NAME]" at bounding box center [817, 444] width 67 height 8
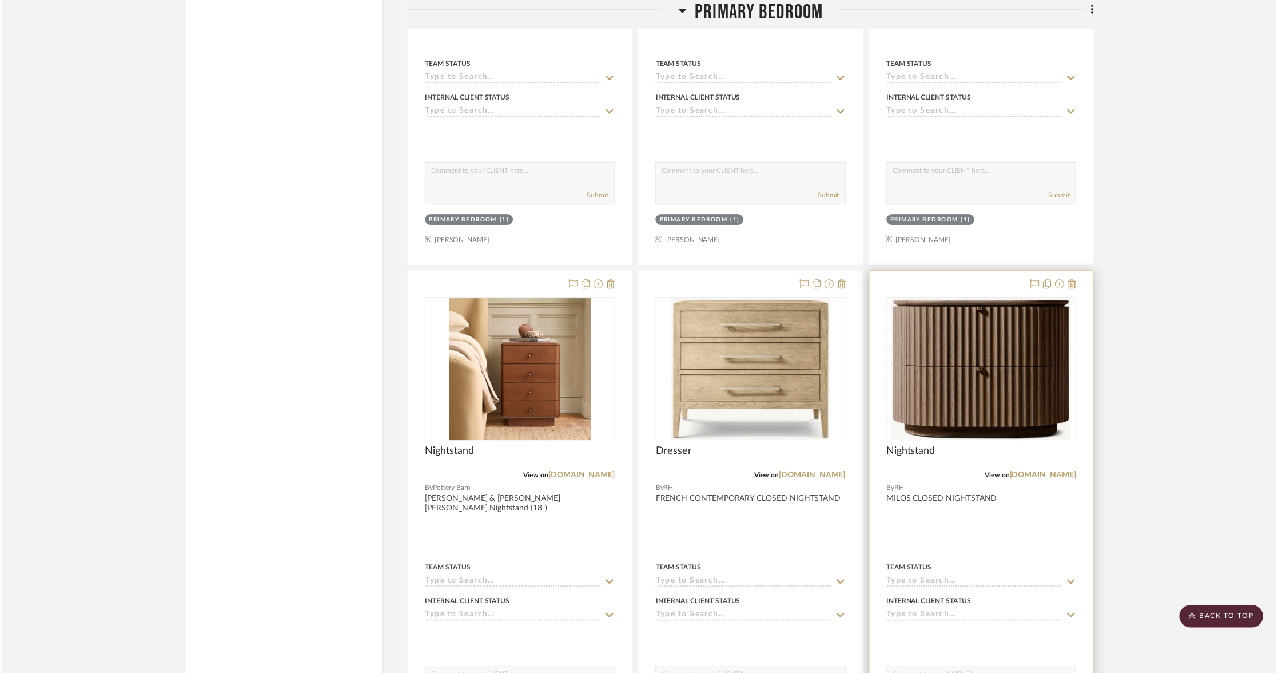
scroll to position [3634, 0]
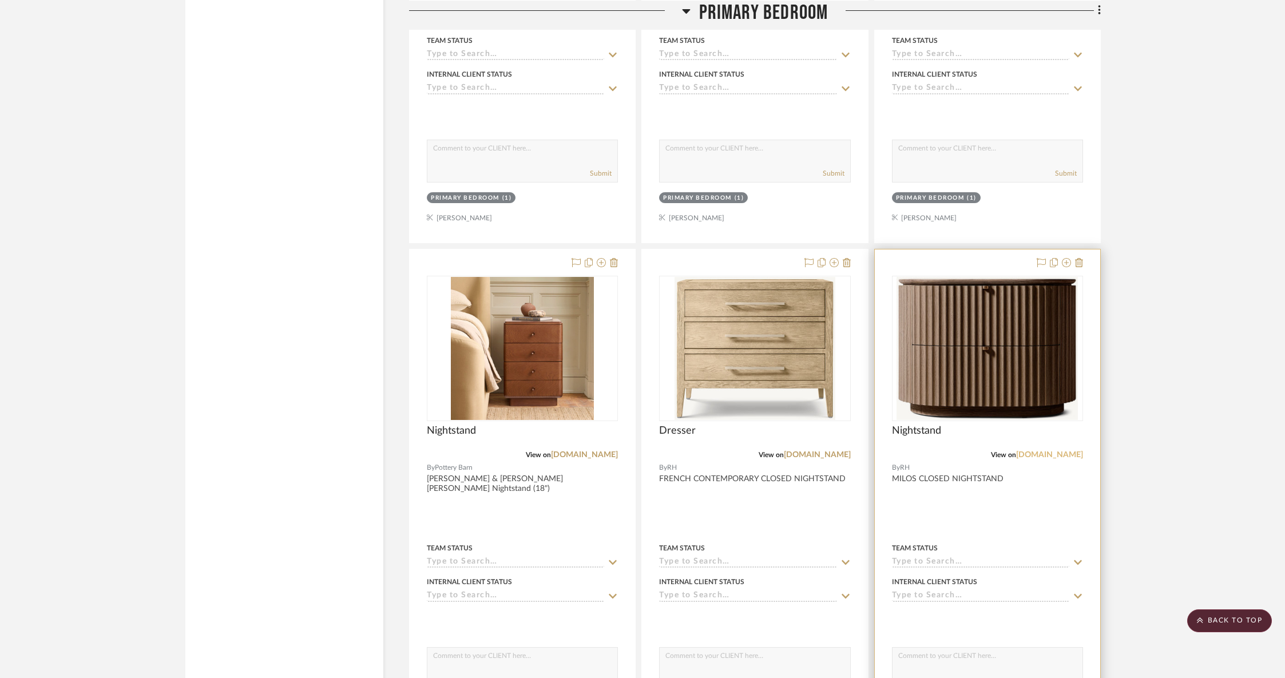
click at [1071, 451] on link "[DOMAIN_NAME]" at bounding box center [1049, 455] width 67 height 8
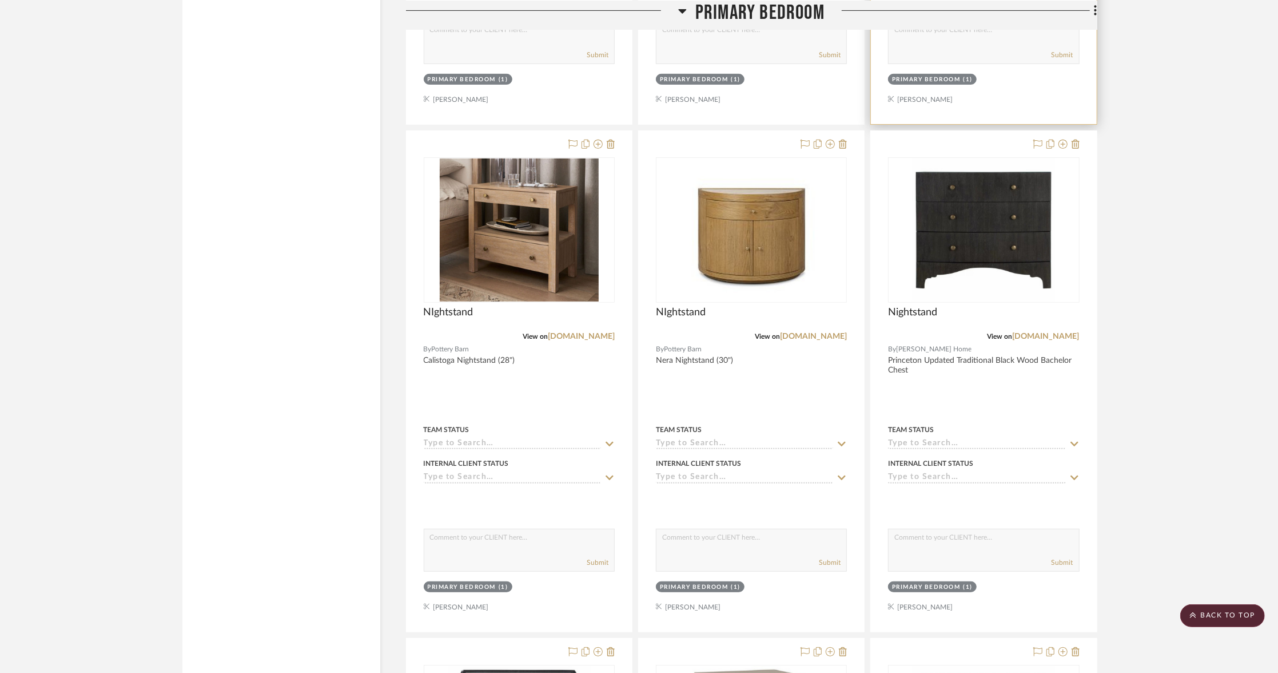
scroll to position [4259, 0]
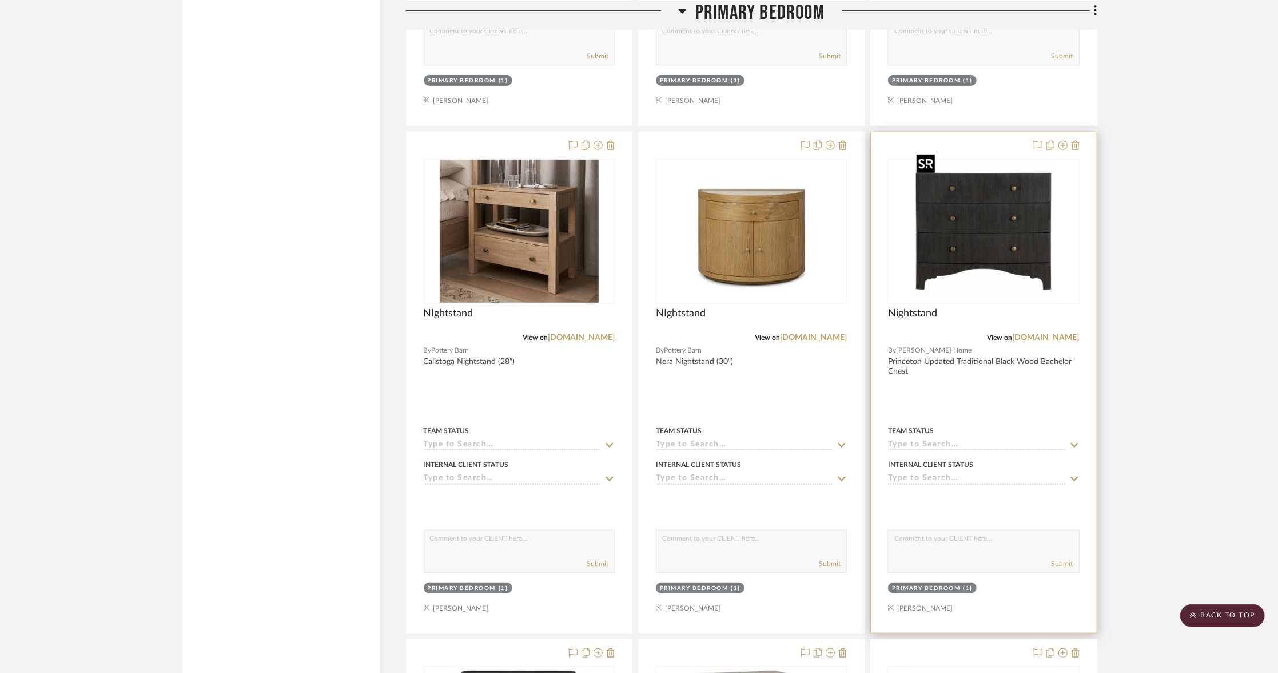
click at [1000, 199] on img "0" at bounding box center [983, 231] width 143 height 143
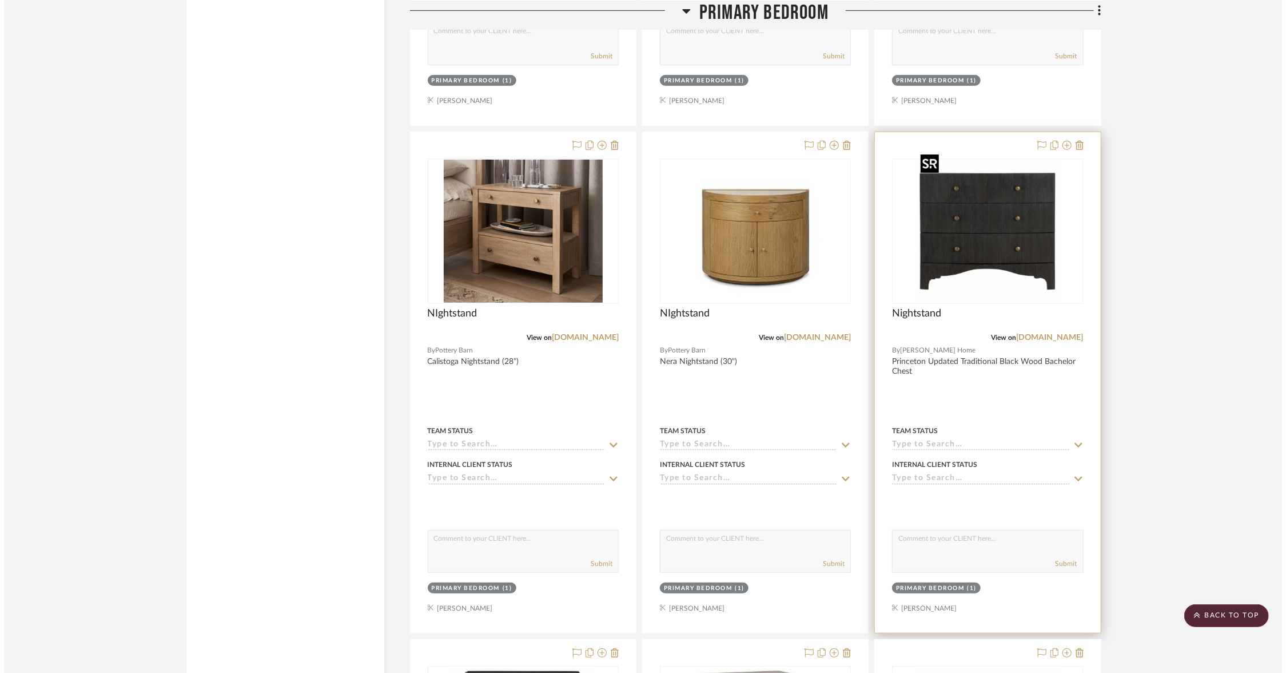
scroll to position [0, 0]
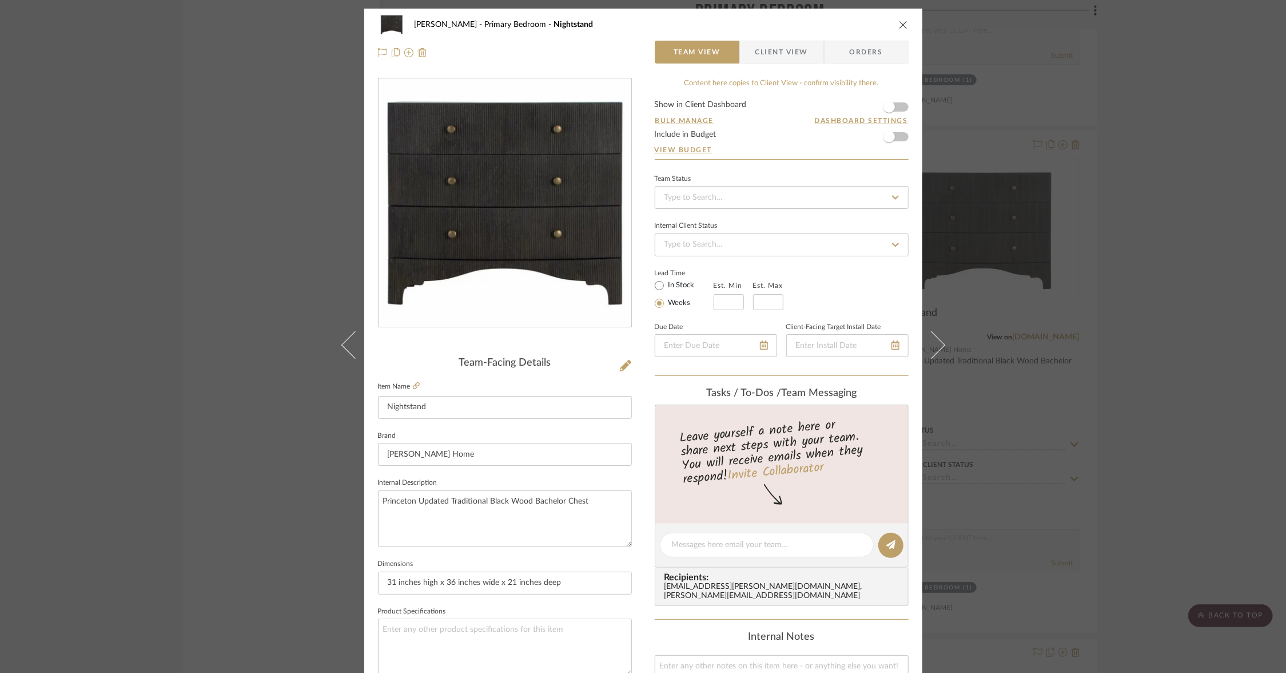
click at [592, 259] on img "0" at bounding box center [505, 203] width 248 height 248
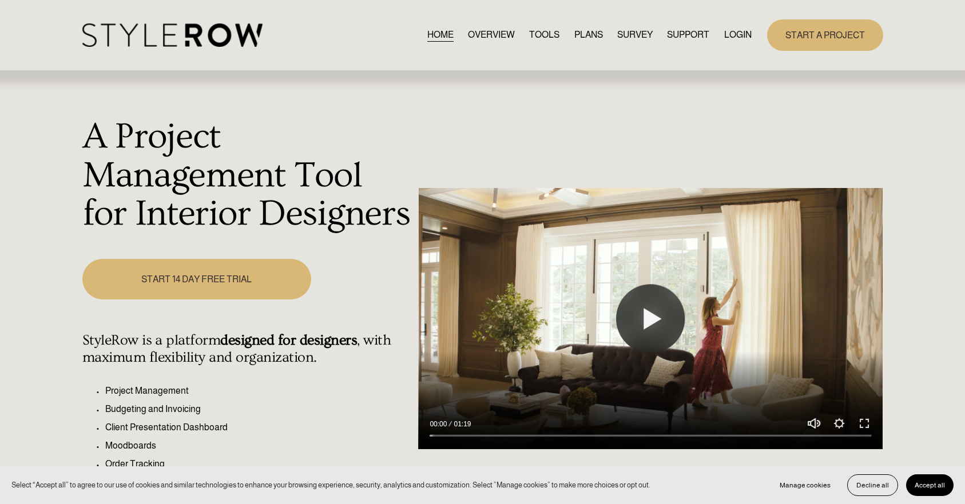
click at [737, 35] on link "LOGIN" at bounding box center [737, 34] width 27 height 15
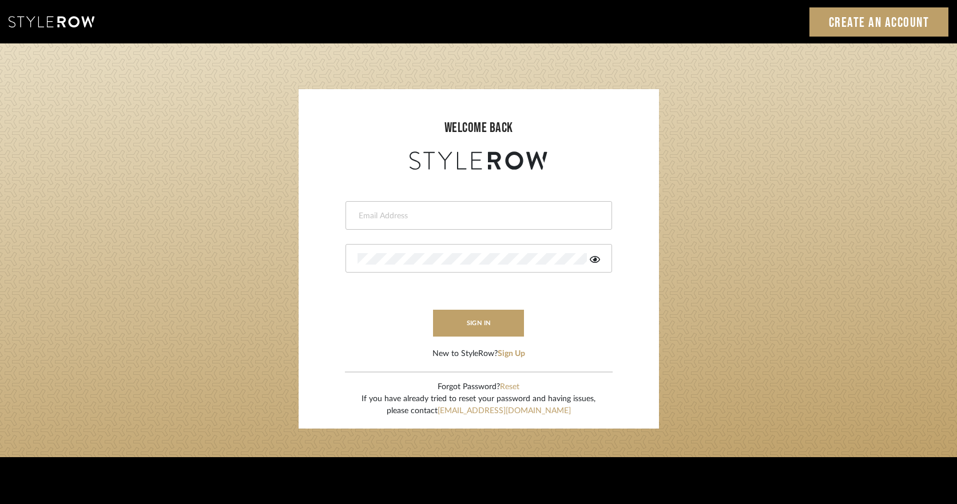
type input "keegan@keeganwilliamsinteriors.com"
click at [455, 340] on form "keegan@keeganwilliamsinteriors.com This field is required This field is require…" at bounding box center [478, 267] width 337 height 188
click at [452, 330] on button "sign in" at bounding box center [479, 323] width 92 height 27
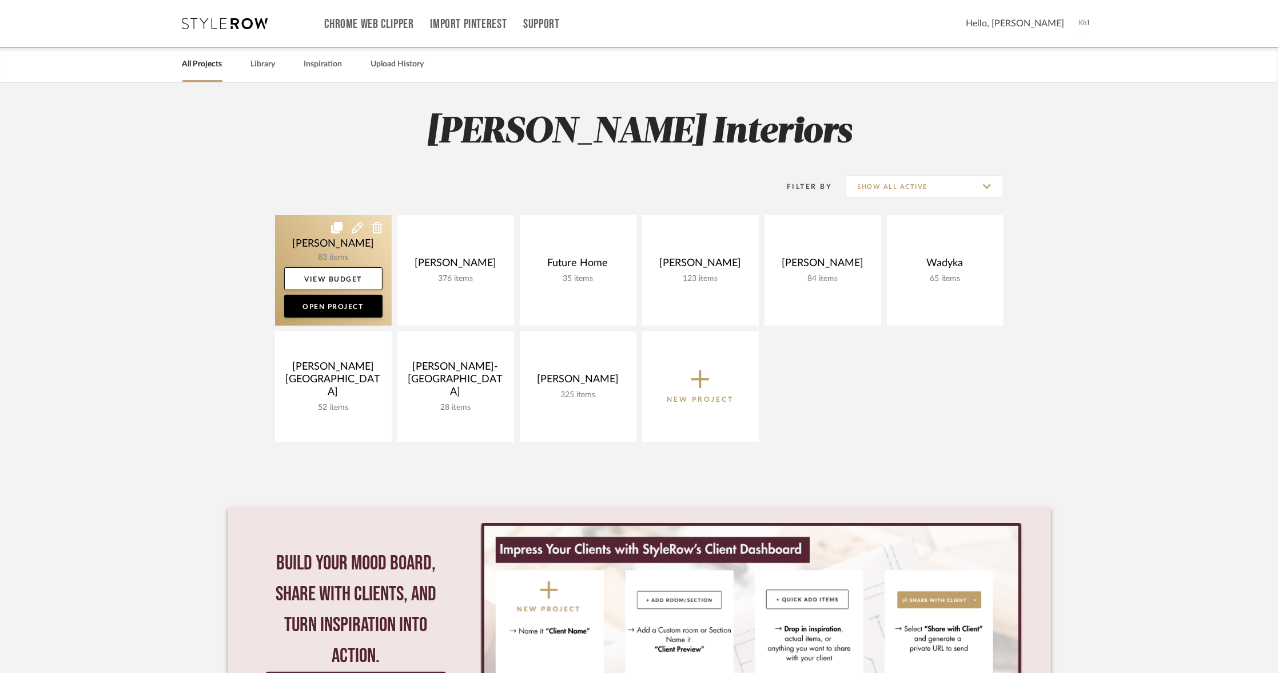
click at [323, 240] on link at bounding box center [333, 270] width 117 height 110
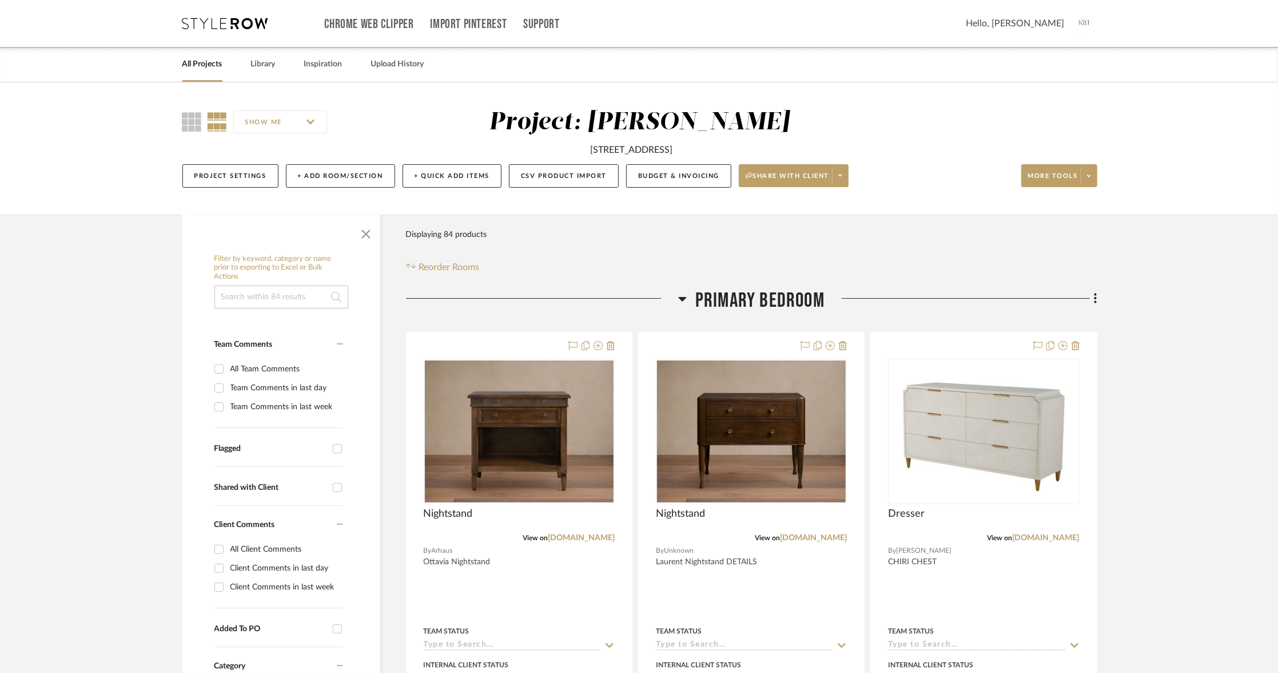
click at [701, 295] on span "Primary Bedroom" at bounding box center [759, 300] width 129 height 25
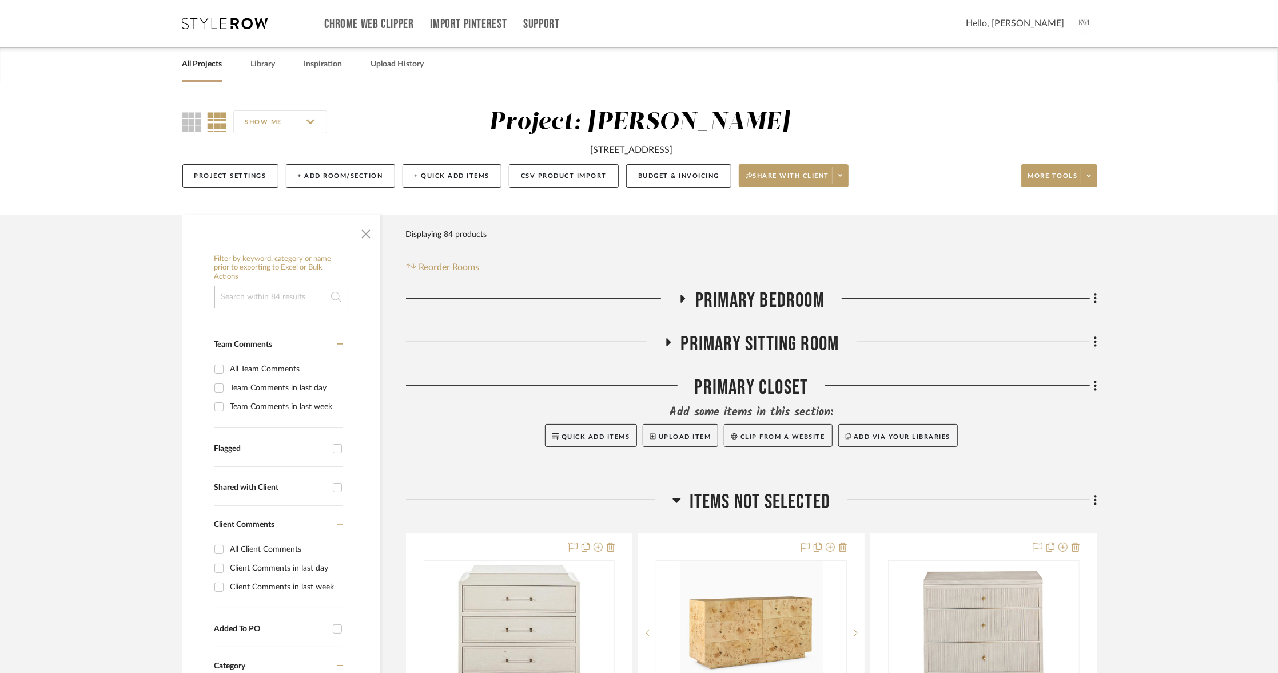
click at [706, 340] on span "Primary Sitting Room" at bounding box center [760, 344] width 158 height 25
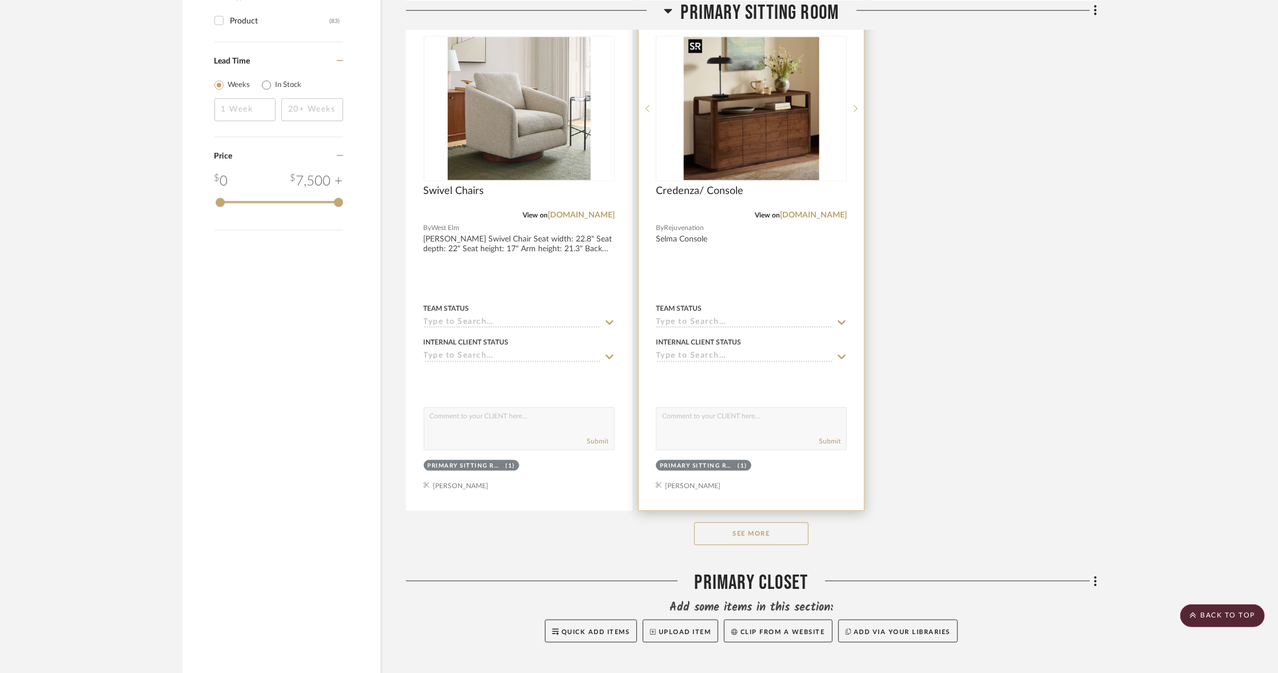
scroll to position [1416, 0]
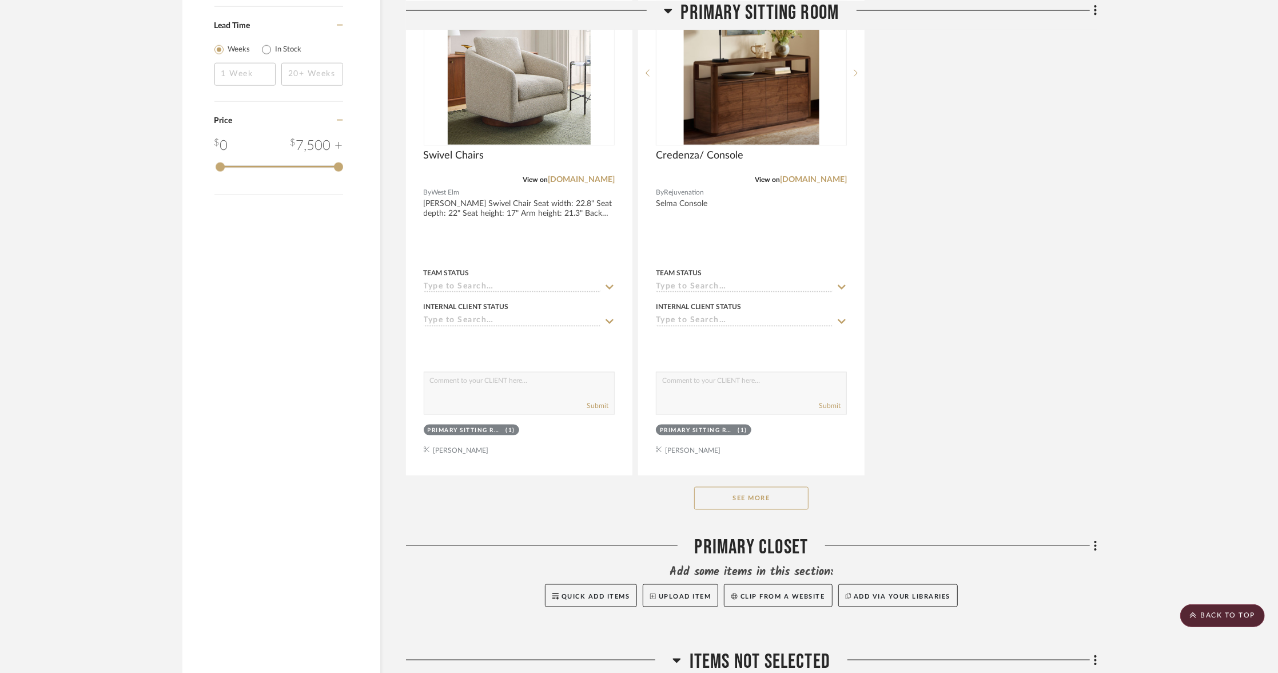
click at [786, 487] on button "See More" at bounding box center [751, 498] width 114 height 23
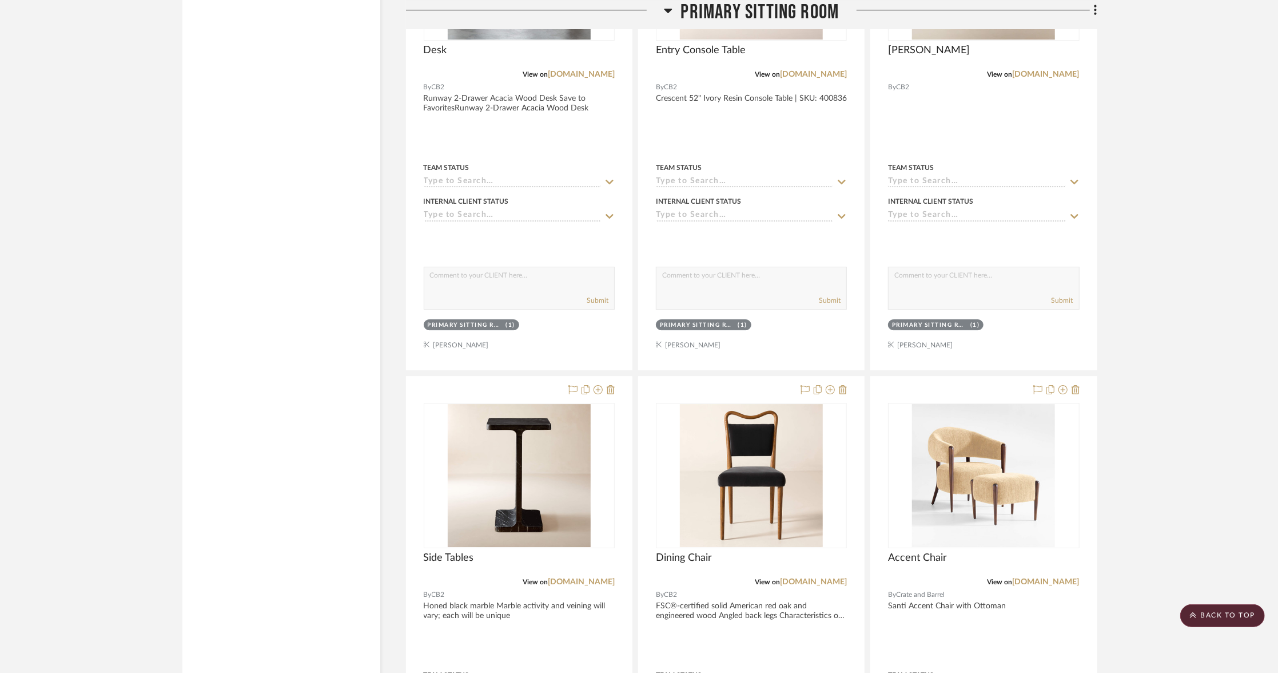
scroll to position [2769, 0]
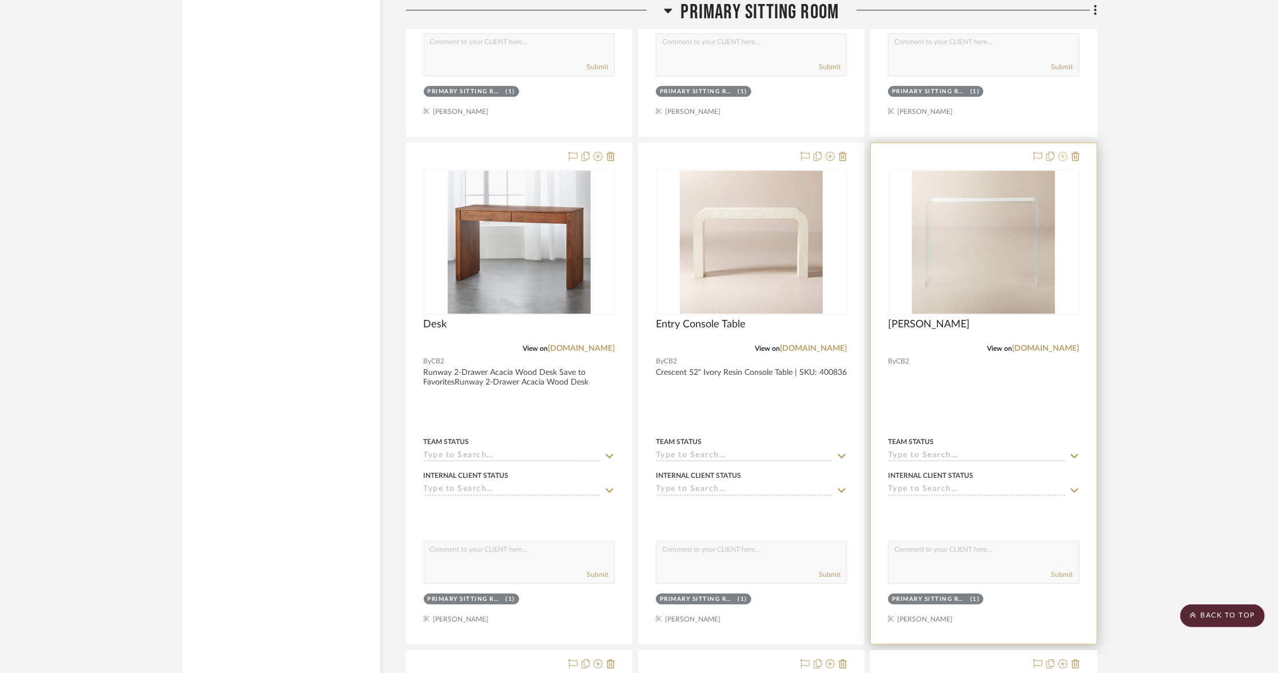
click at [1061, 152] on icon at bounding box center [1063, 156] width 9 height 9
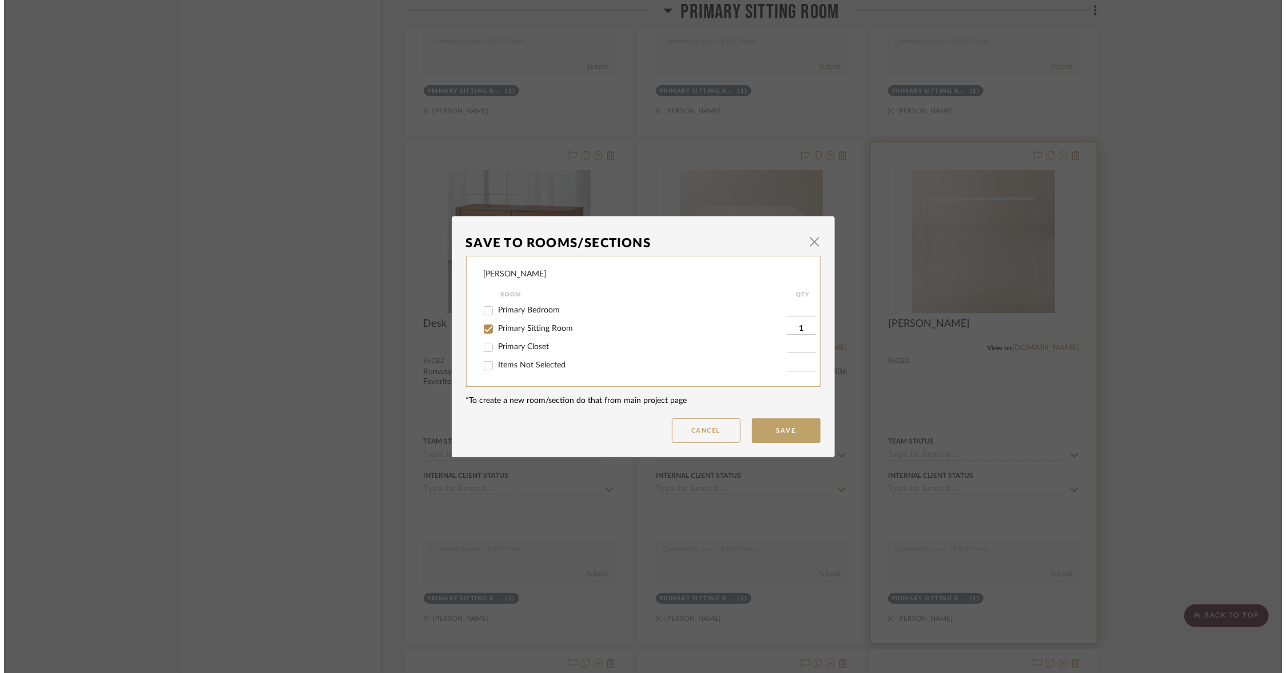
scroll to position [0, 0]
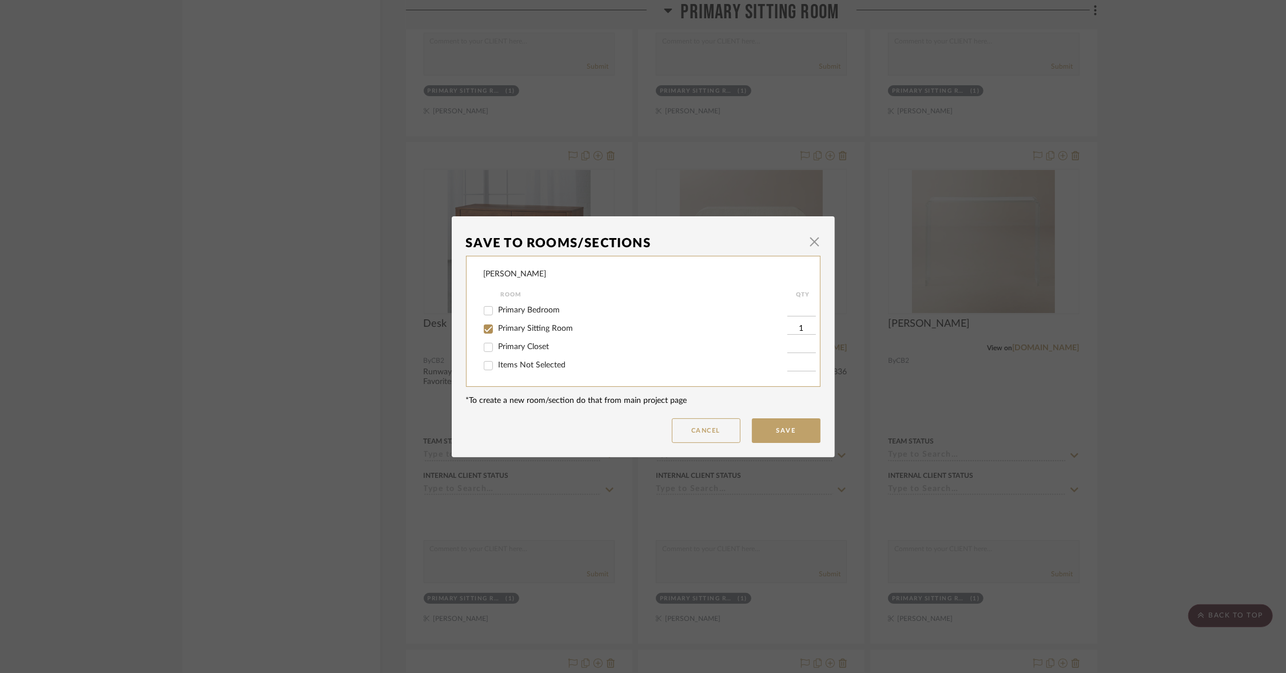
click at [529, 351] on span "Primary Closet" at bounding box center [524, 347] width 51 height 8
click at [498, 352] on input "Primary Closet" at bounding box center [488, 347] width 18 height 18
checkbox input "true"
type input "1"
click at [502, 335] on div "Primary Sitting Room" at bounding box center [636, 329] width 304 height 18
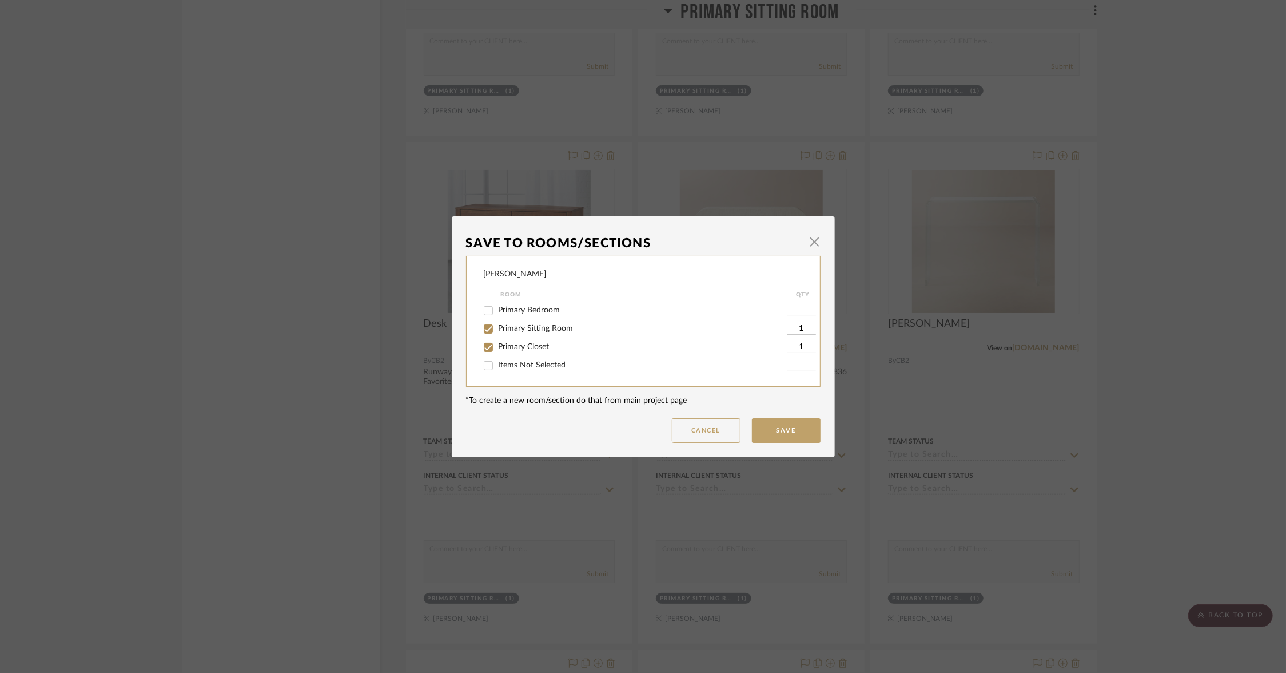
click at [500, 331] on span "Primary Sitting Room" at bounding box center [536, 328] width 75 height 8
click at [498, 331] on input "Primary Sitting Room" at bounding box center [488, 329] width 18 height 18
checkbox input "false"
click at [778, 428] on button "Save" at bounding box center [786, 430] width 69 height 25
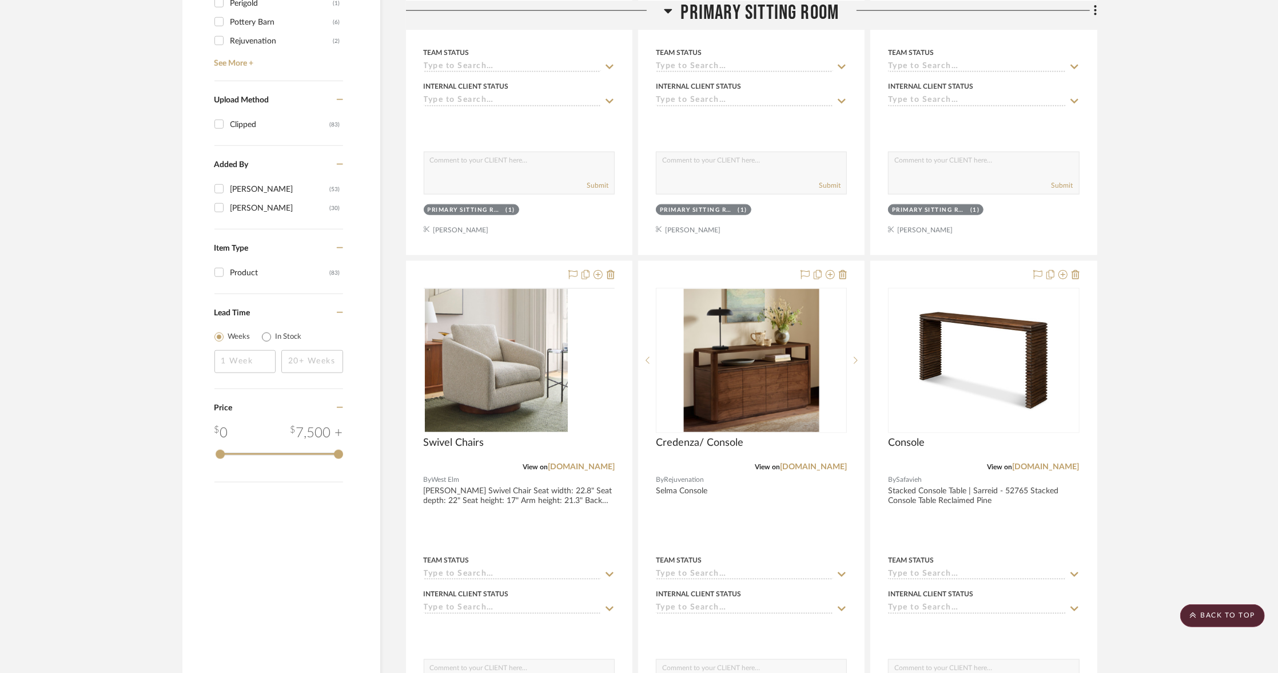
scroll to position [1085, 0]
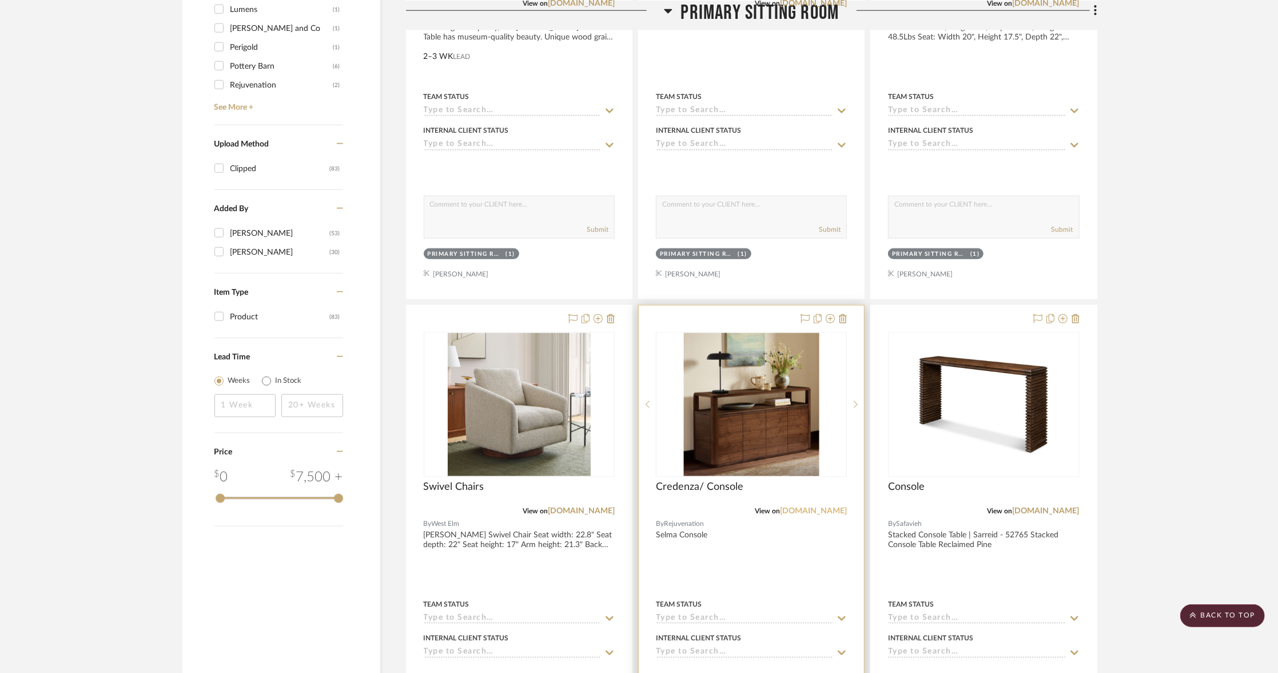
click at [804, 507] on link "[DOMAIN_NAME]" at bounding box center [813, 511] width 67 height 8
click at [577, 507] on link "[DOMAIN_NAME]" at bounding box center [581, 511] width 67 height 8
click at [587, 501] on div "Swivel Chairs" at bounding box center [519, 492] width 191 height 25
click at [586, 510] on link "[DOMAIN_NAME]" at bounding box center [581, 511] width 67 height 8
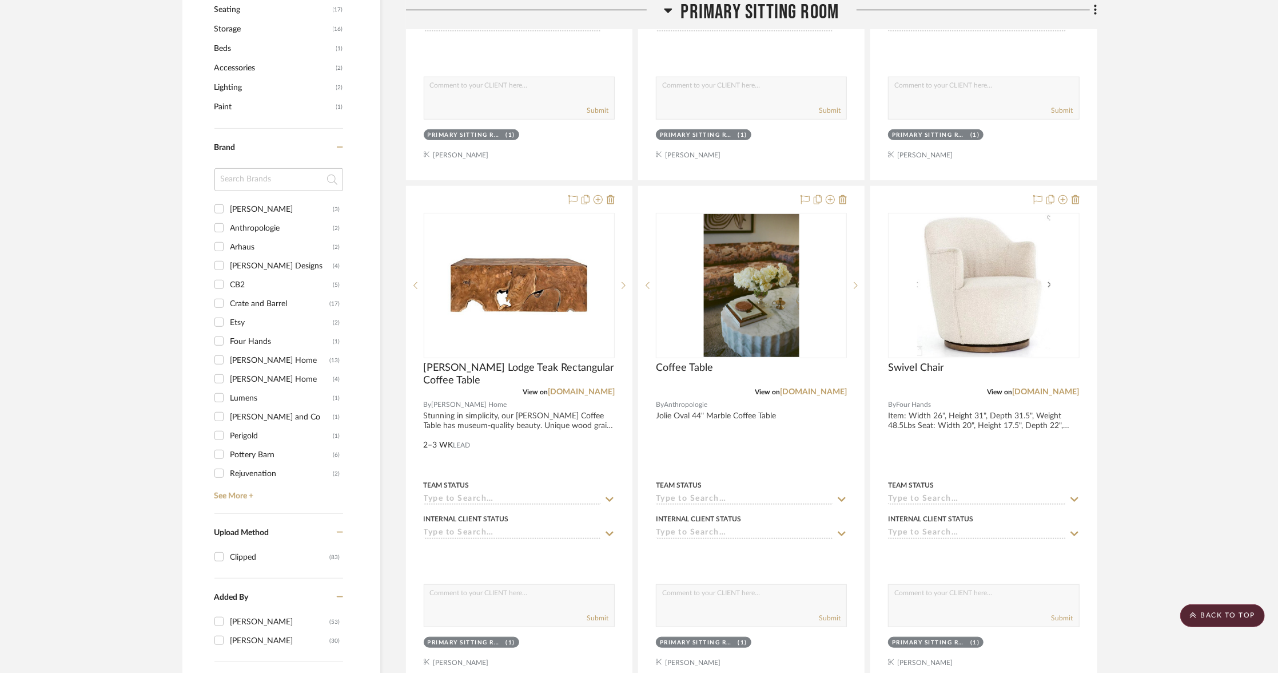
scroll to position [615, 0]
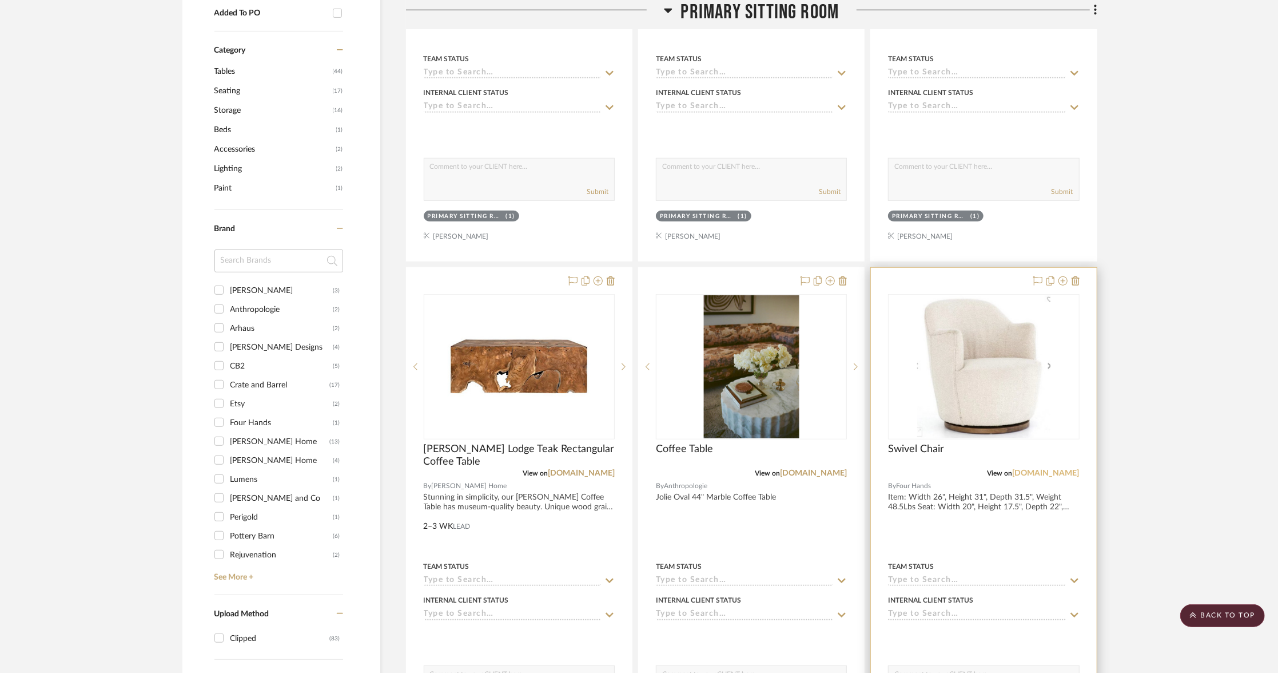
click at [1051, 470] on link "[DOMAIN_NAME]" at bounding box center [1046, 473] width 67 height 8
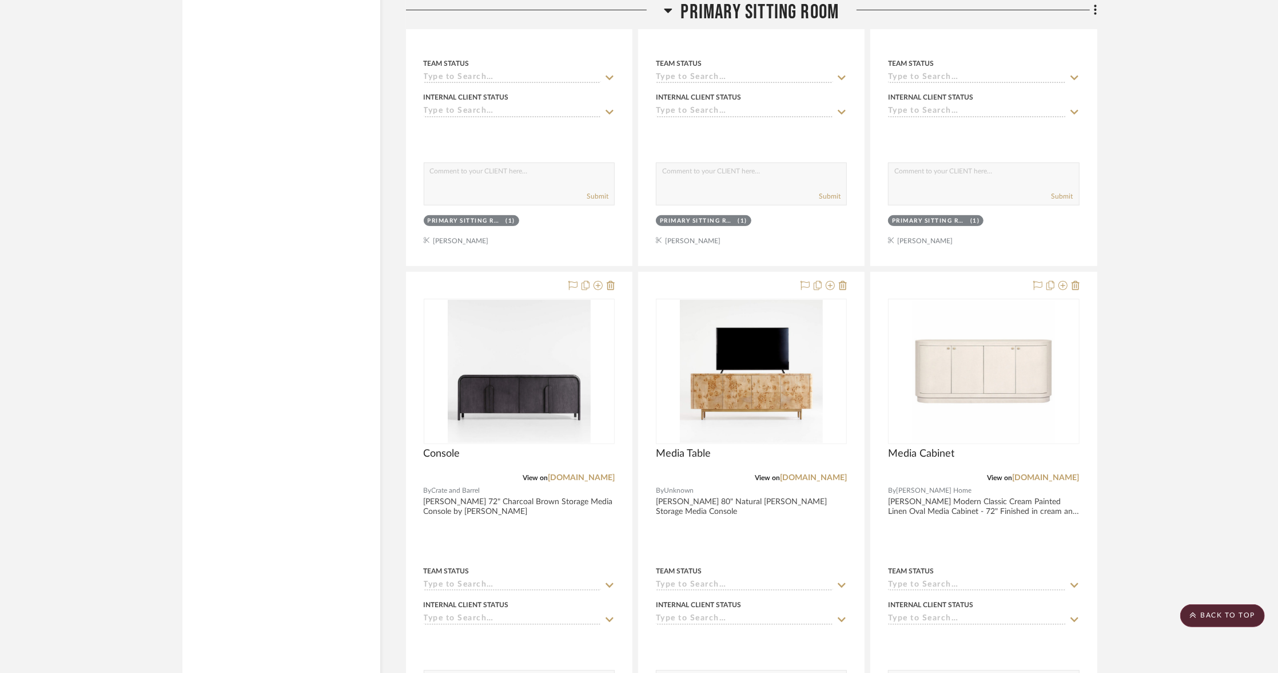
scroll to position [4195, 0]
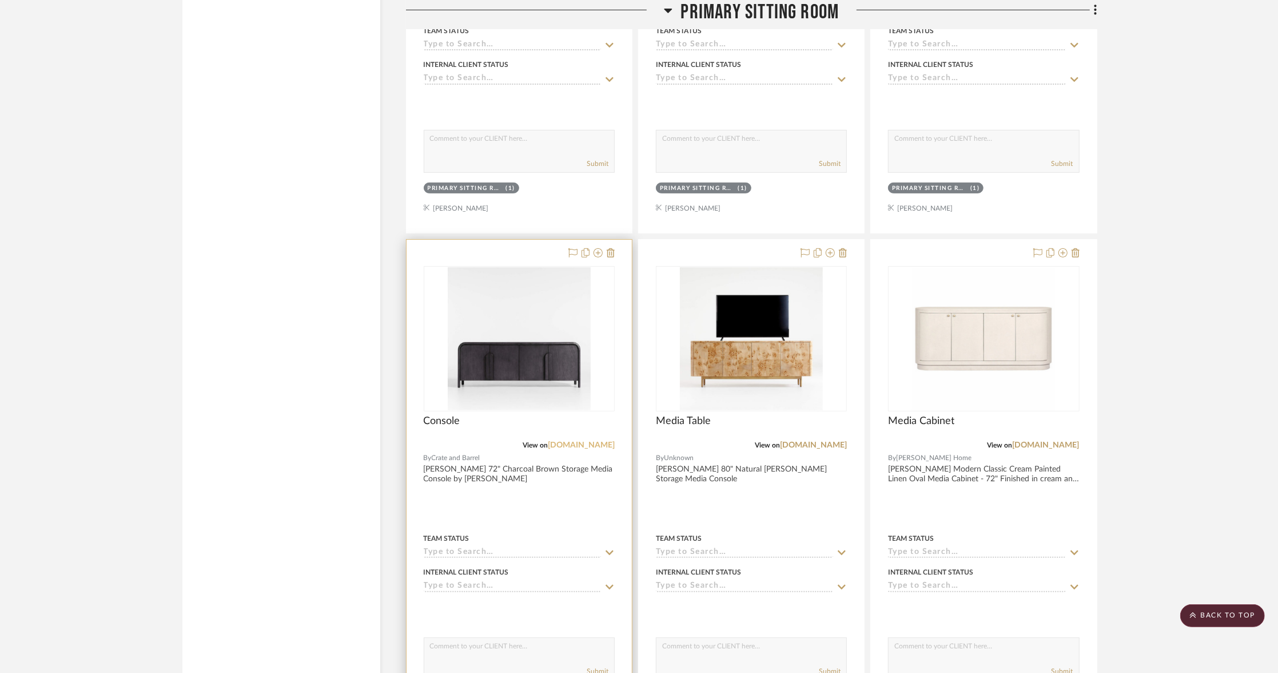
click at [575, 441] on link "[DOMAIN_NAME]" at bounding box center [581, 445] width 67 height 8
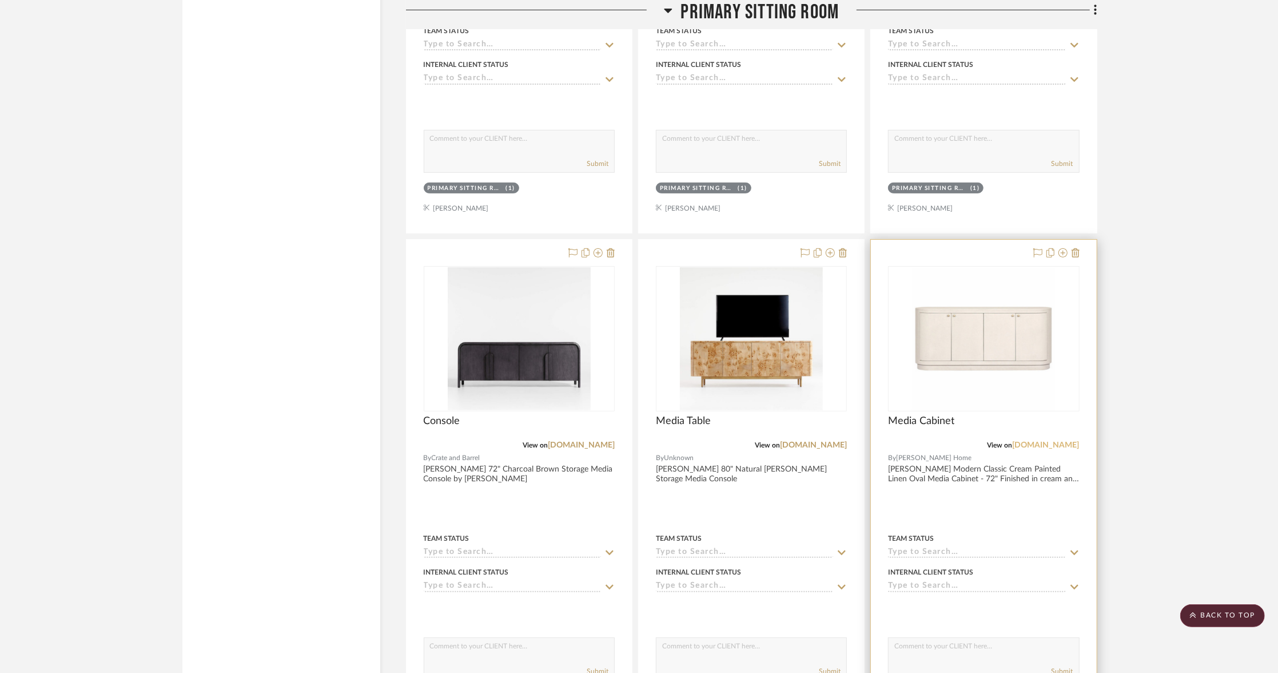
click at [1015, 441] on link "[DOMAIN_NAME]" at bounding box center [1046, 445] width 67 height 8
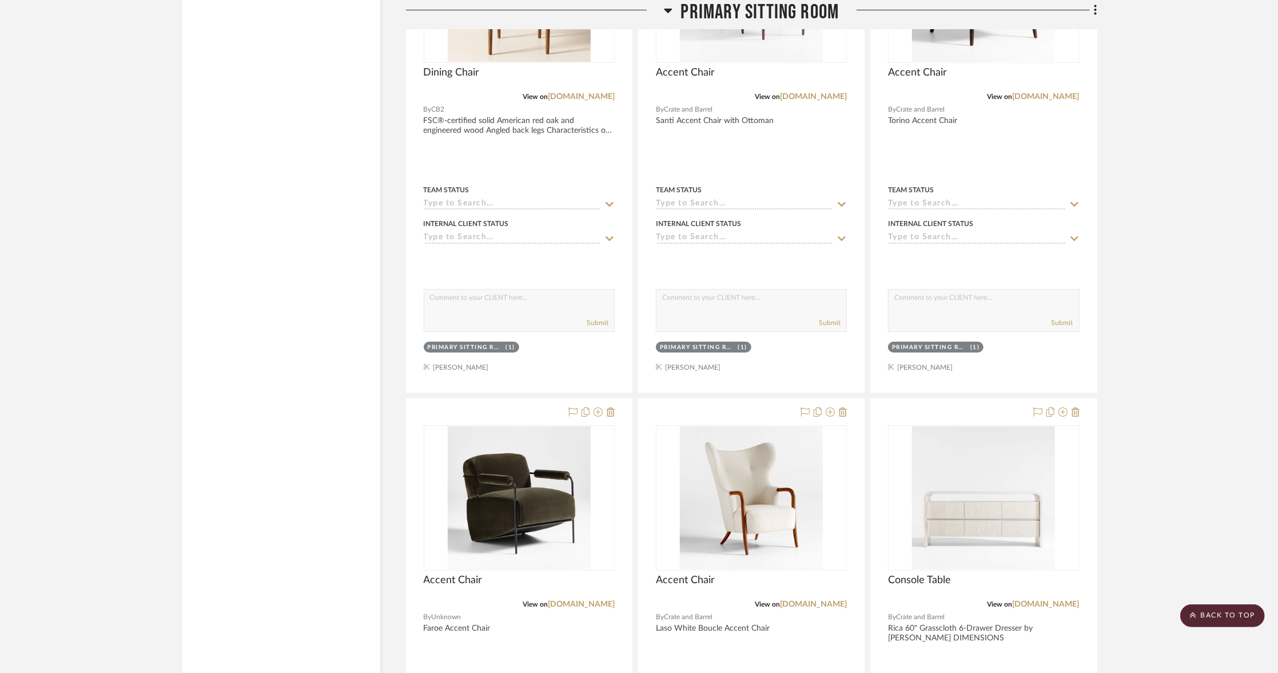
scroll to position [3510, 0]
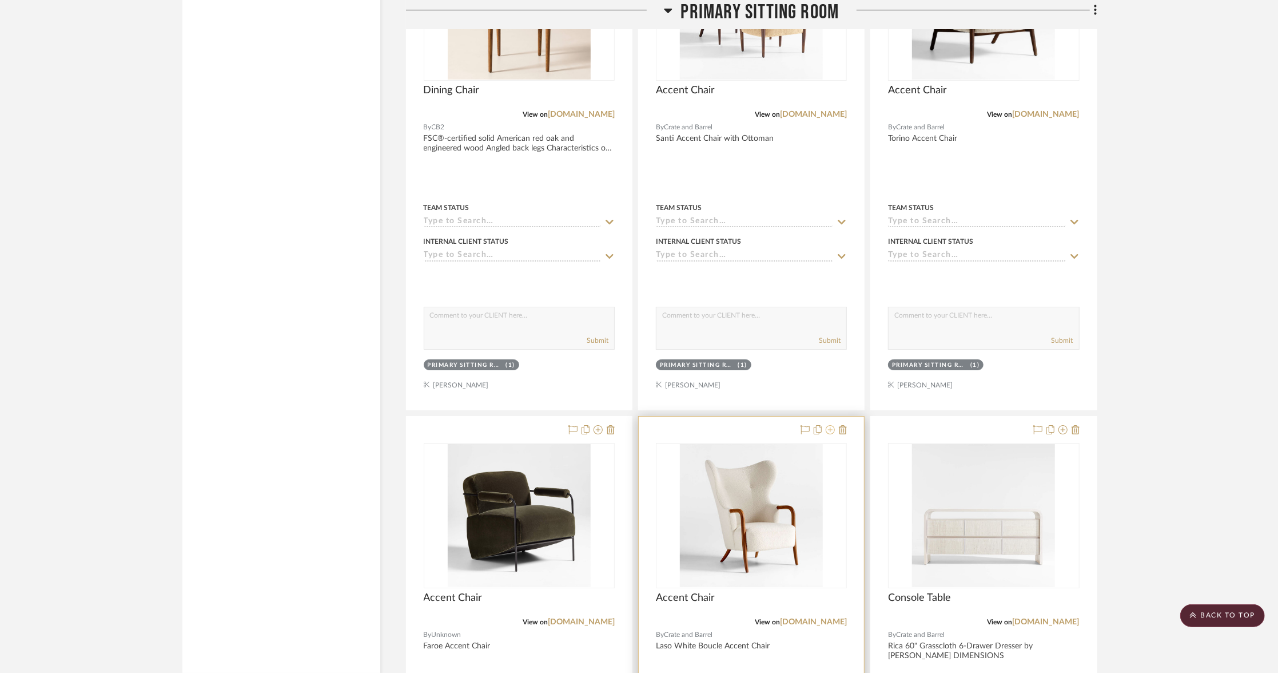
click at [833, 425] on icon at bounding box center [830, 429] width 9 height 9
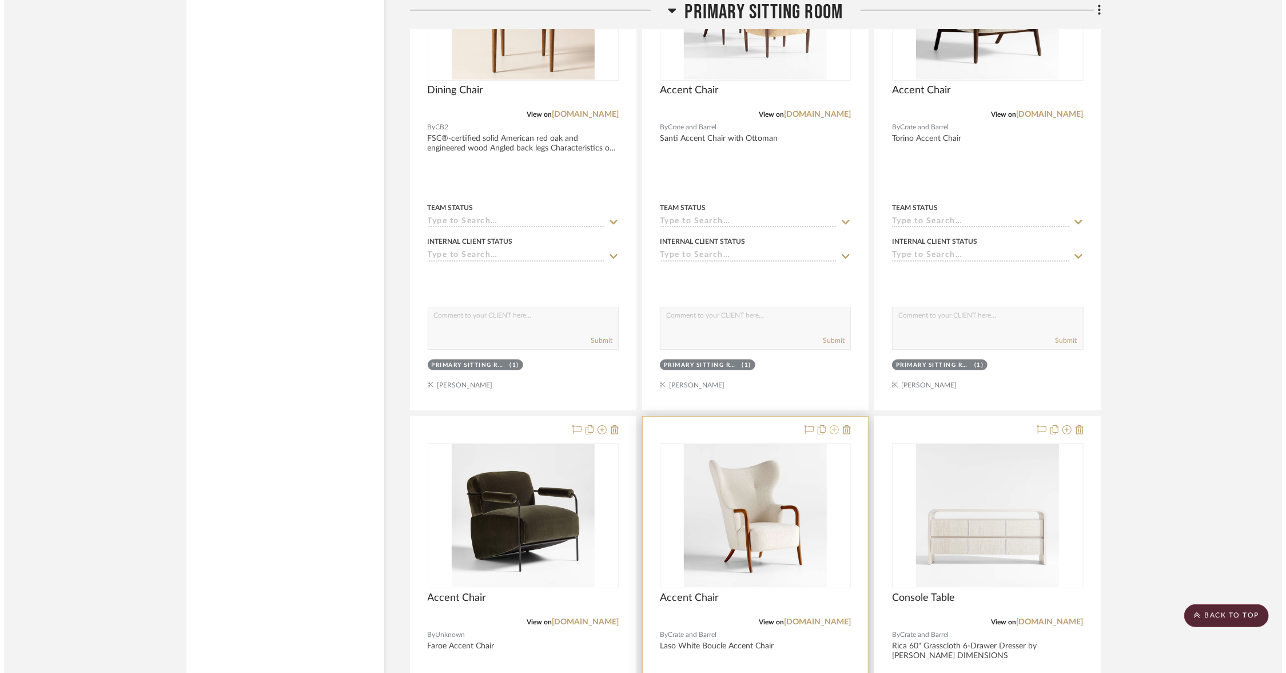
scroll to position [0, 0]
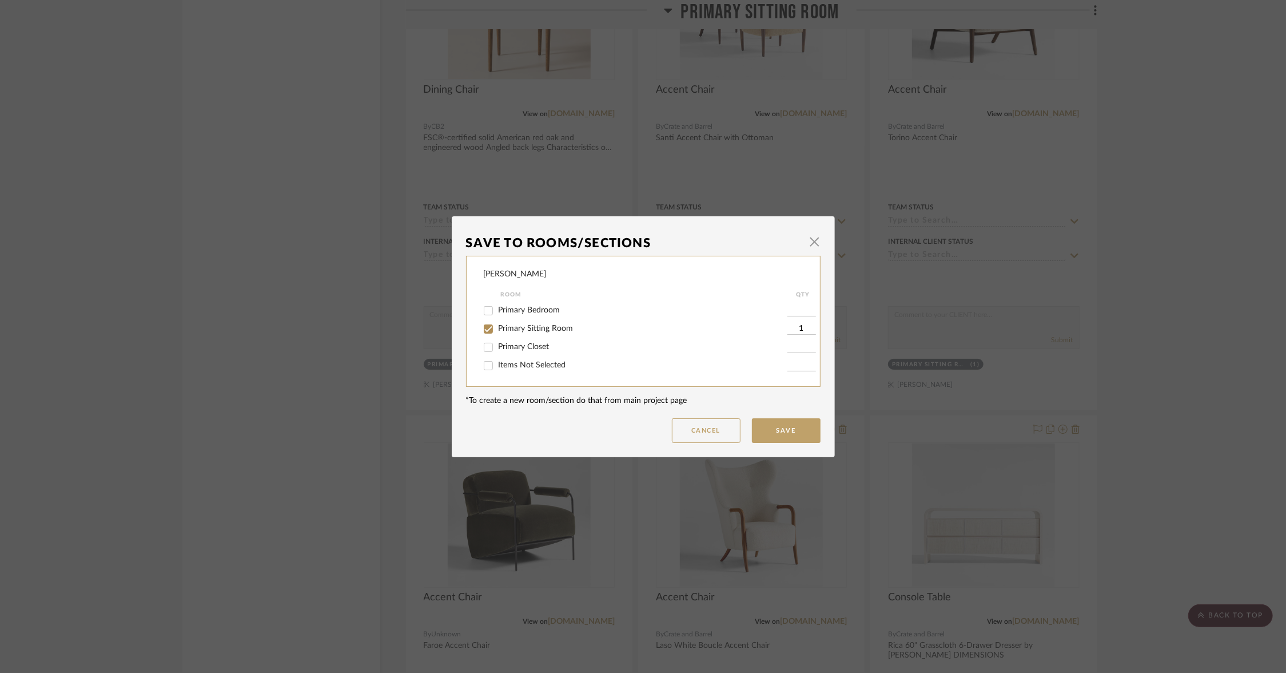
click at [510, 317] on div "Primary Bedroom" at bounding box center [636, 310] width 304 height 18
click at [509, 312] on span "Primary Bedroom" at bounding box center [530, 310] width 62 height 8
click at [498, 312] on input "Primary Bedroom" at bounding box center [488, 310] width 18 height 18
checkbox input "true"
type input "1"
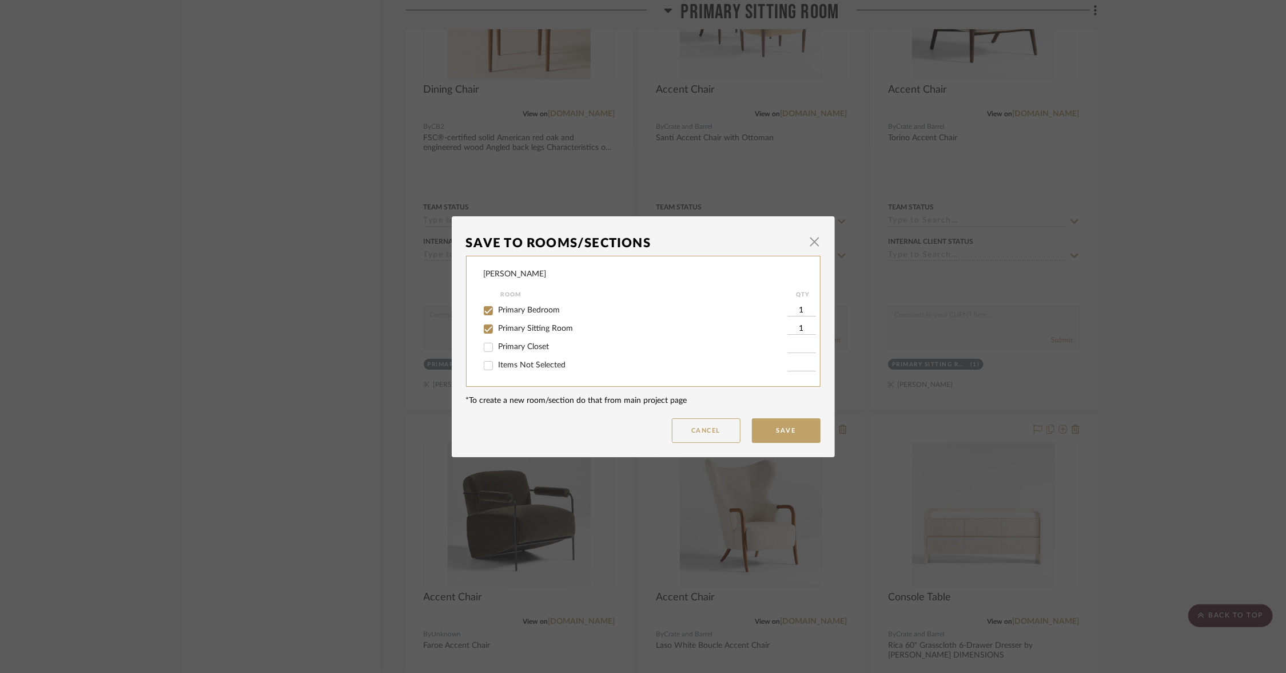
click at [509, 325] on span "Primary Sitting Room" at bounding box center [536, 328] width 75 height 8
click at [498, 325] on input "Primary Sitting Room" at bounding box center [488, 329] width 18 height 18
checkbox input "false"
click at [779, 427] on button "Save" at bounding box center [786, 430] width 69 height 25
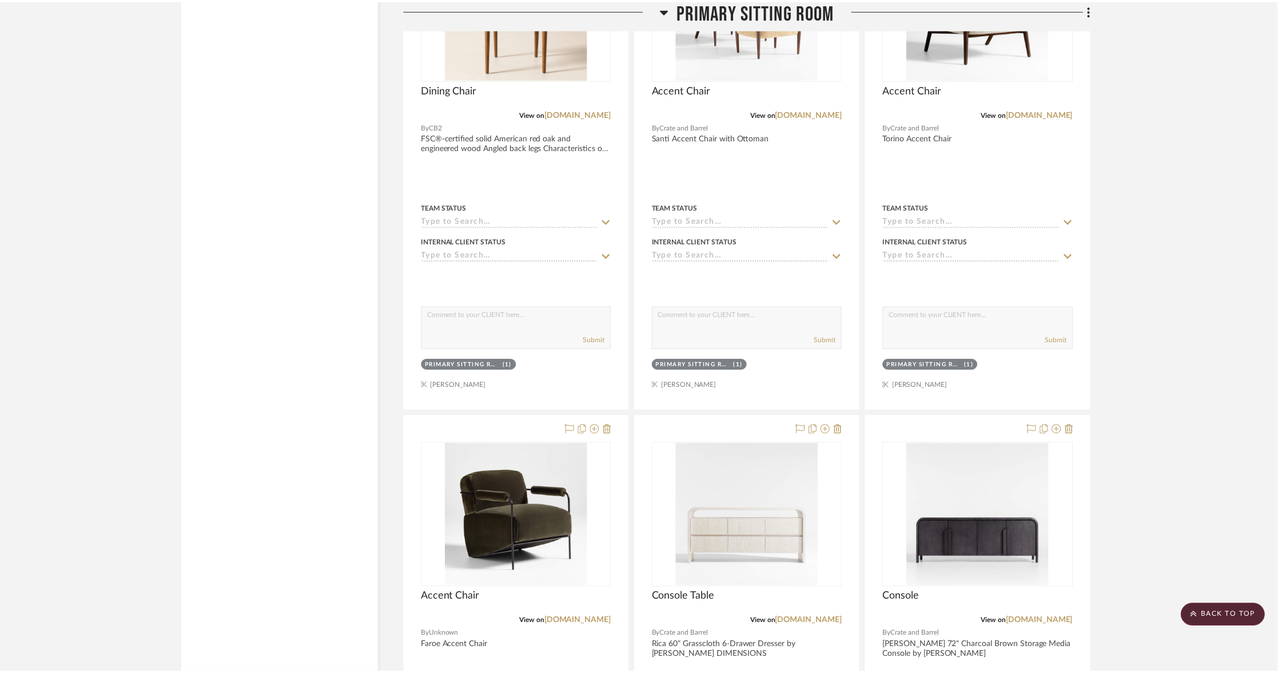
scroll to position [3510, 0]
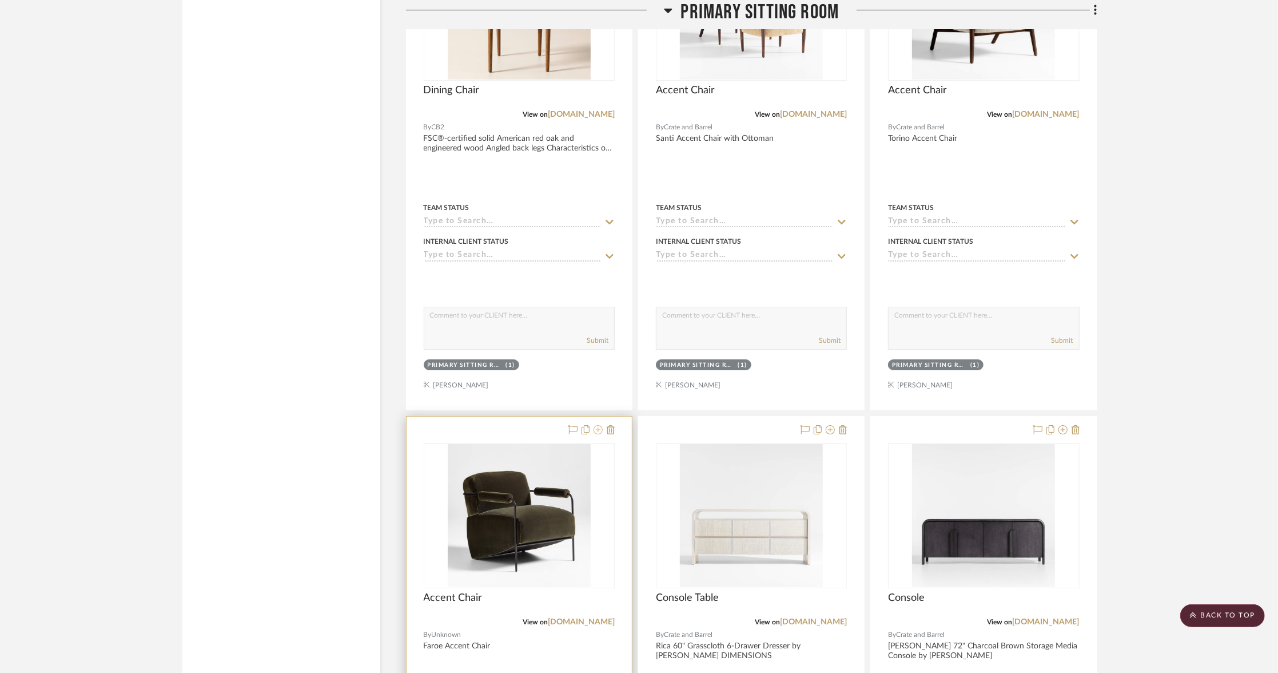
click at [602, 425] on icon at bounding box center [598, 429] width 9 height 9
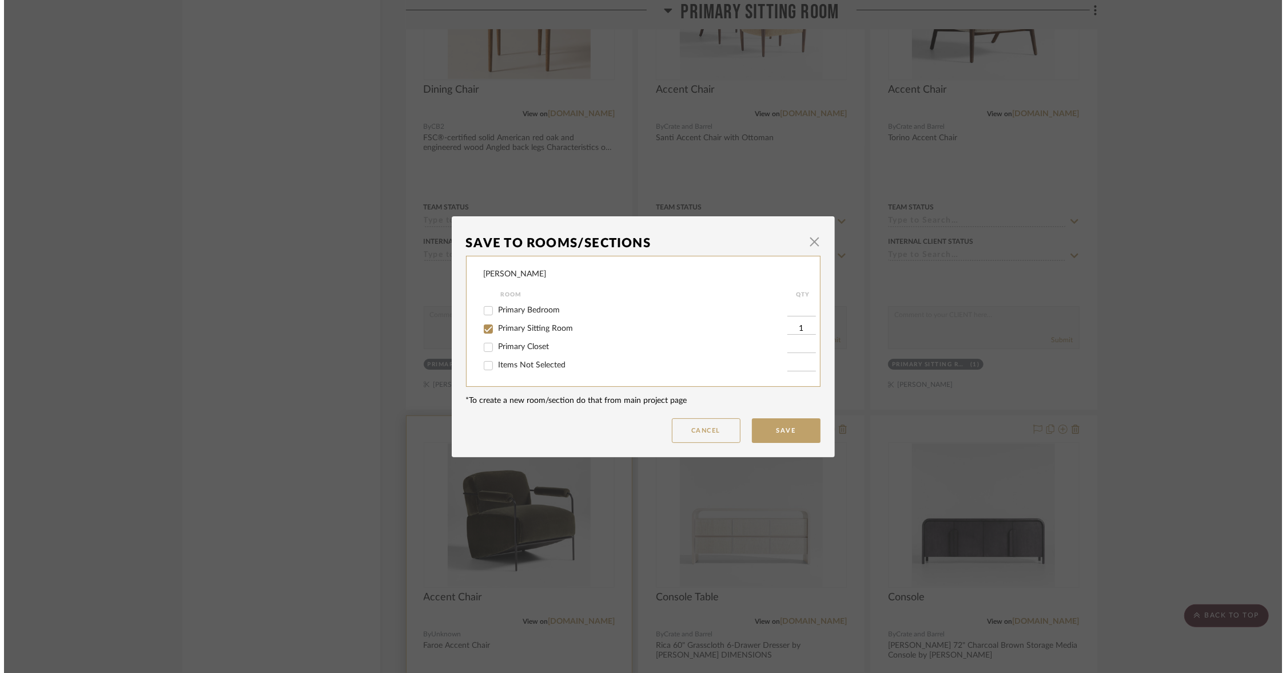
scroll to position [0, 0]
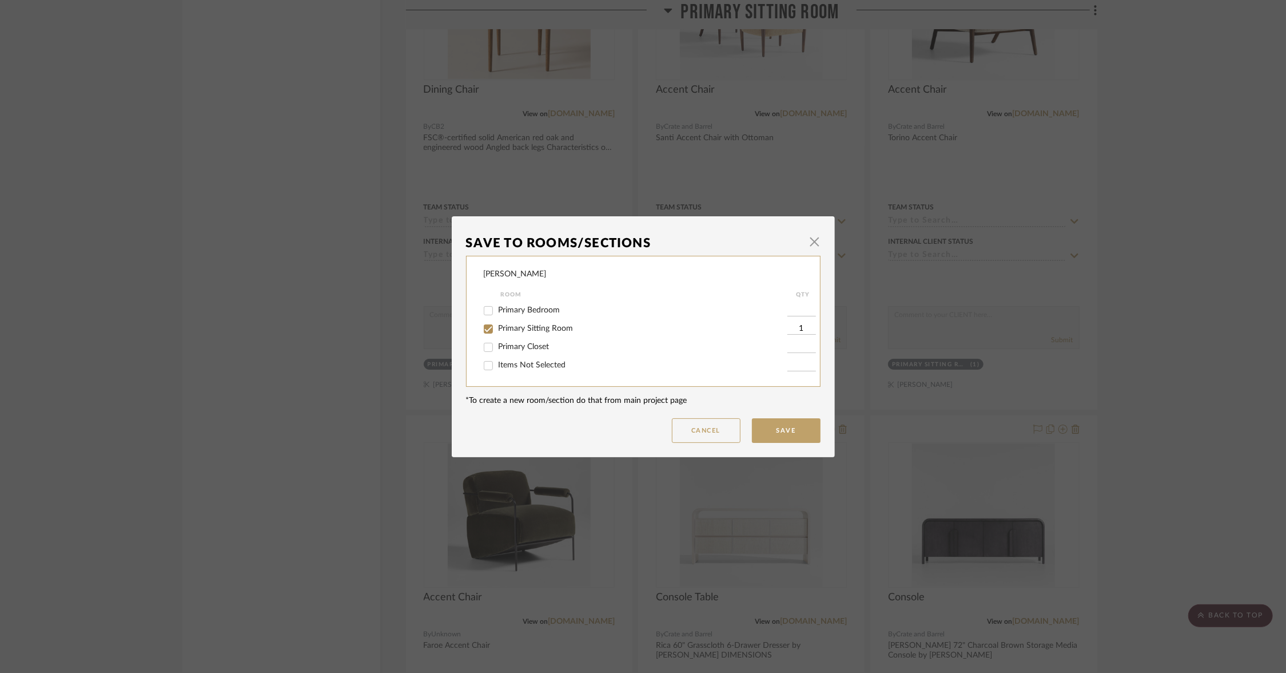
click at [524, 311] on span "Primary Bedroom" at bounding box center [530, 310] width 62 height 8
click at [498, 311] on input "Primary Bedroom" at bounding box center [488, 310] width 18 height 18
checkbox input "true"
type input "1"
click at [524, 330] on span "Primary Sitting Room" at bounding box center [536, 328] width 75 height 8
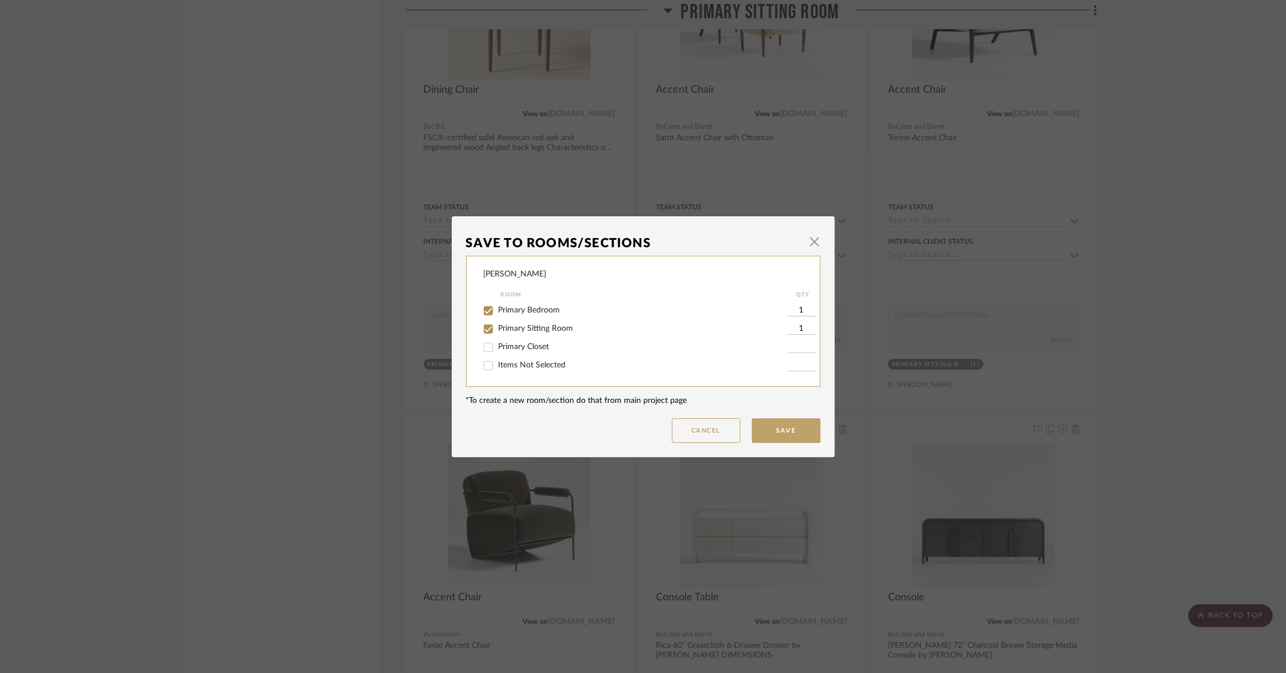
click at [498, 330] on input "Primary Sitting Room" at bounding box center [488, 329] width 18 height 18
checkbox input "false"
click at [798, 435] on button "Save" at bounding box center [786, 430] width 69 height 25
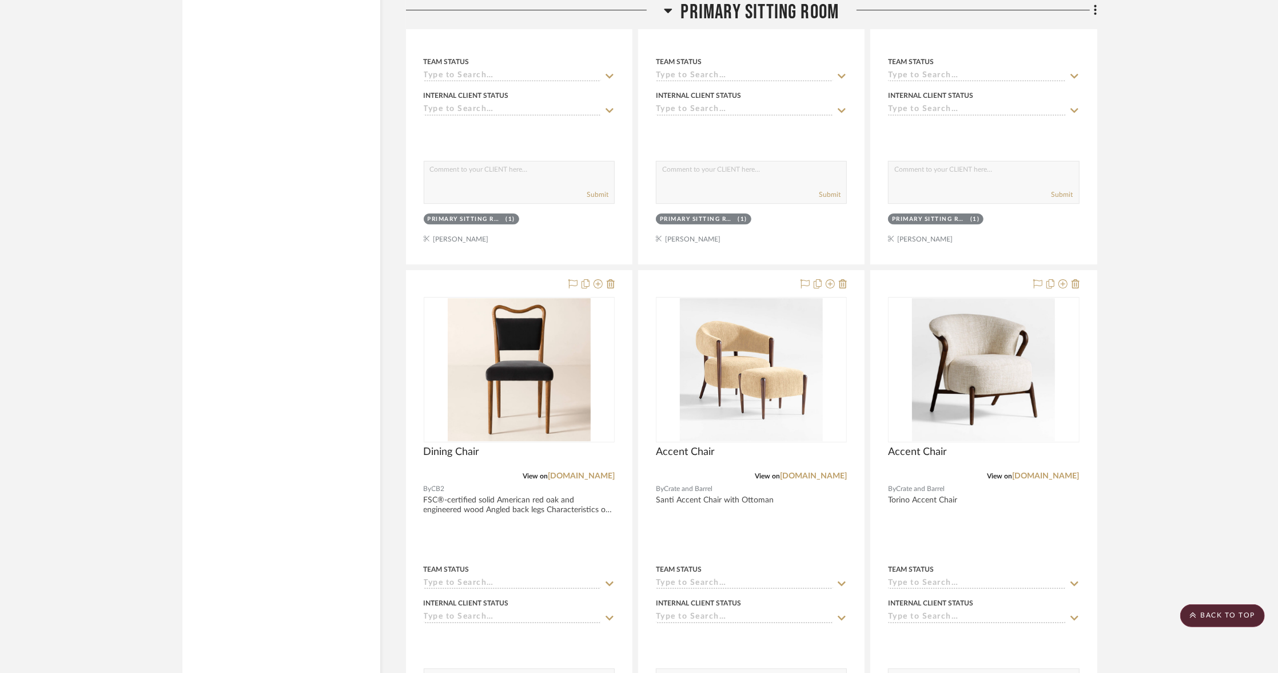
scroll to position [3147, 0]
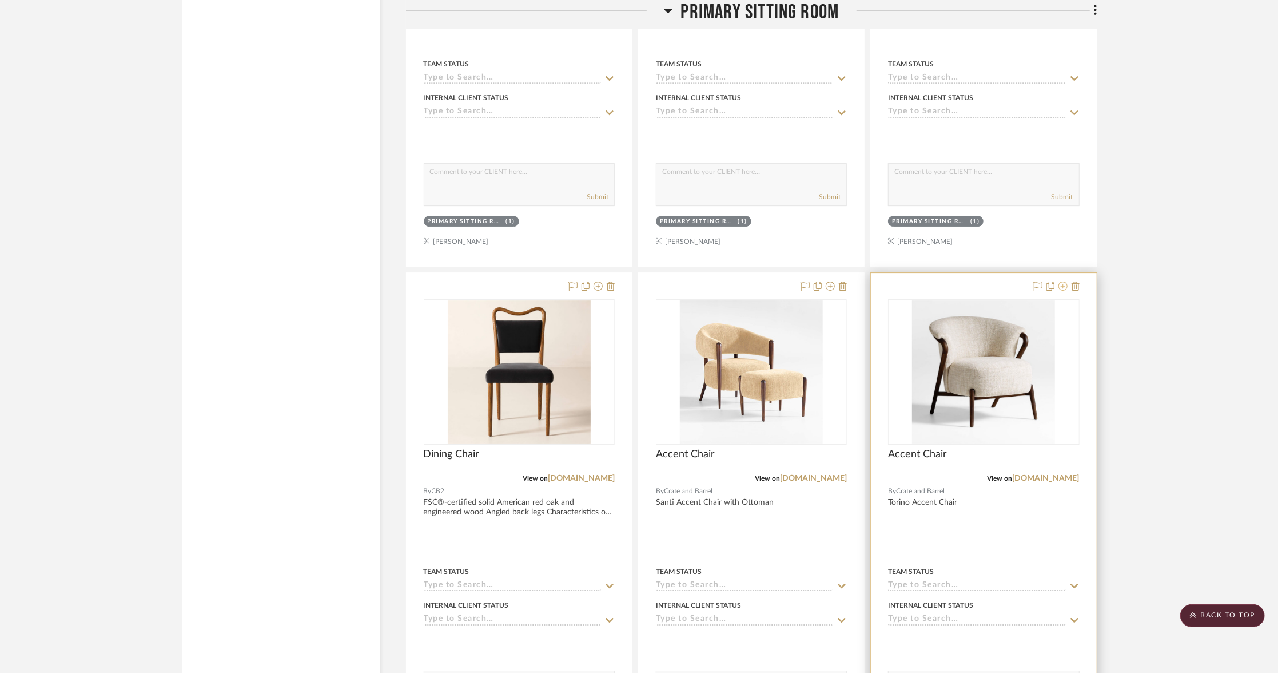
click at [1061, 281] on icon at bounding box center [1063, 285] width 9 height 9
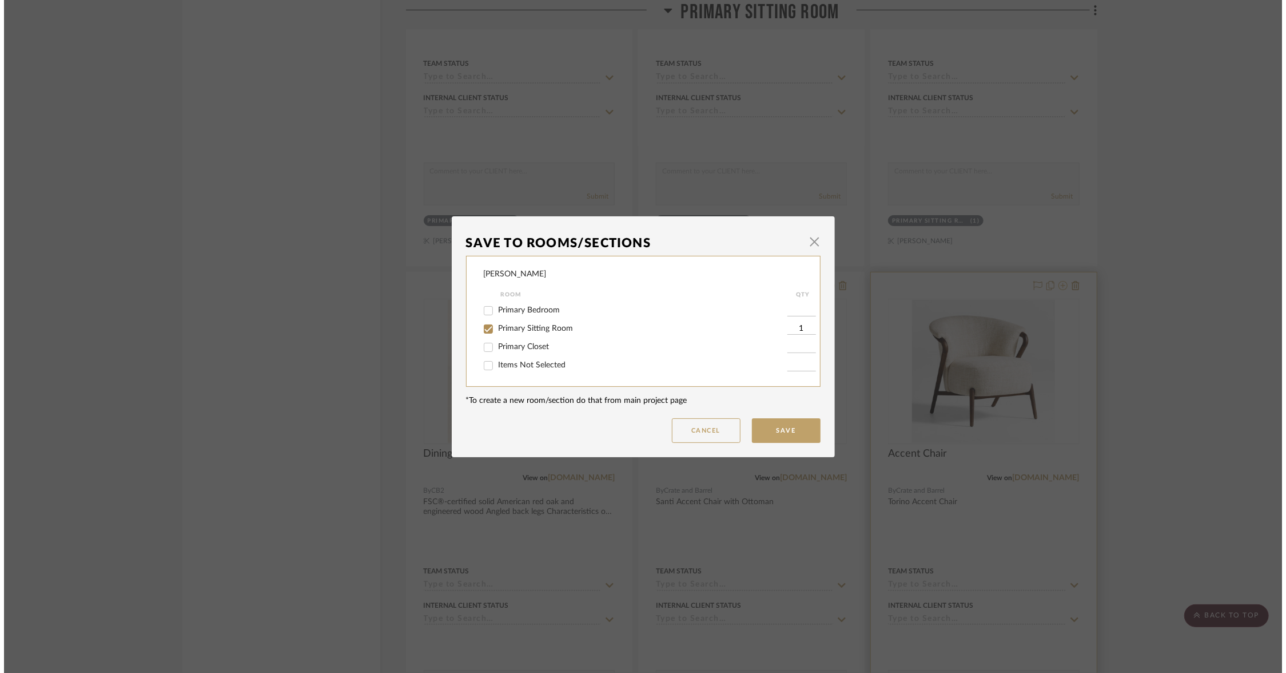
scroll to position [0, 0]
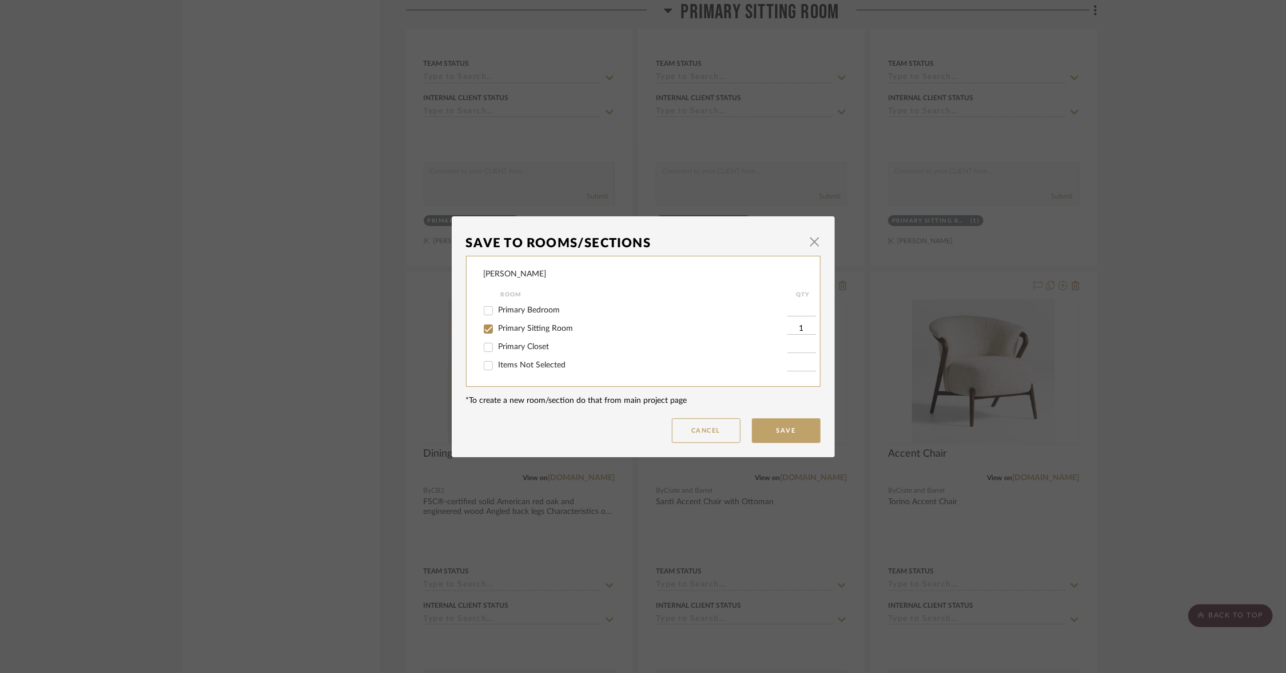
click at [536, 316] on div "Primary Bedroom" at bounding box center [636, 310] width 304 height 18
click at [530, 307] on span "Primary Bedroom" at bounding box center [530, 310] width 62 height 8
click at [498, 307] on input "Primary Bedroom" at bounding box center [488, 310] width 18 height 18
checkbox input "true"
type input "1"
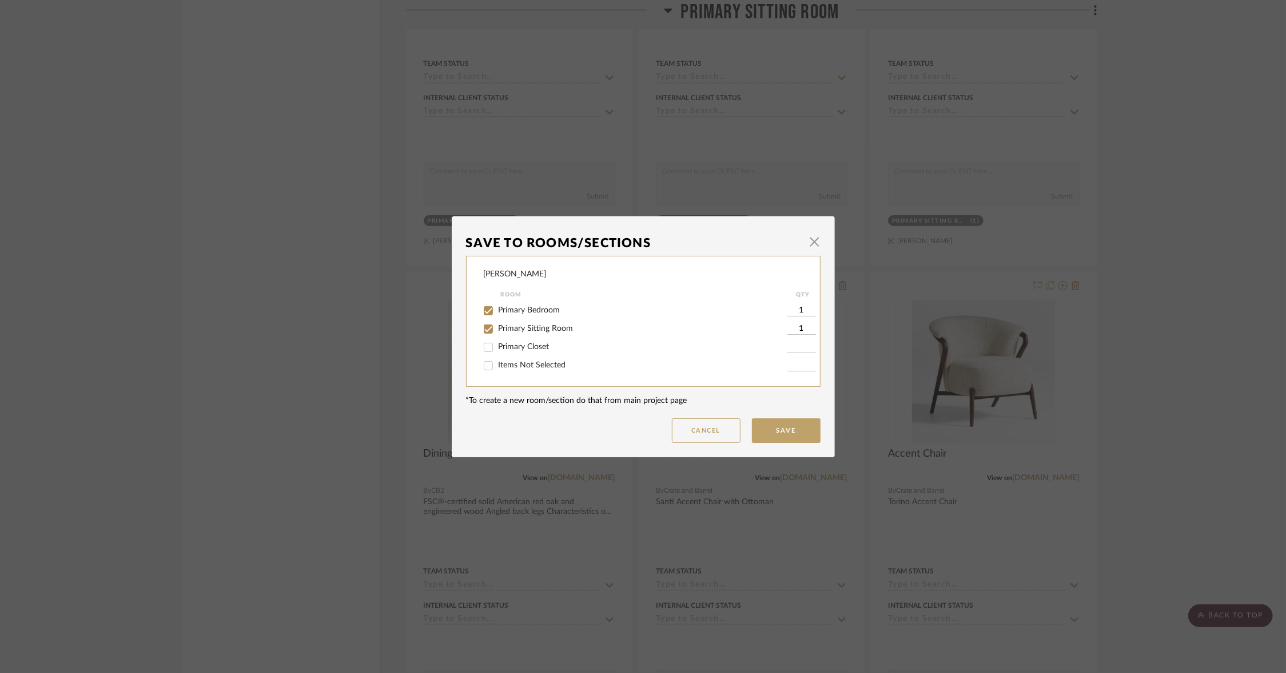
click at [530, 330] on span "Primary Sitting Room" at bounding box center [536, 328] width 75 height 8
click at [498, 330] on input "Primary Sitting Room" at bounding box center [488, 329] width 18 height 18
checkbox input "false"
click at [762, 442] on button "Save" at bounding box center [786, 430] width 69 height 25
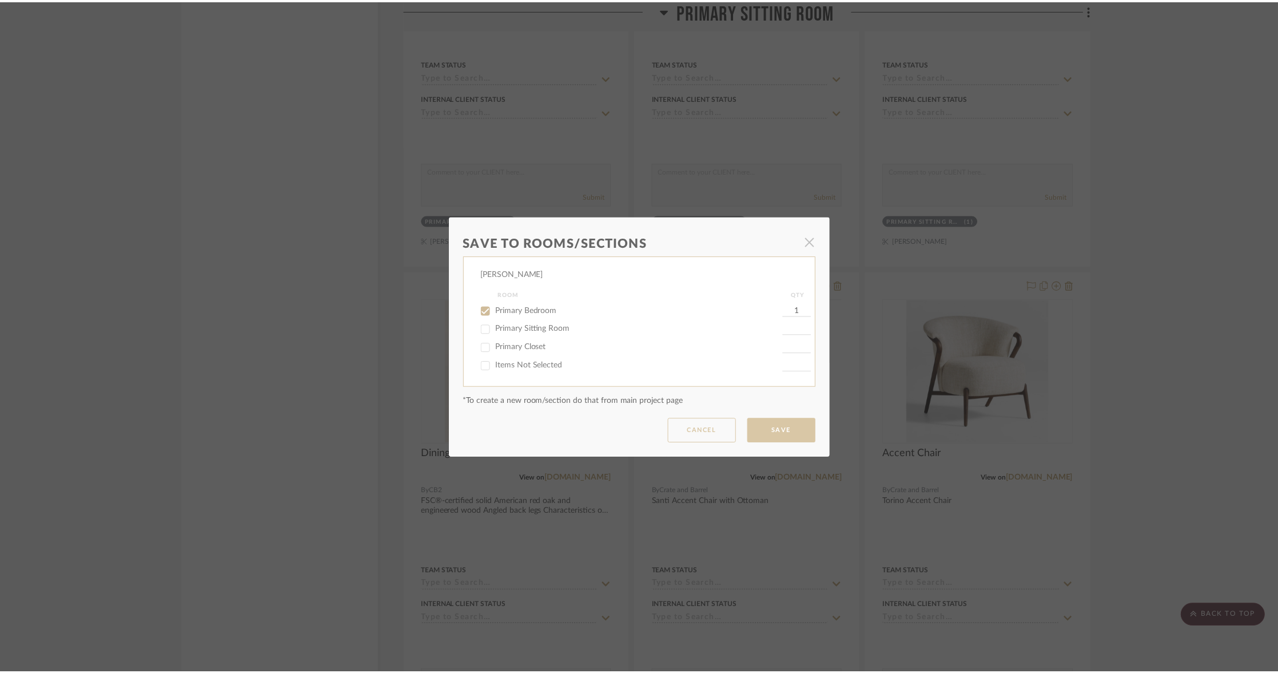
scroll to position [3147, 0]
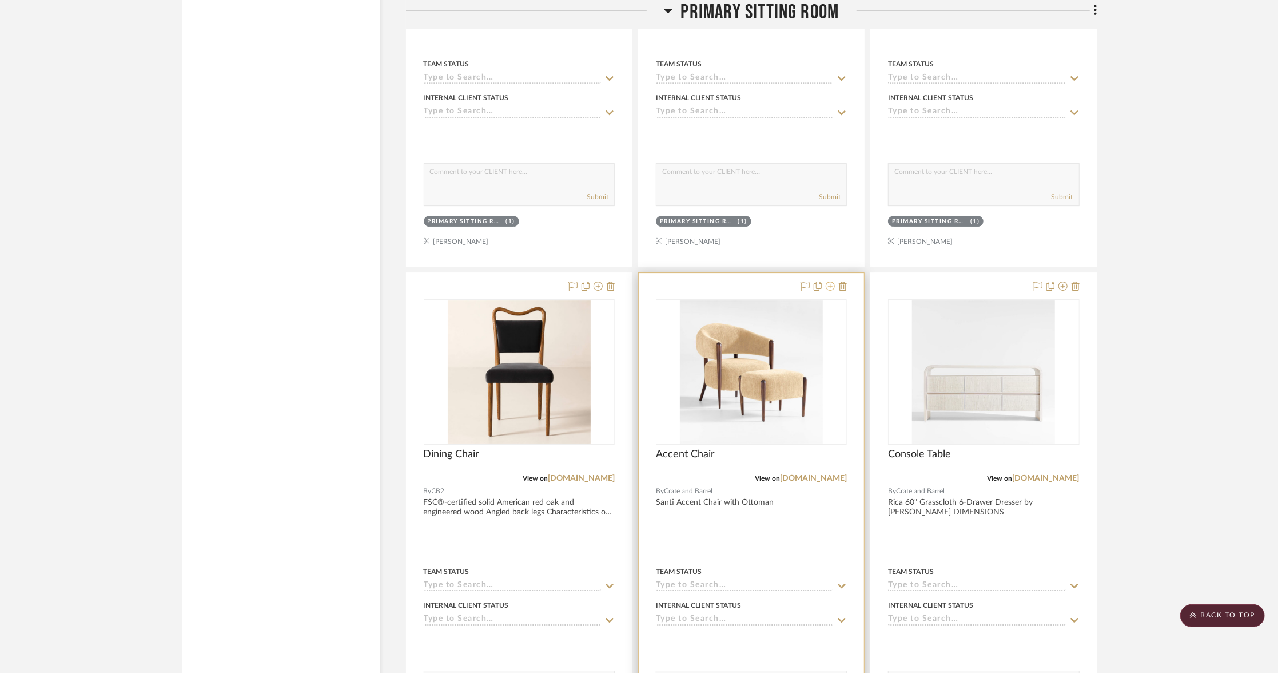
click at [830, 283] on icon at bounding box center [830, 285] width 9 height 9
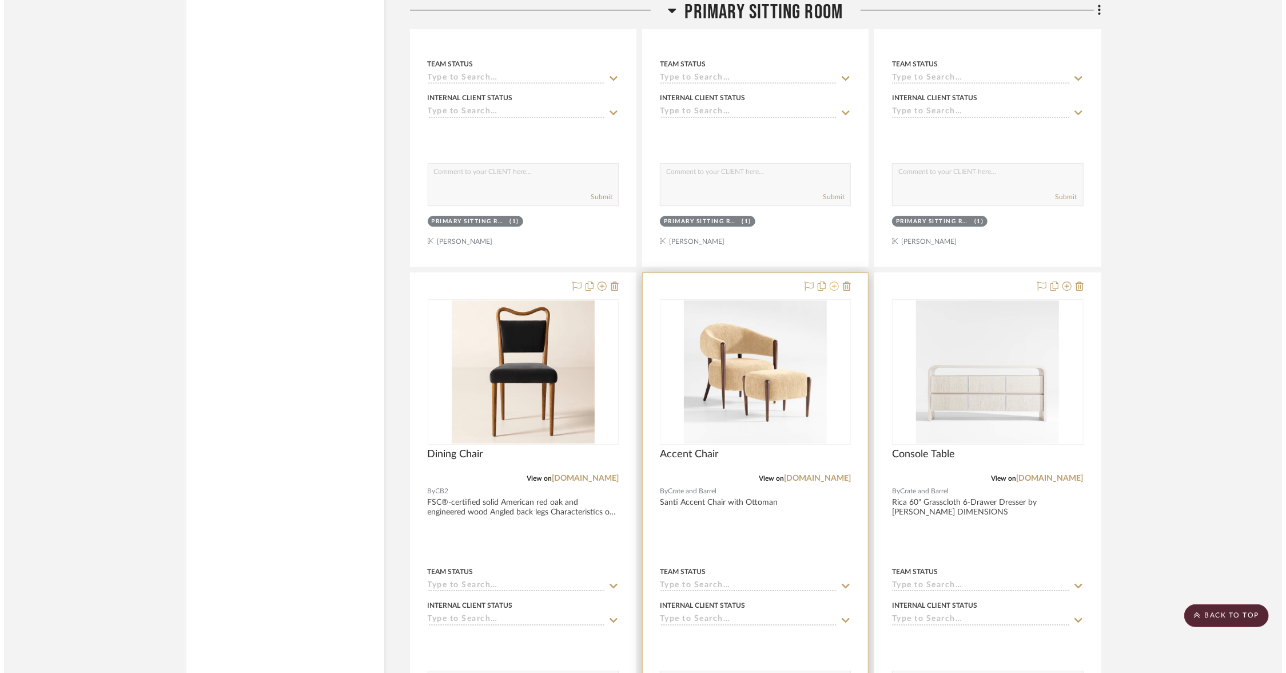
scroll to position [0, 0]
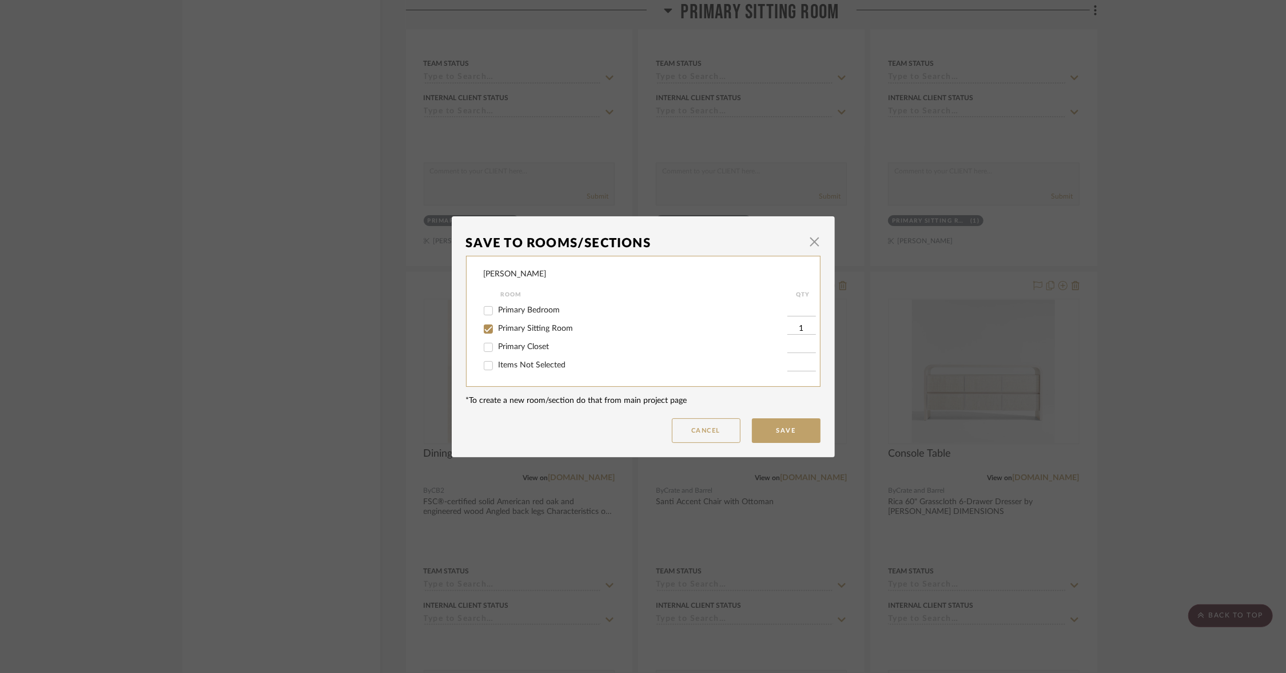
click at [536, 311] on span "Primary Bedroom" at bounding box center [530, 310] width 62 height 8
click at [498, 311] on input "Primary Bedroom" at bounding box center [488, 310] width 18 height 18
checkbox input "true"
type input "1"
click at [539, 328] on span "Primary Sitting Room" at bounding box center [536, 328] width 75 height 8
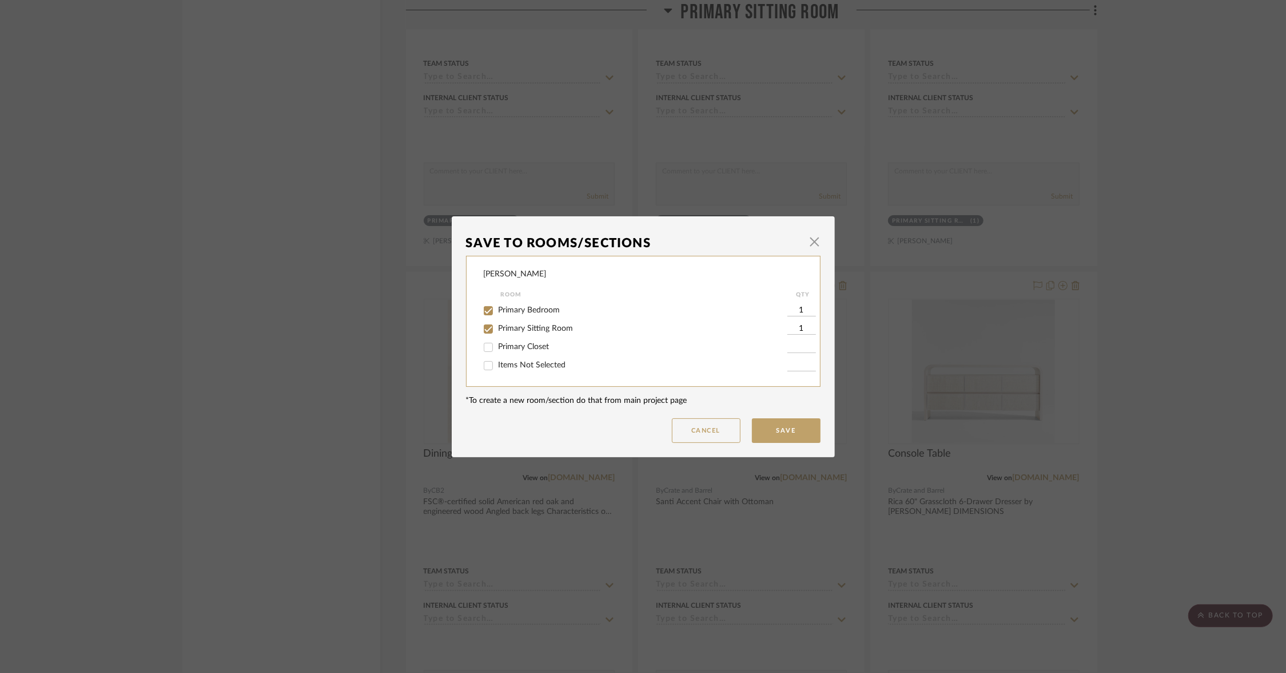
click at [498, 328] on input "Primary Sitting Room" at bounding box center [488, 329] width 18 height 18
checkbox input "false"
click at [781, 438] on button "Save" at bounding box center [786, 430] width 69 height 25
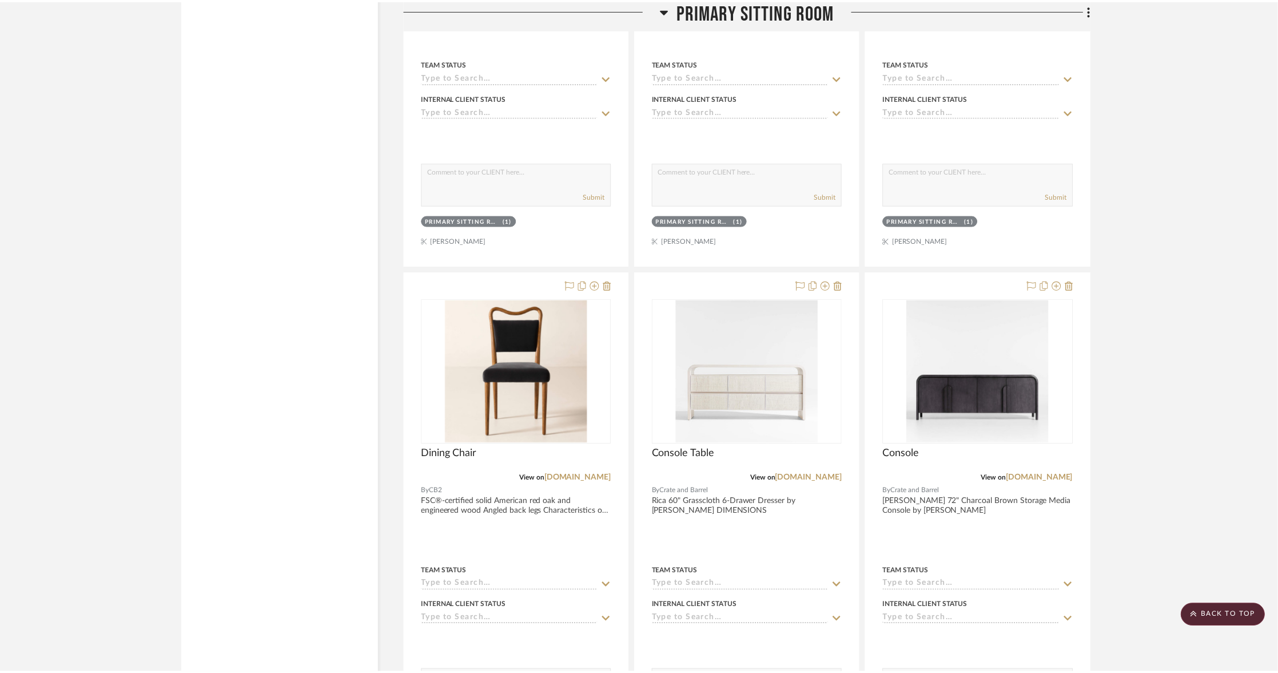
scroll to position [3147, 0]
